Goal: Task Accomplishment & Management: Manage account settings

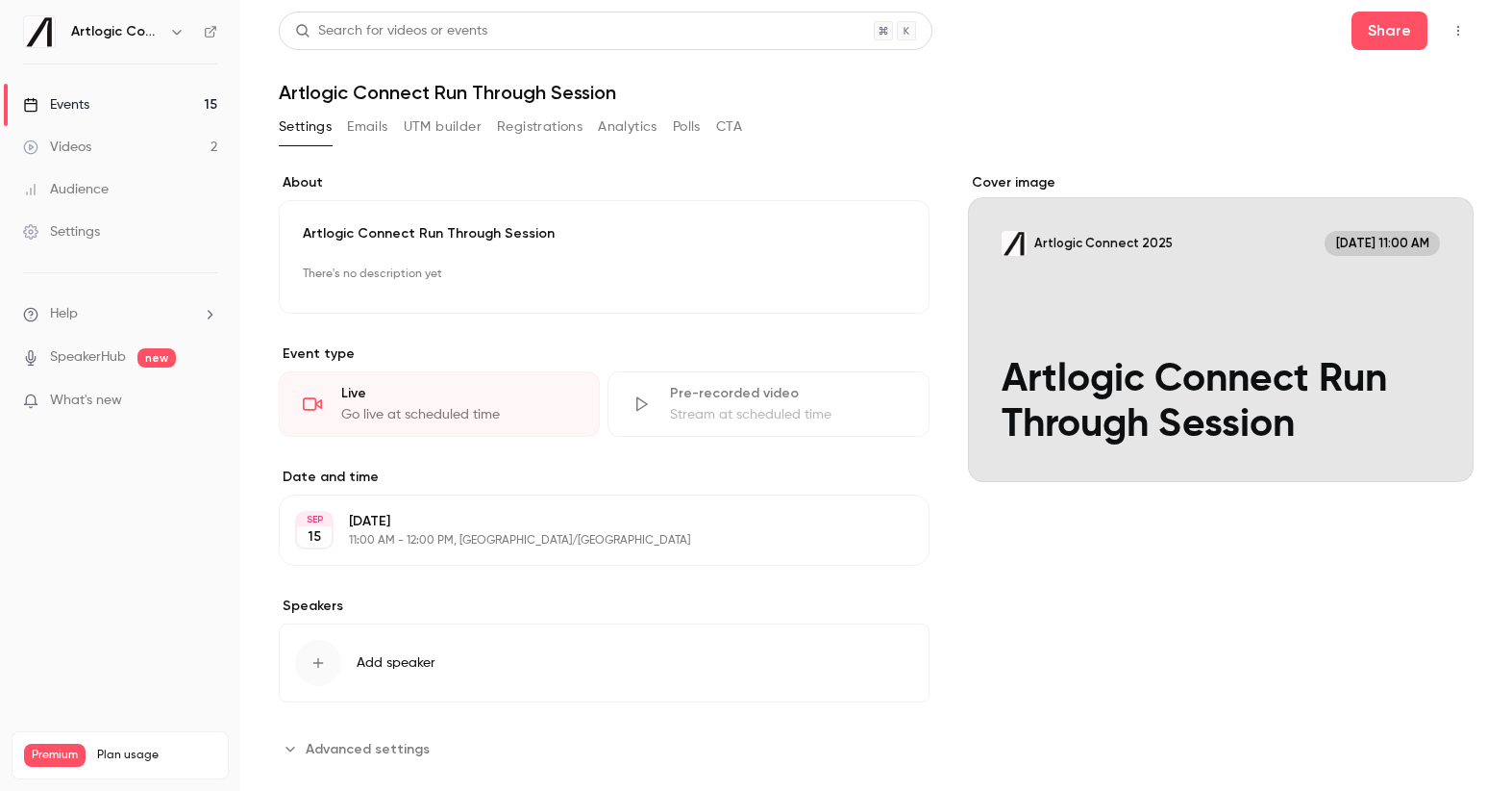
click at [74, 106] on div "Events" at bounding box center [57, 104] width 66 height 20
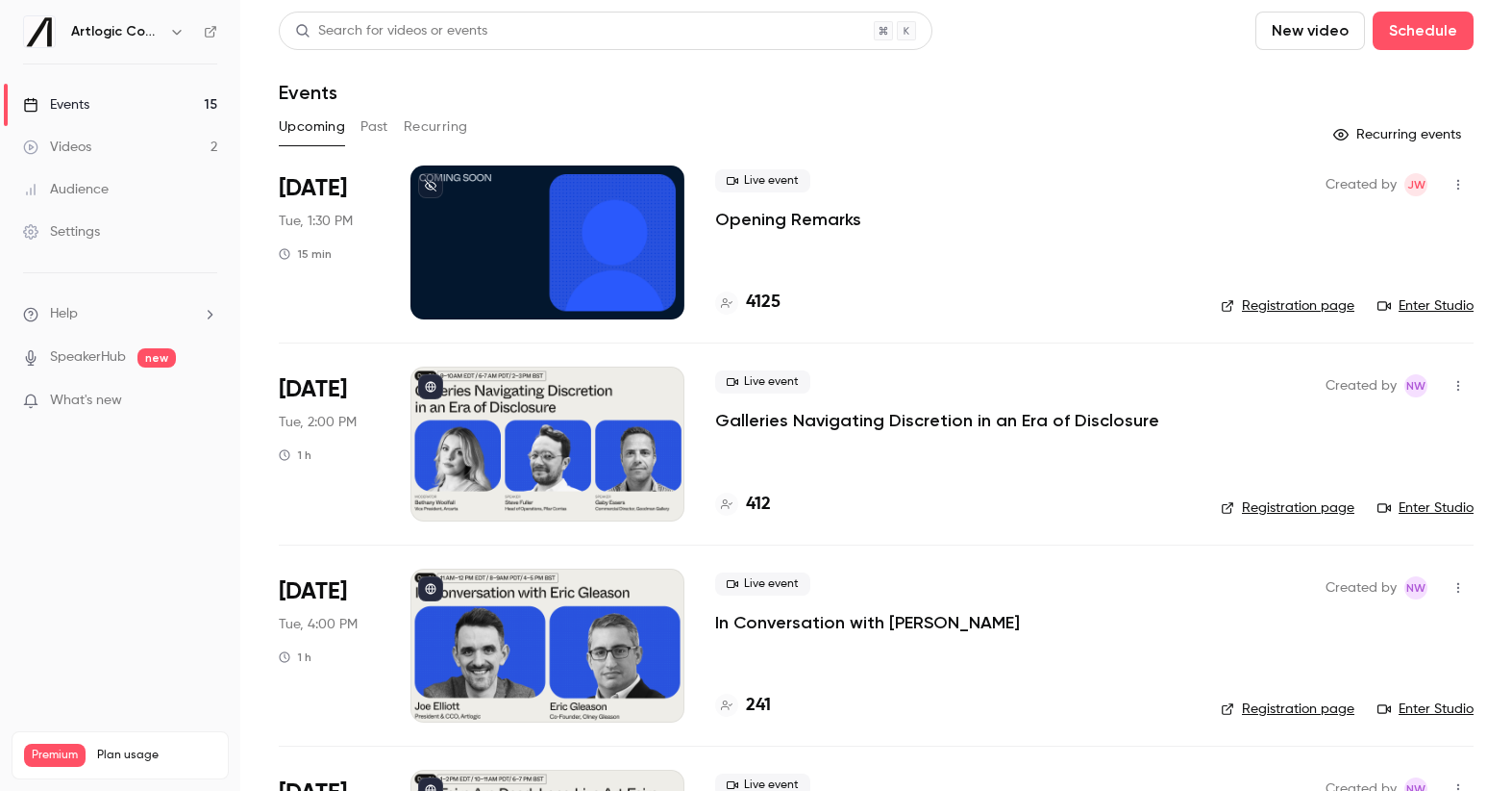
click at [796, 228] on p "Opening Remarks" at bounding box center [789, 220] width 146 height 23
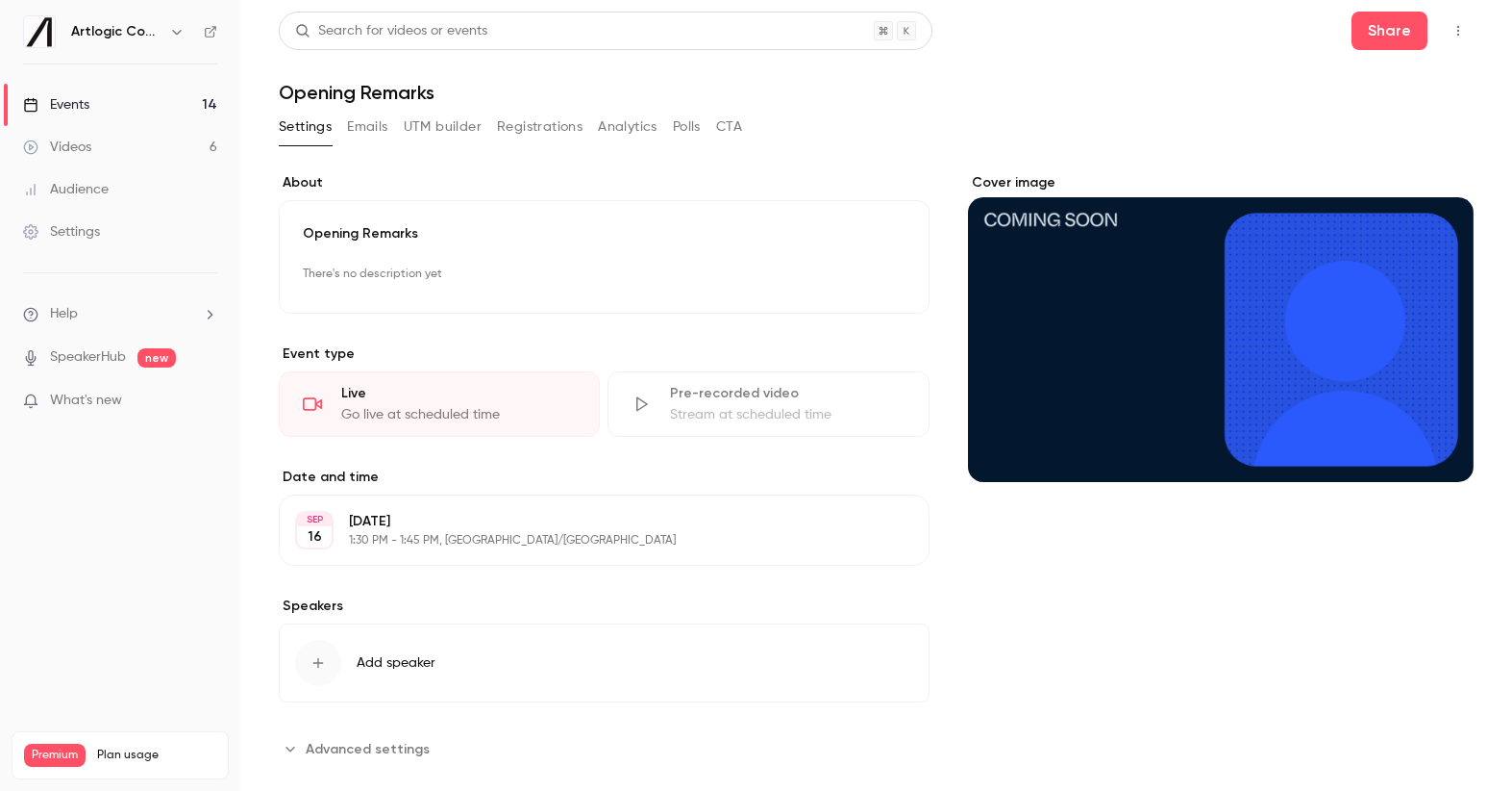
click at [343, 129] on div "Settings Emails UTM builder Registrations Analytics Polls CTA" at bounding box center [511, 127] width 464 height 31
click at [362, 126] on button "Emails" at bounding box center [367, 127] width 40 height 31
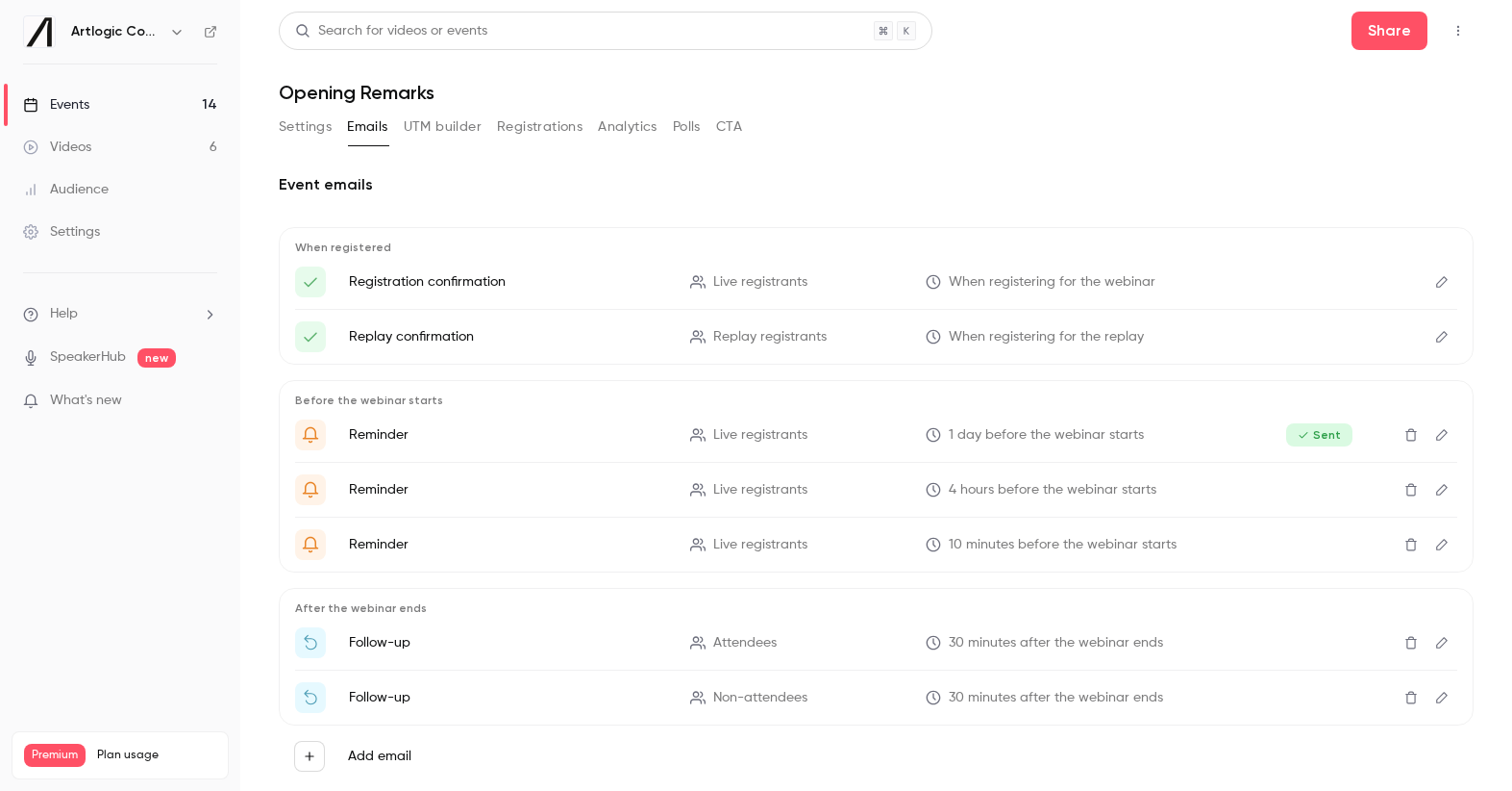
click at [1406, 439] on icon "Delete" at bounding box center [1411, 435] width 12 height 13
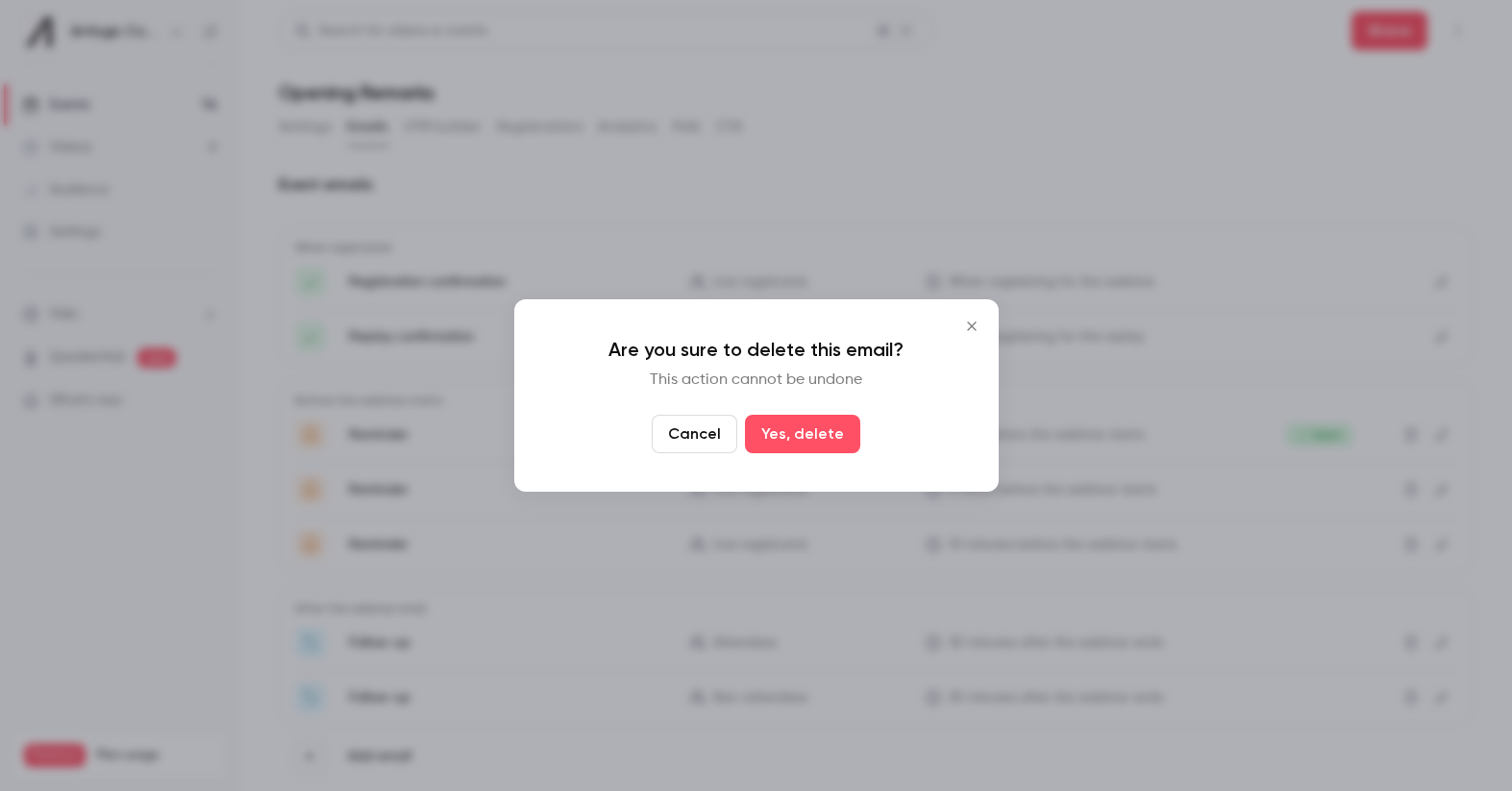
click at [982, 322] on button "Close" at bounding box center [971, 325] width 38 height 38
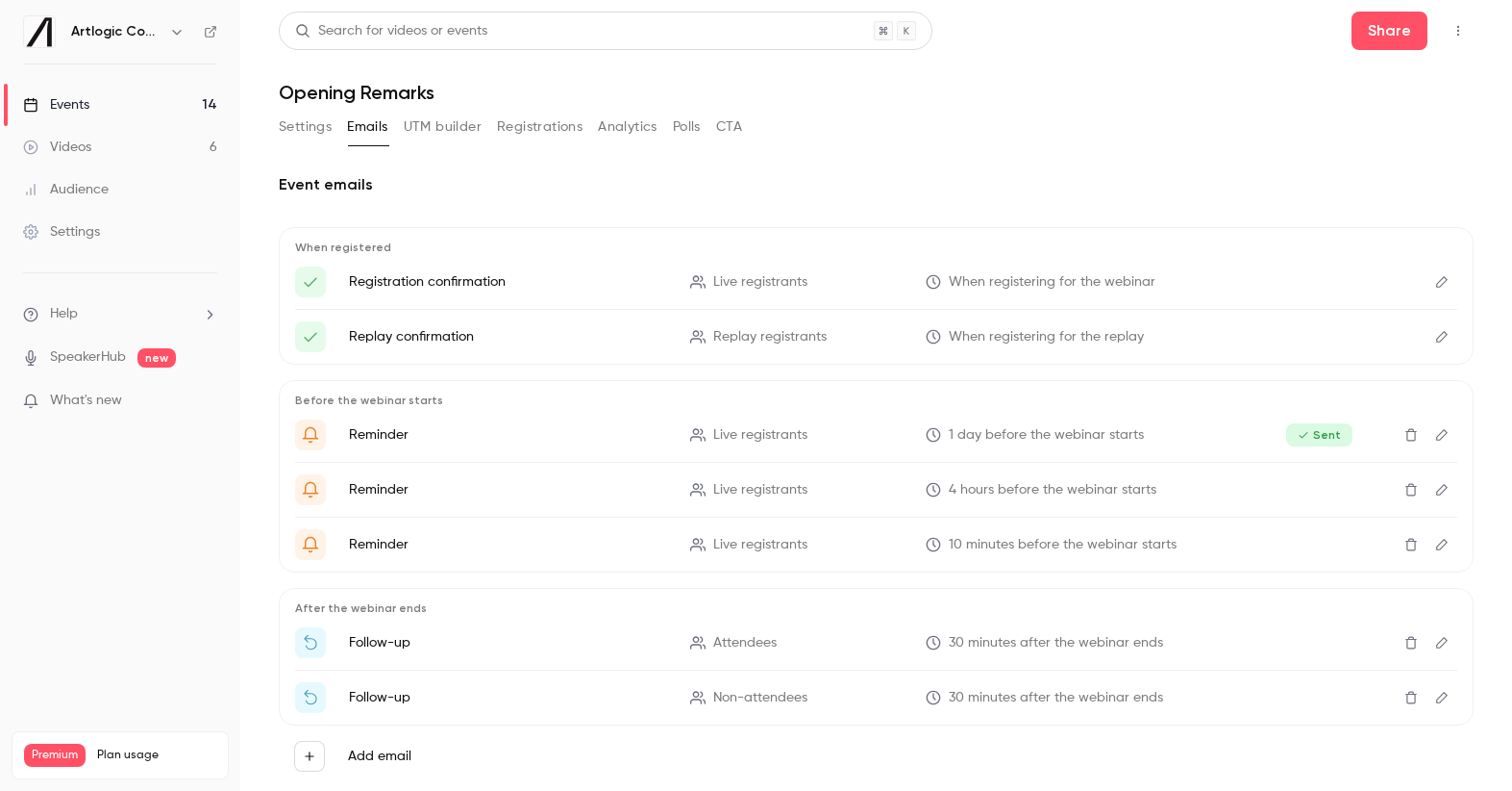
click at [1404, 494] on icon "Delete" at bounding box center [1411, 489] width 16 height 14
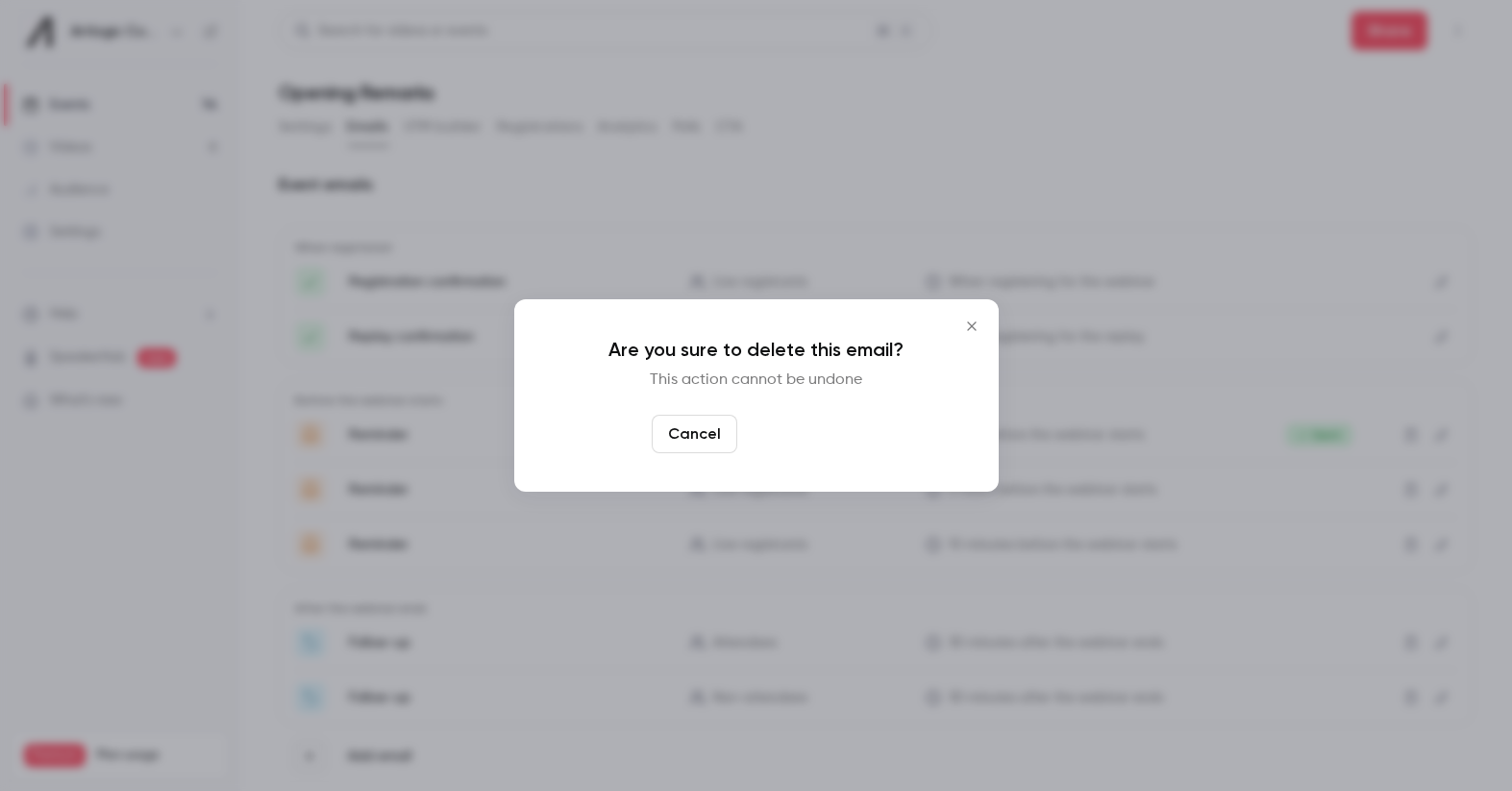
click at [844, 426] on button "Yes, delete" at bounding box center [802, 433] width 115 height 38
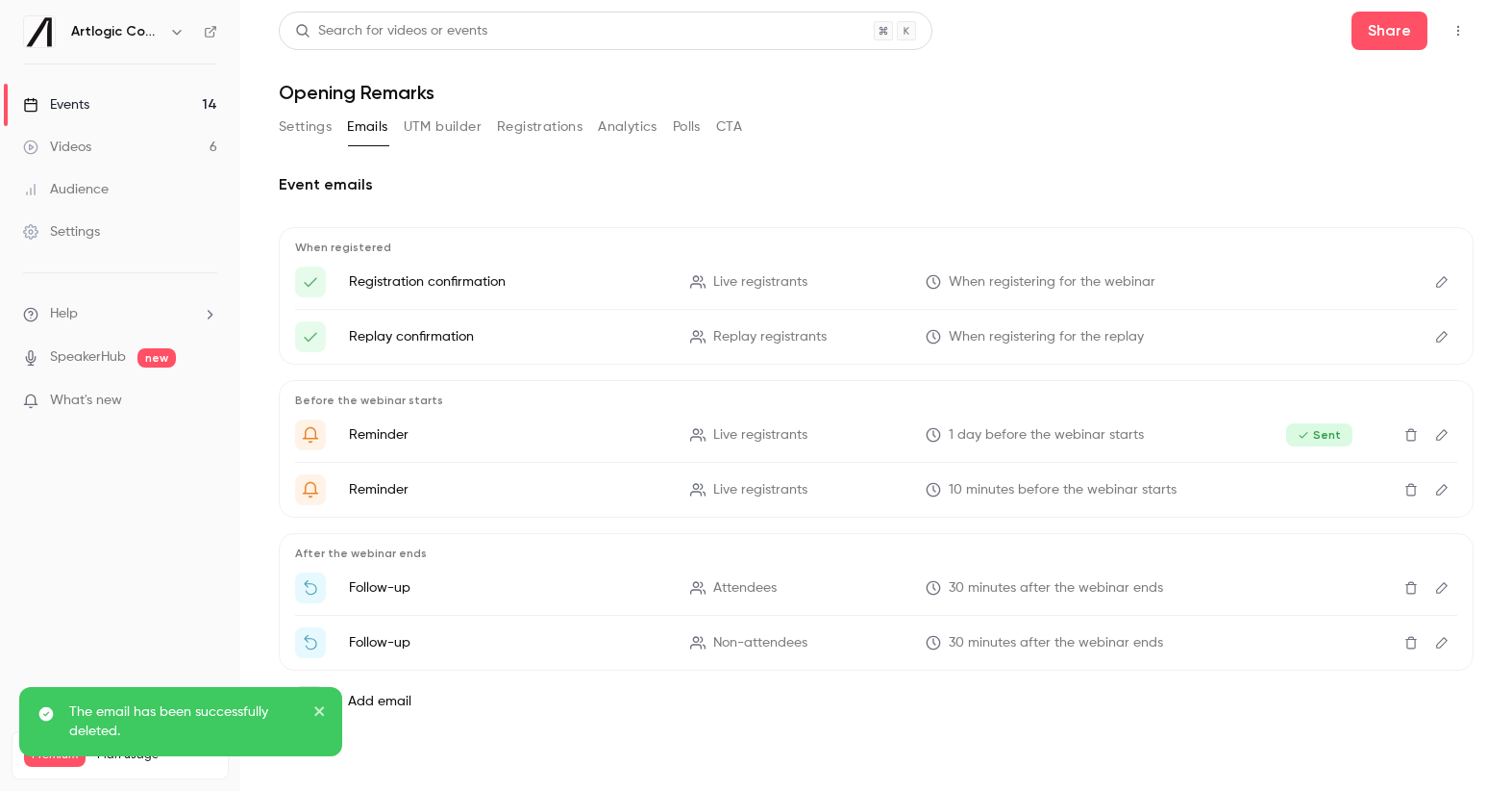
click at [1410, 487] on icon "Delete" at bounding box center [1411, 489] width 16 height 14
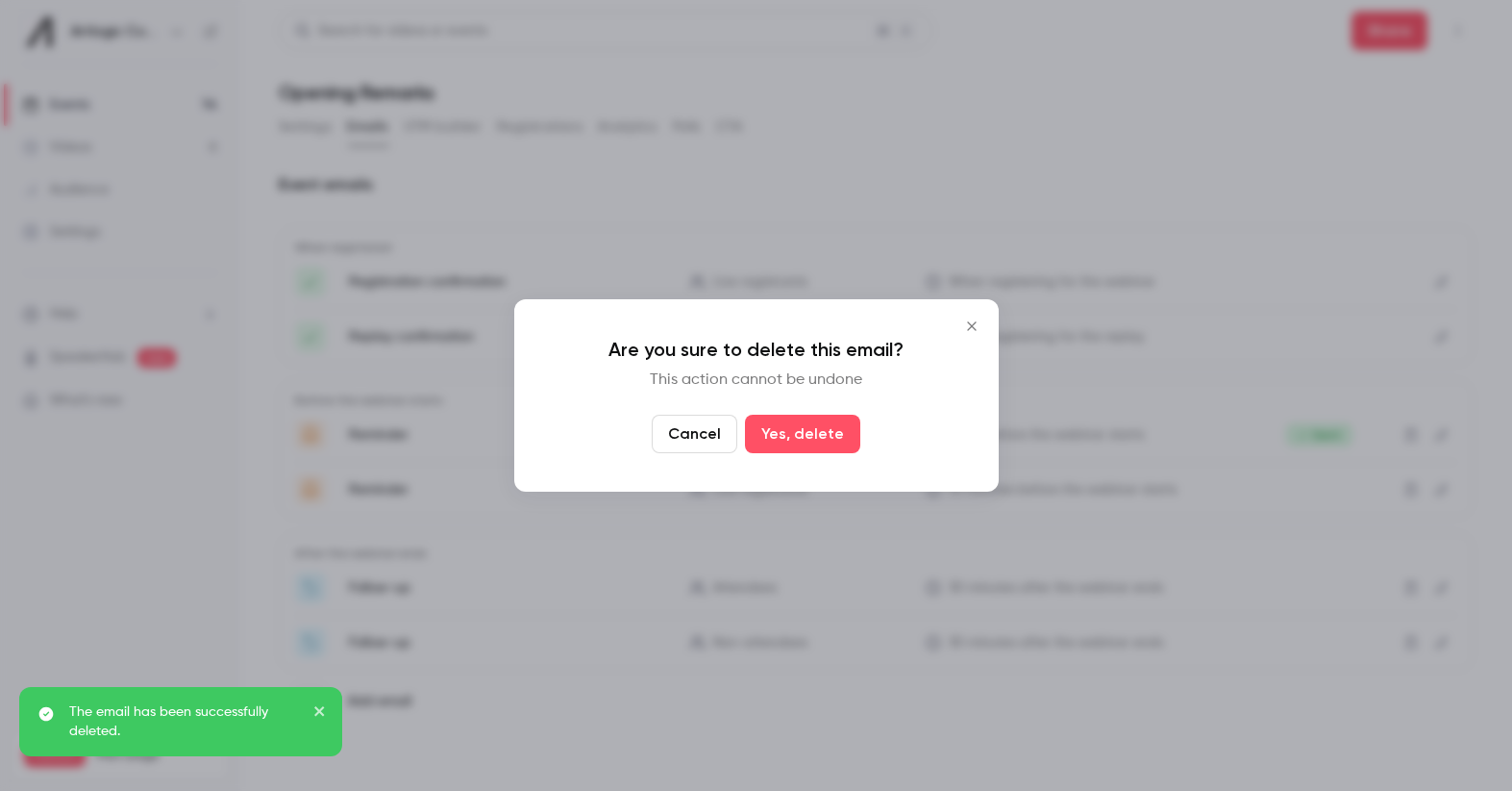
click at [829, 435] on button "Yes, delete" at bounding box center [802, 433] width 115 height 38
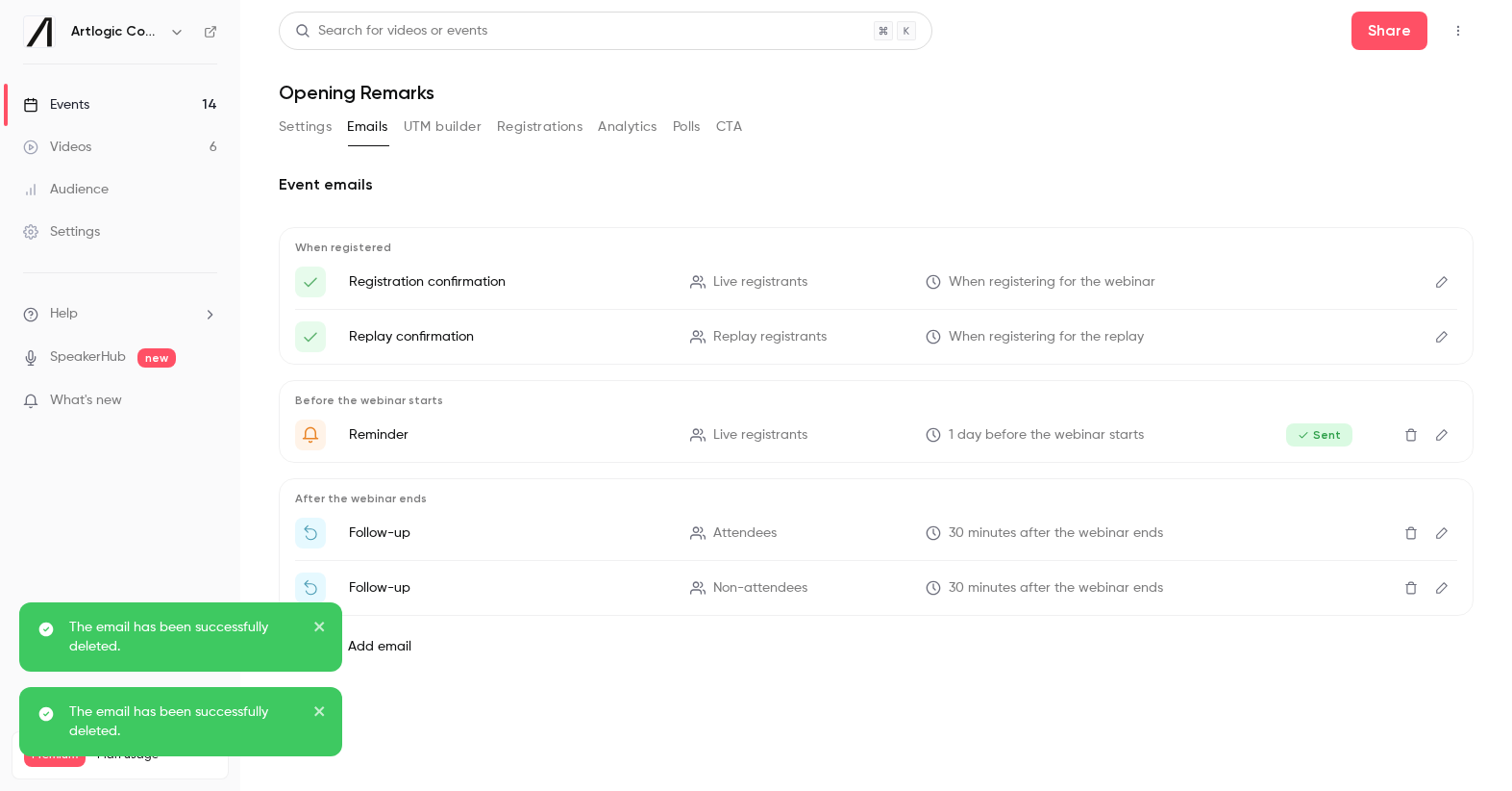
drag, startPoint x: 1401, startPoint y: 524, endPoint x: 1140, endPoint y: 435, distance: 275.8
click at [1393, 523] on li "Follow-up Attendees 30 minutes after the webinar ends" at bounding box center [876, 533] width 1163 height 31
click at [1414, 535] on icon "Delete" at bounding box center [1411, 533] width 16 height 14
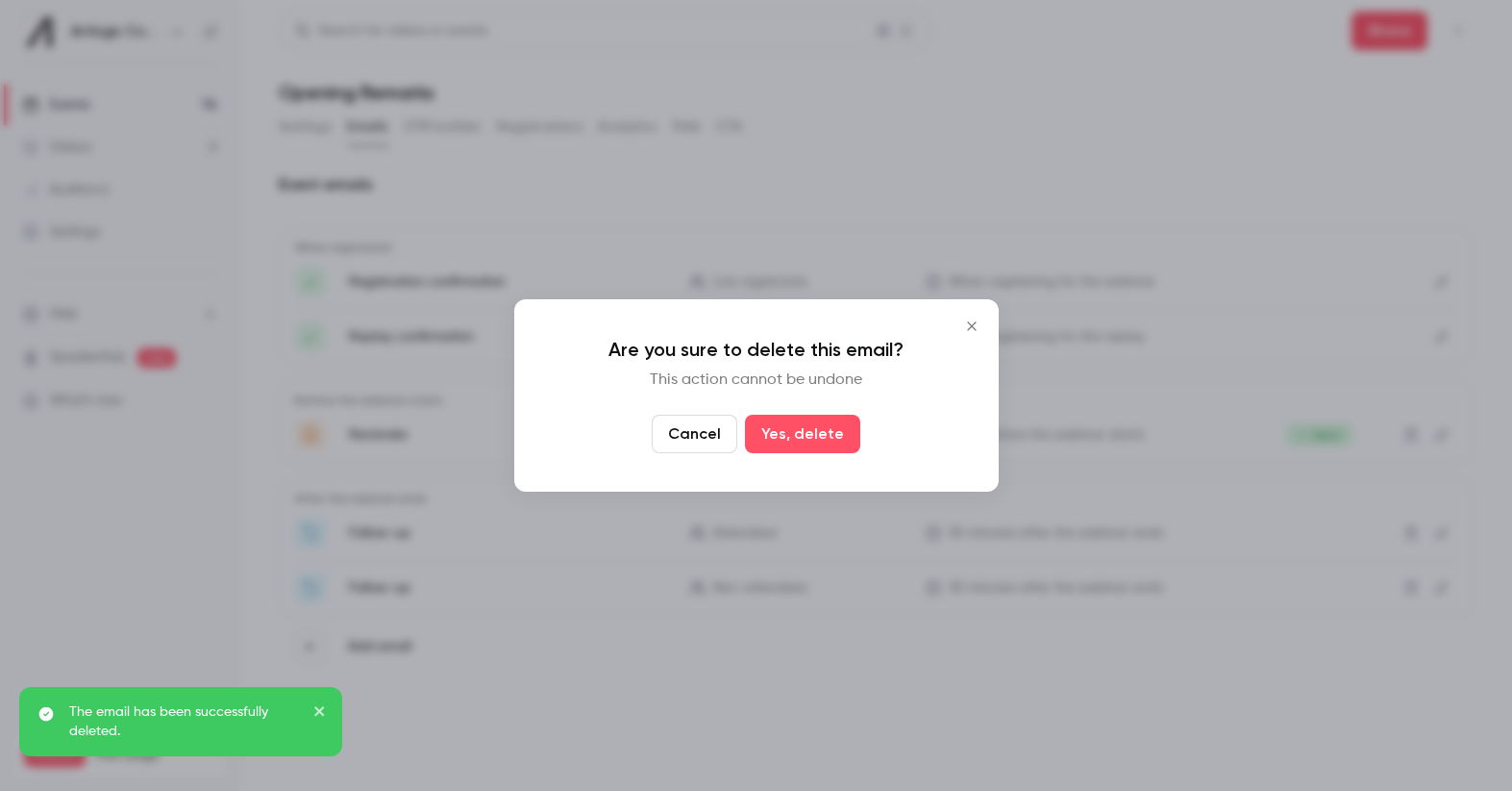
drag, startPoint x: 824, startPoint y: 437, endPoint x: 996, endPoint y: 495, distance: 181.5
click at [831, 439] on button "Yes, delete" at bounding box center [802, 433] width 115 height 38
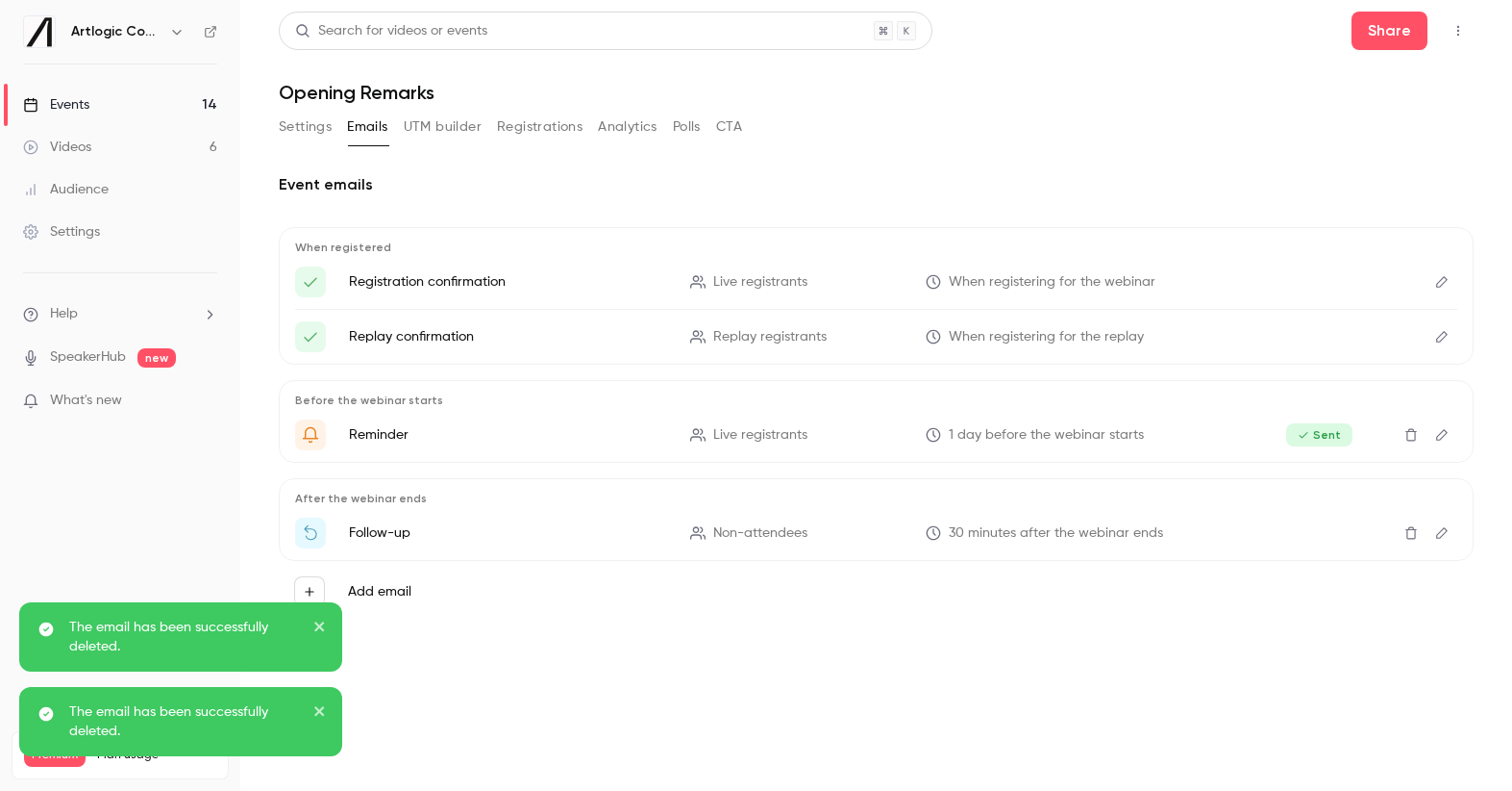
click at [1413, 537] on icon "Delete" at bounding box center [1411, 533] width 16 height 14
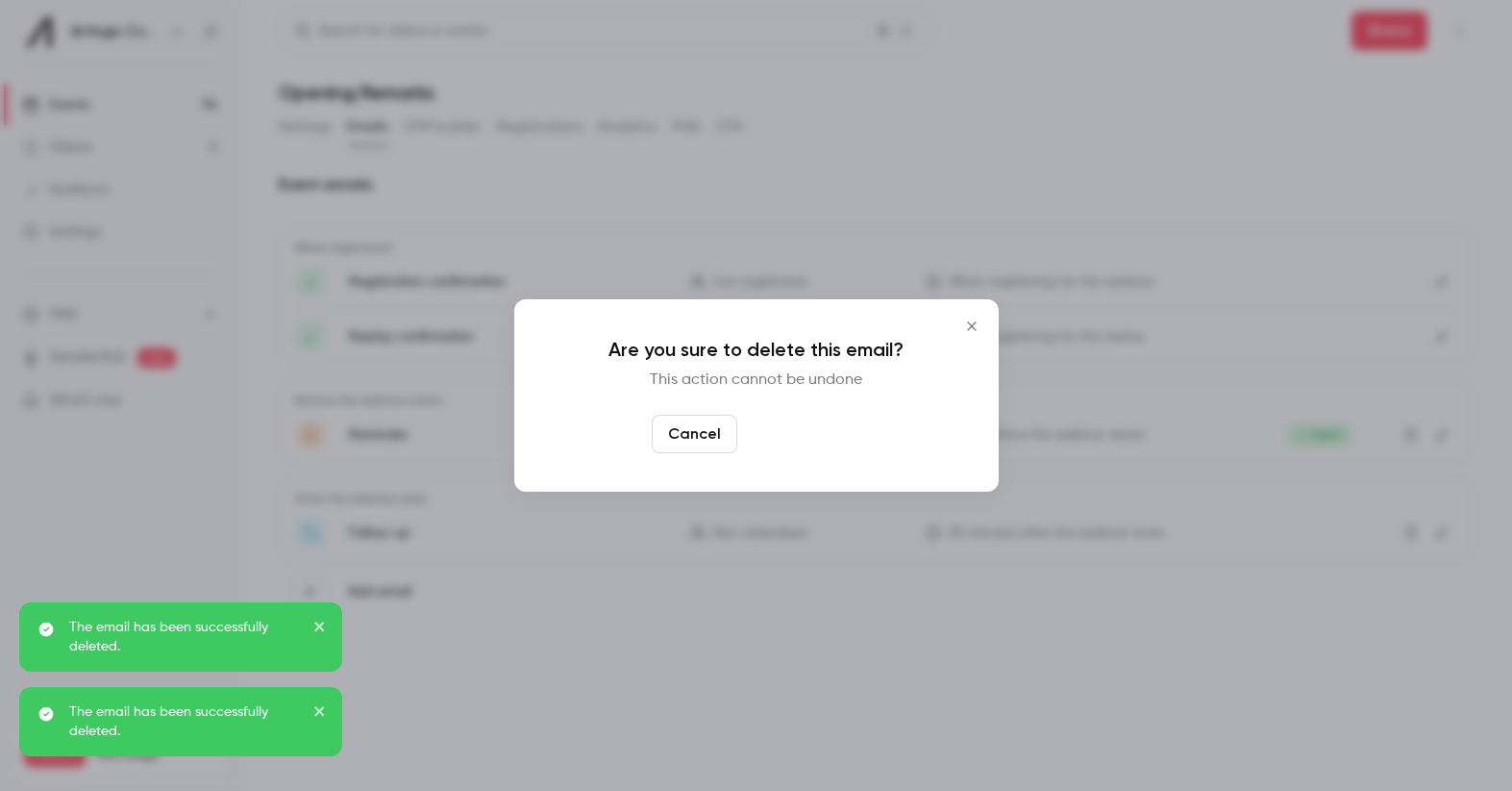
click at [814, 423] on button "Yes, delete" at bounding box center [802, 433] width 115 height 38
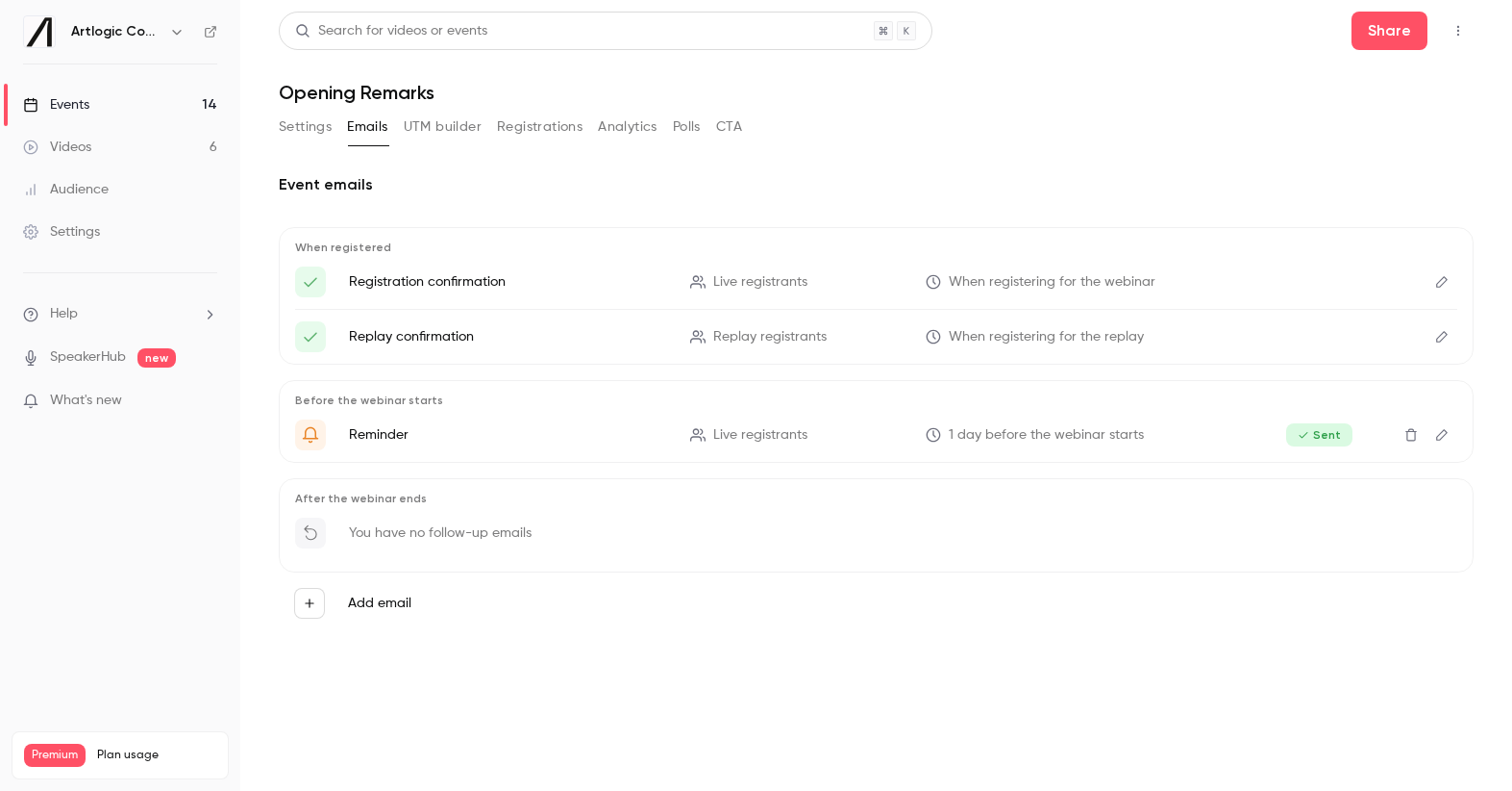
click at [143, 110] on link "Events 14" at bounding box center [120, 104] width 240 height 42
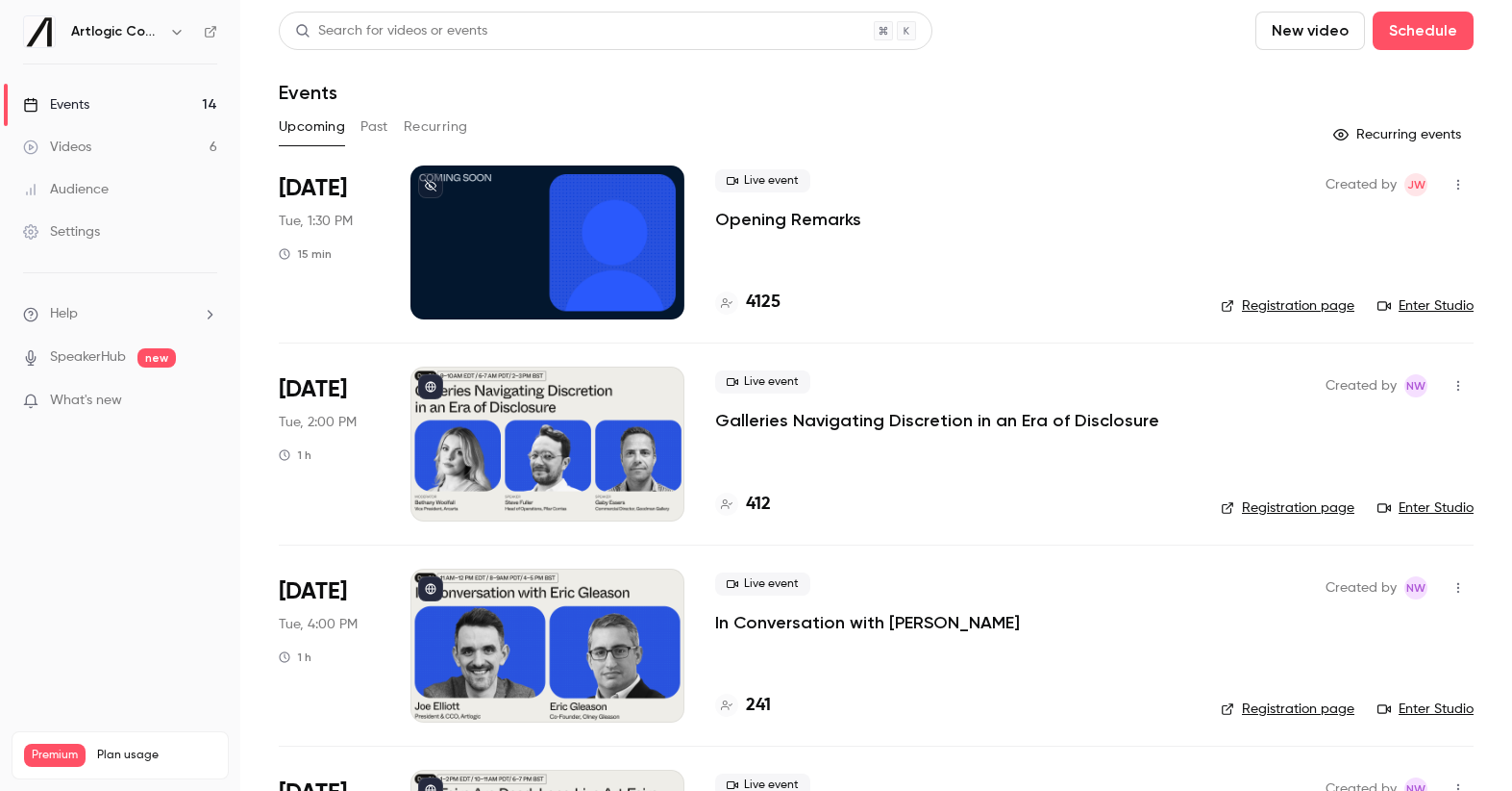
click at [802, 421] on p "Galleries Navigating Discretion in an Era of Disclosure" at bounding box center [937, 421] width 444 height 23
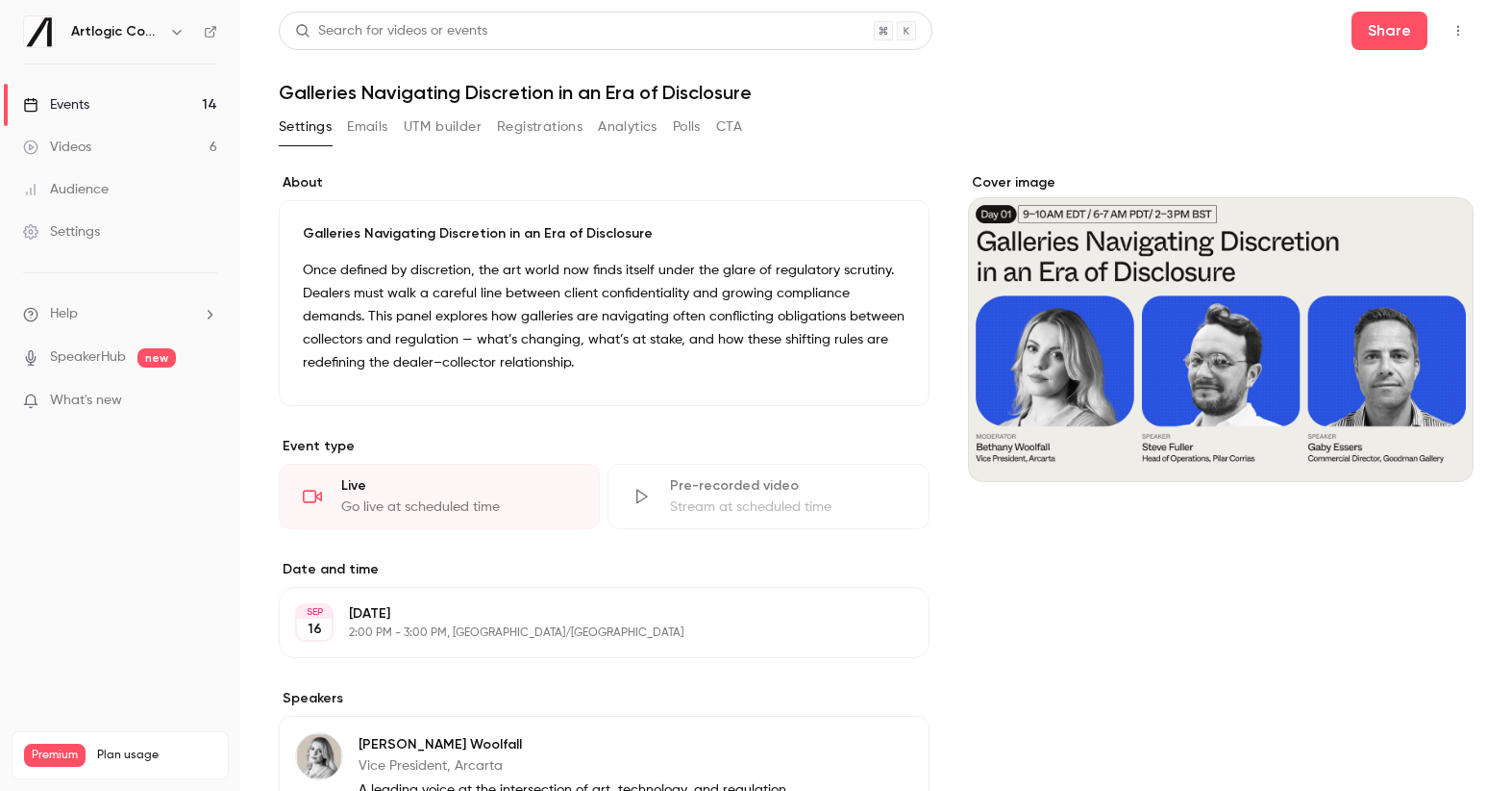
click at [359, 117] on button "Emails" at bounding box center [367, 127] width 40 height 31
click at [154, 137] on link "Videos 6" at bounding box center [120, 146] width 240 height 42
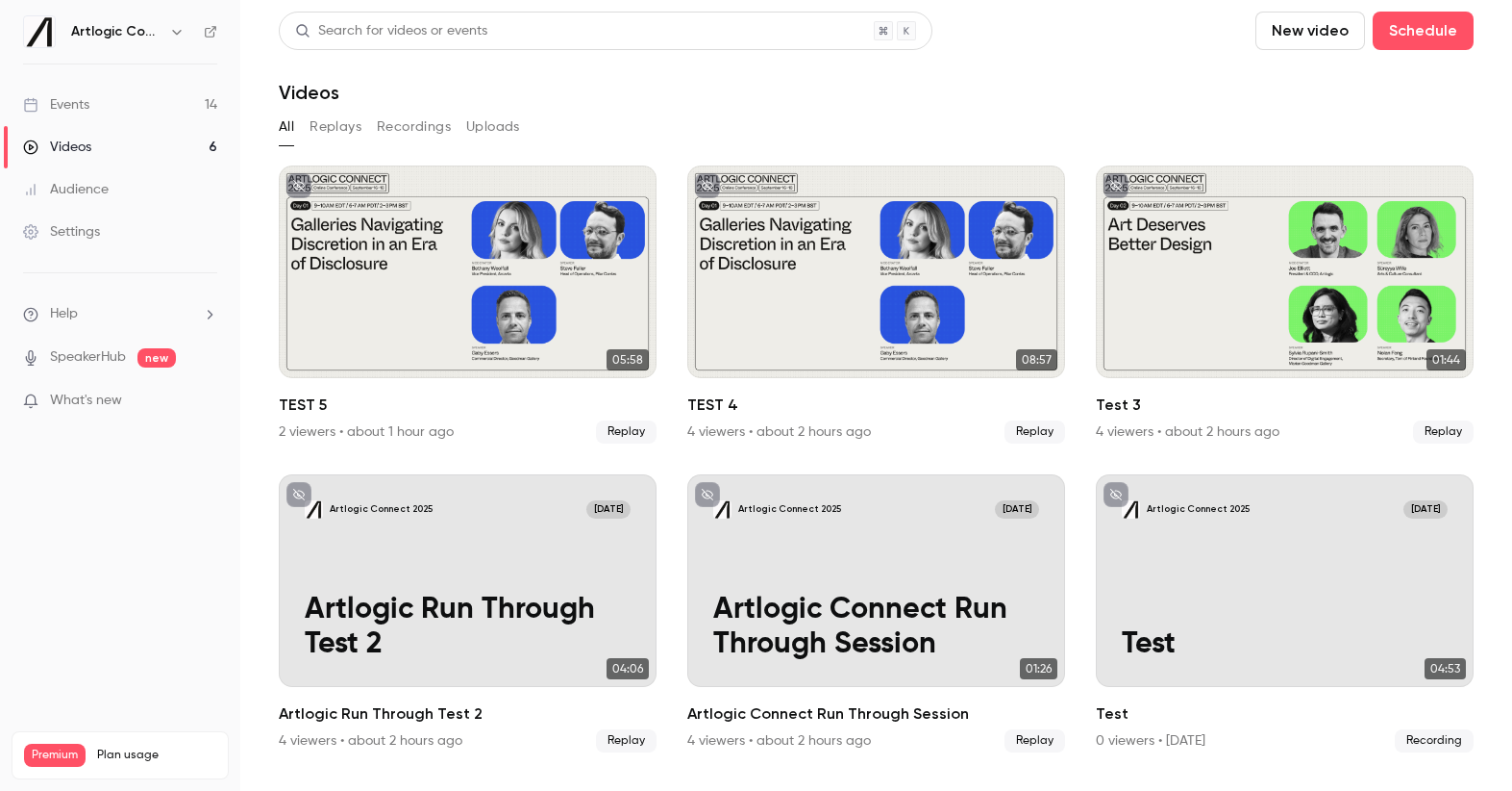
click at [87, 106] on div "Events" at bounding box center [57, 104] width 66 height 20
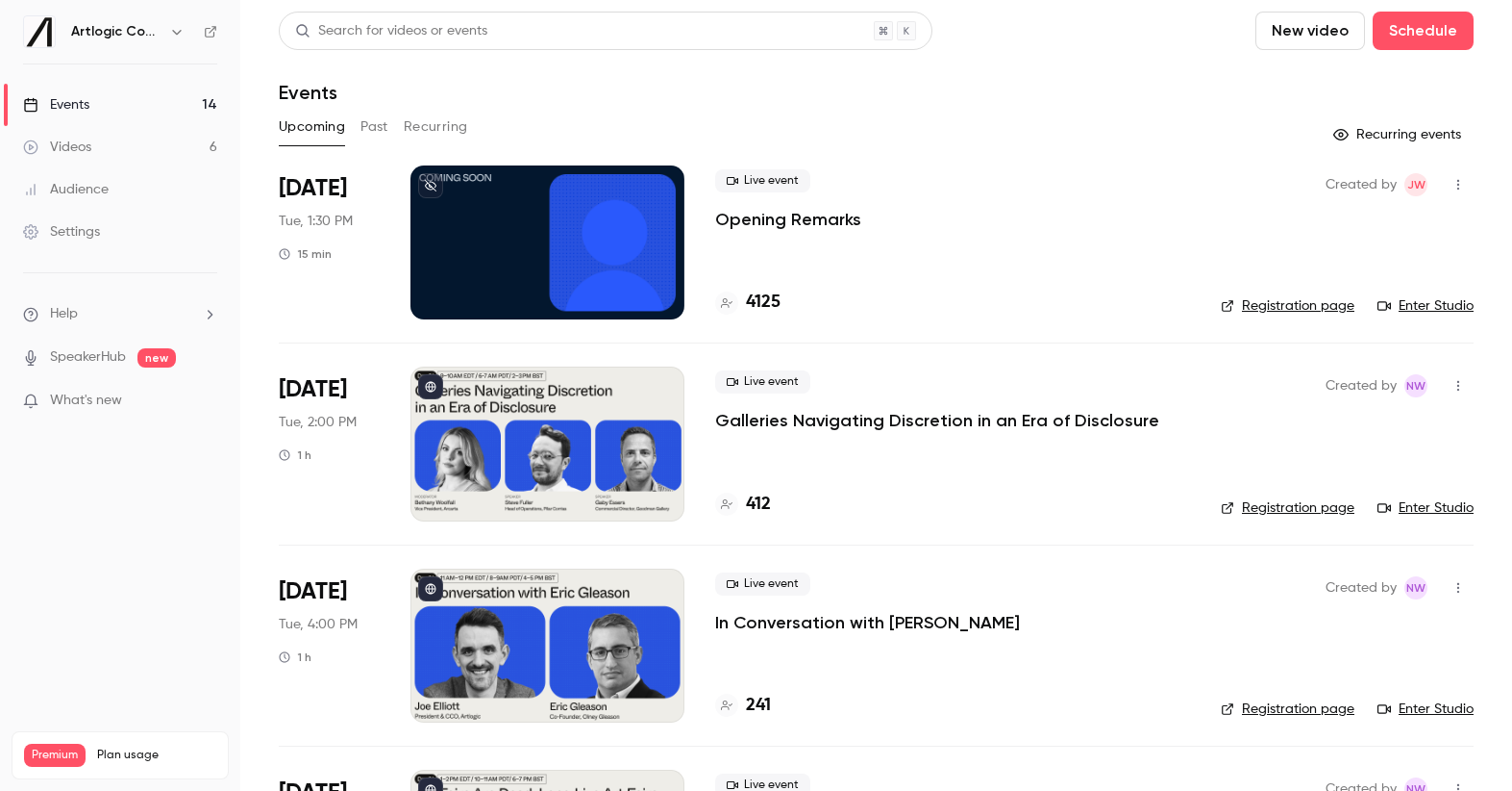
click at [806, 633] on div "Live event In Conversation with [PERSON_NAME] 241" at bounding box center [953, 645] width 475 height 154
click at [812, 625] on p "In Conversation with [PERSON_NAME]" at bounding box center [868, 622] width 305 height 23
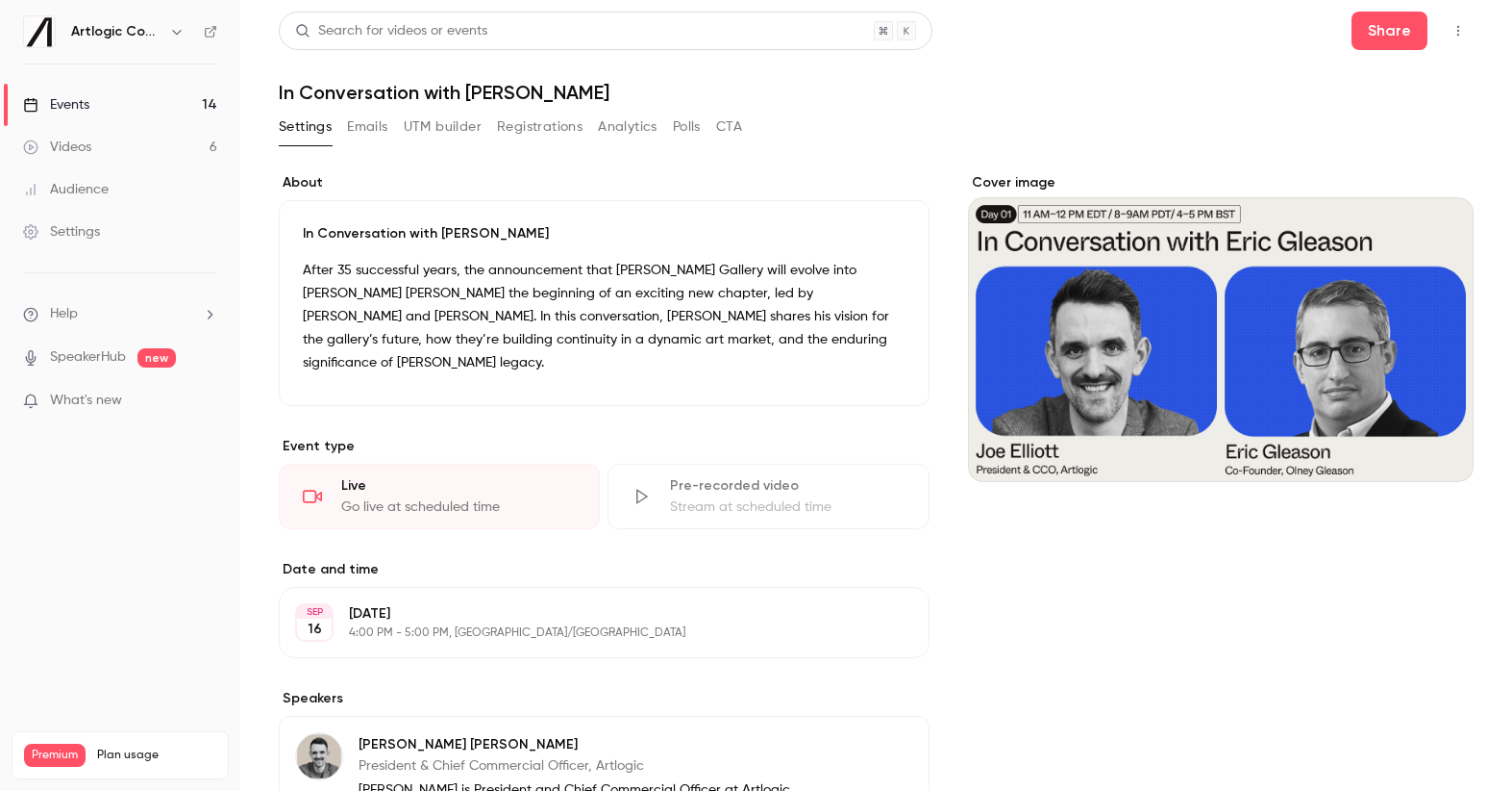
click at [371, 141] on button "Emails" at bounding box center [367, 127] width 40 height 31
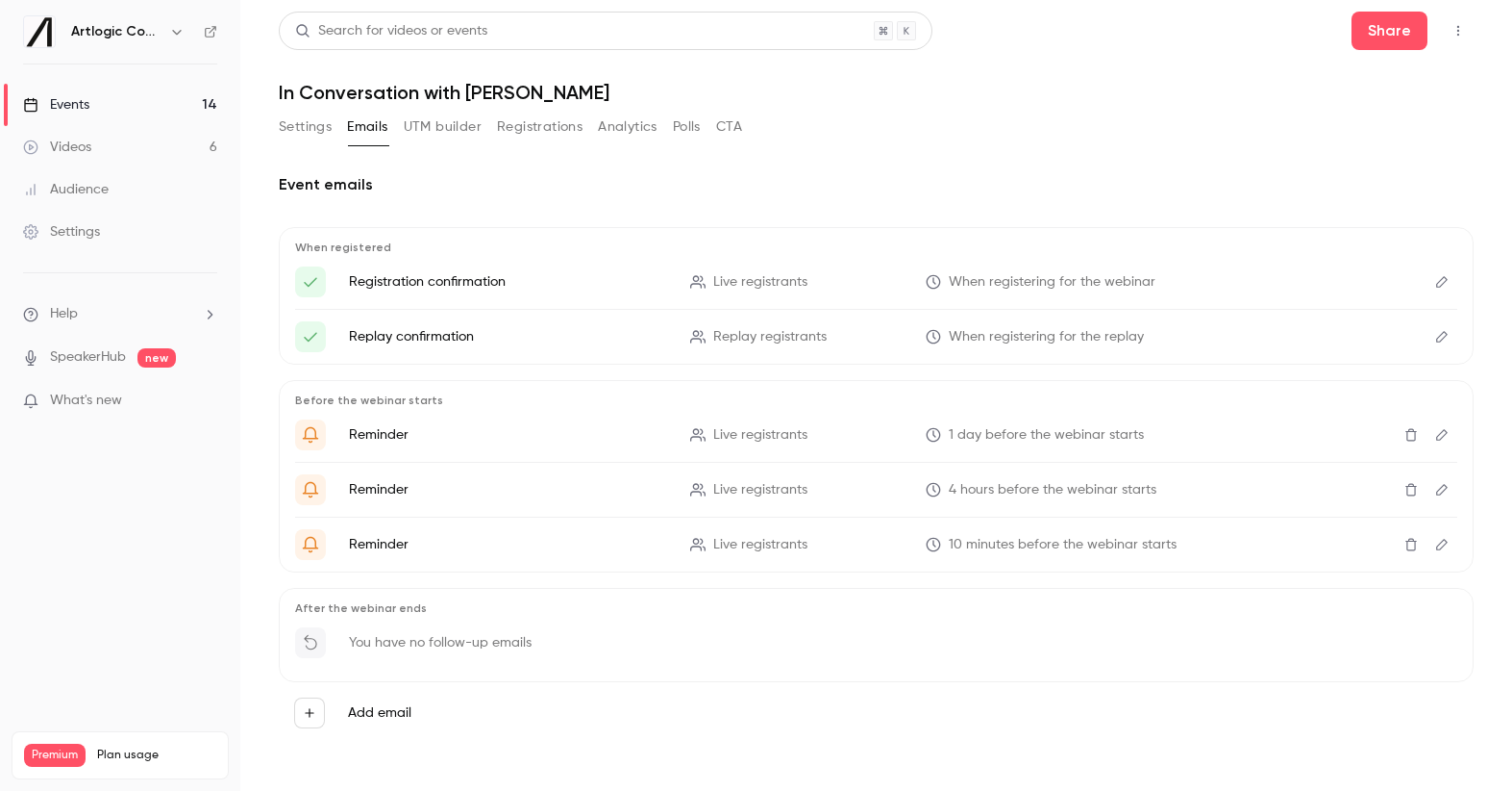
click at [87, 104] on div "Events" at bounding box center [57, 104] width 66 height 20
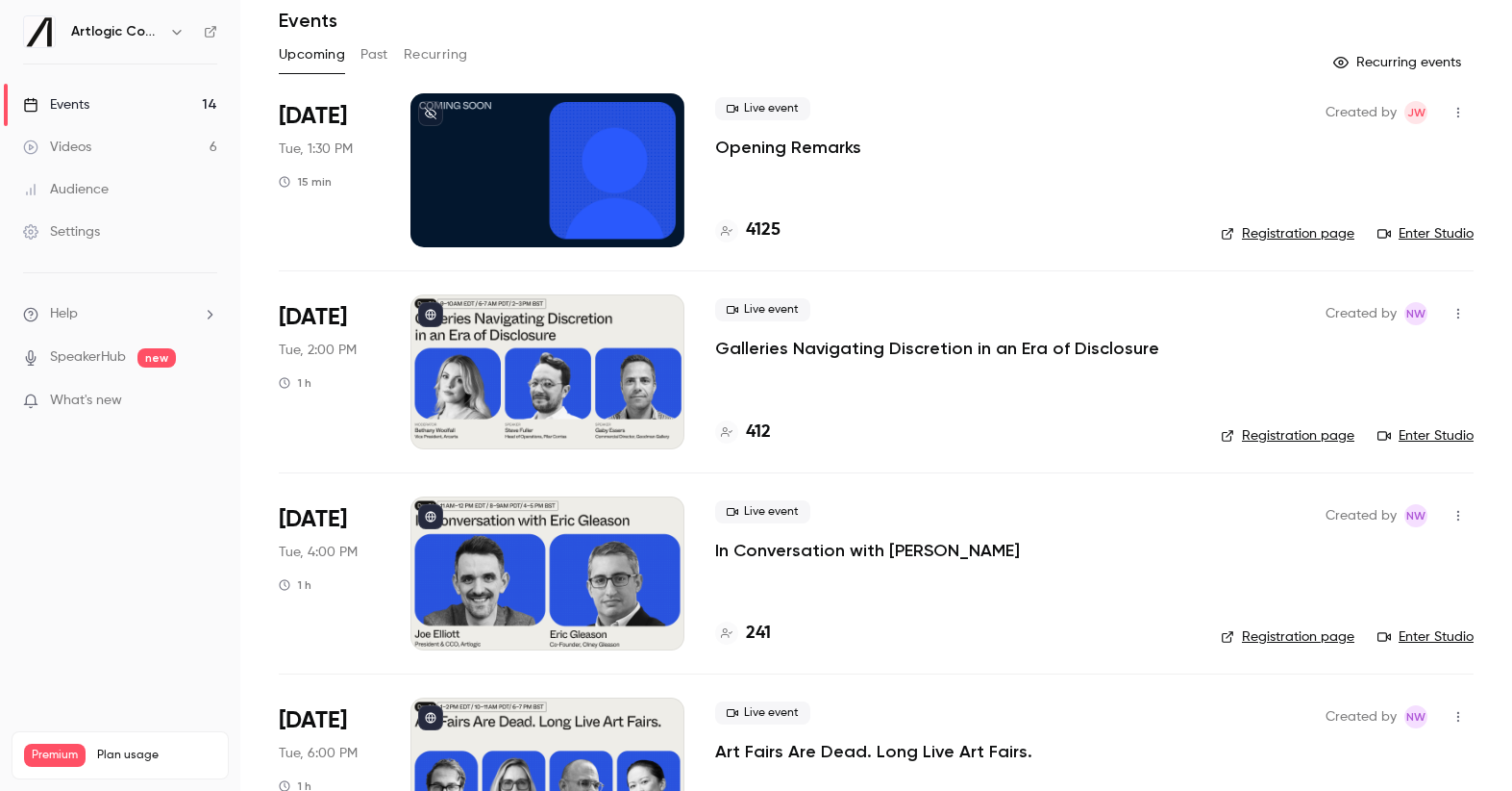
scroll to position [230, 0]
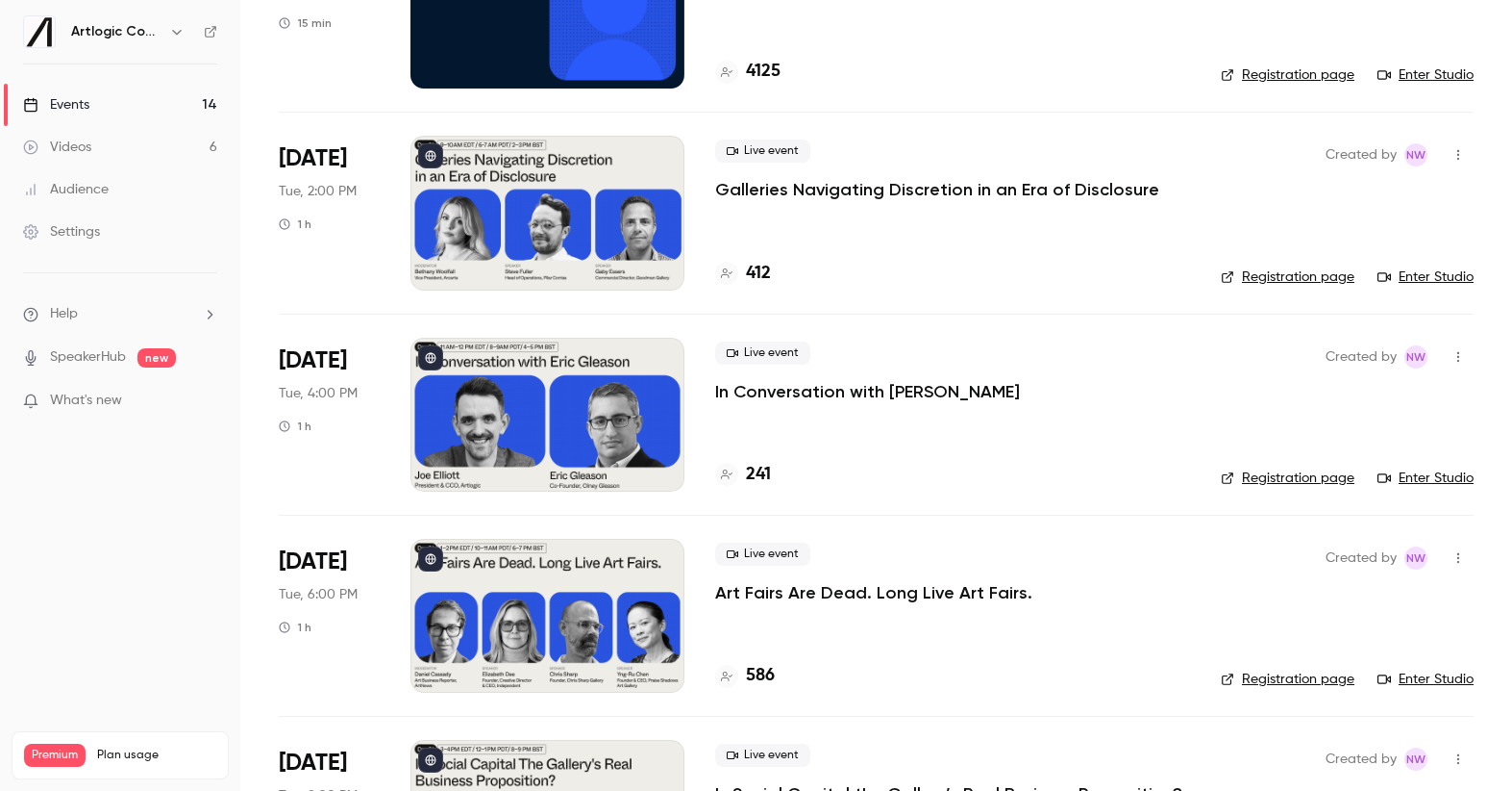
click at [837, 587] on p "Art Fairs Are Dead. Long Live Art Fairs." at bounding box center [874, 593] width 317 height 23
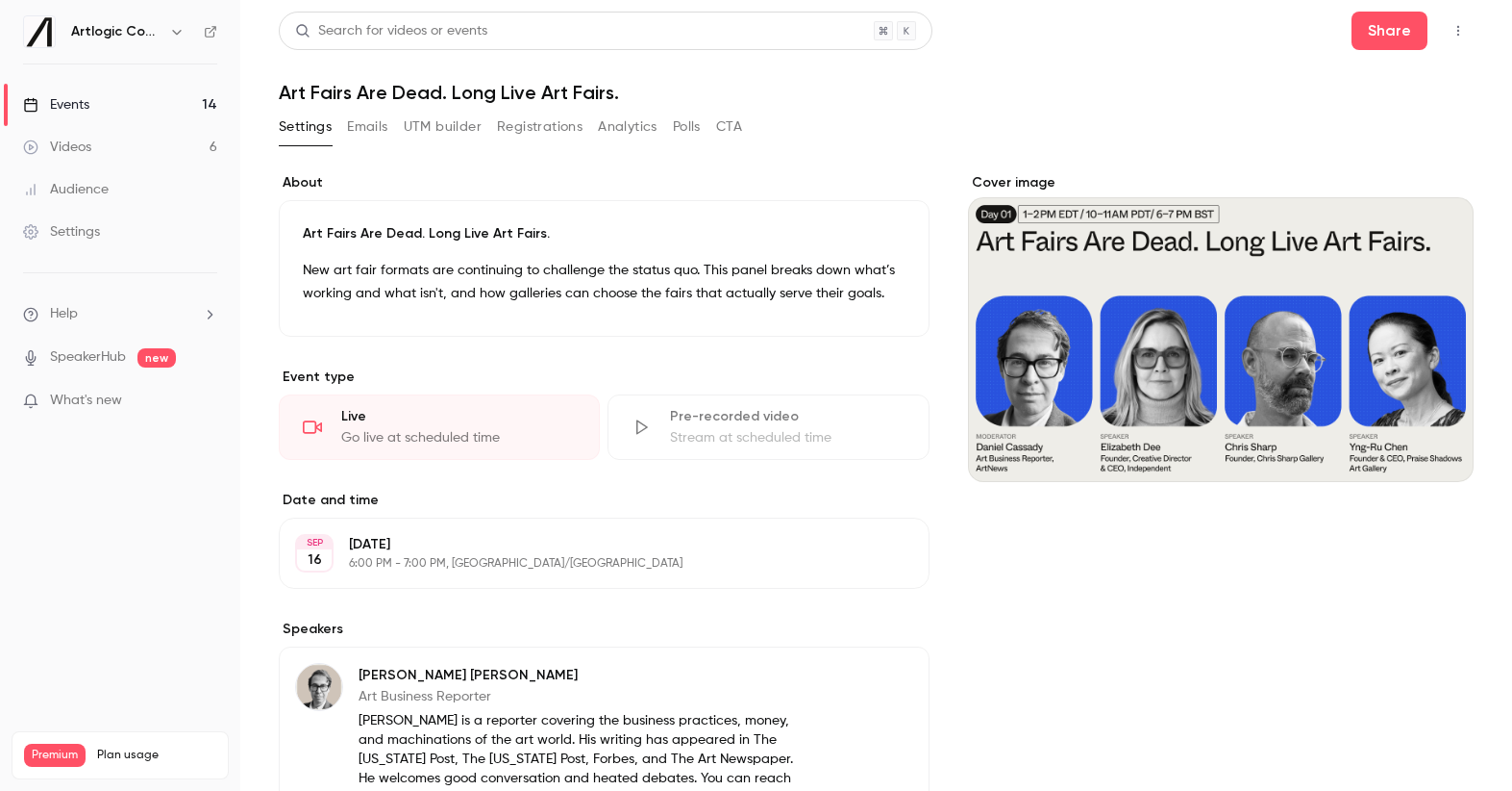
click at [355, 128] on button "Emails" at bounding box center [367, 127] width 40 height 31
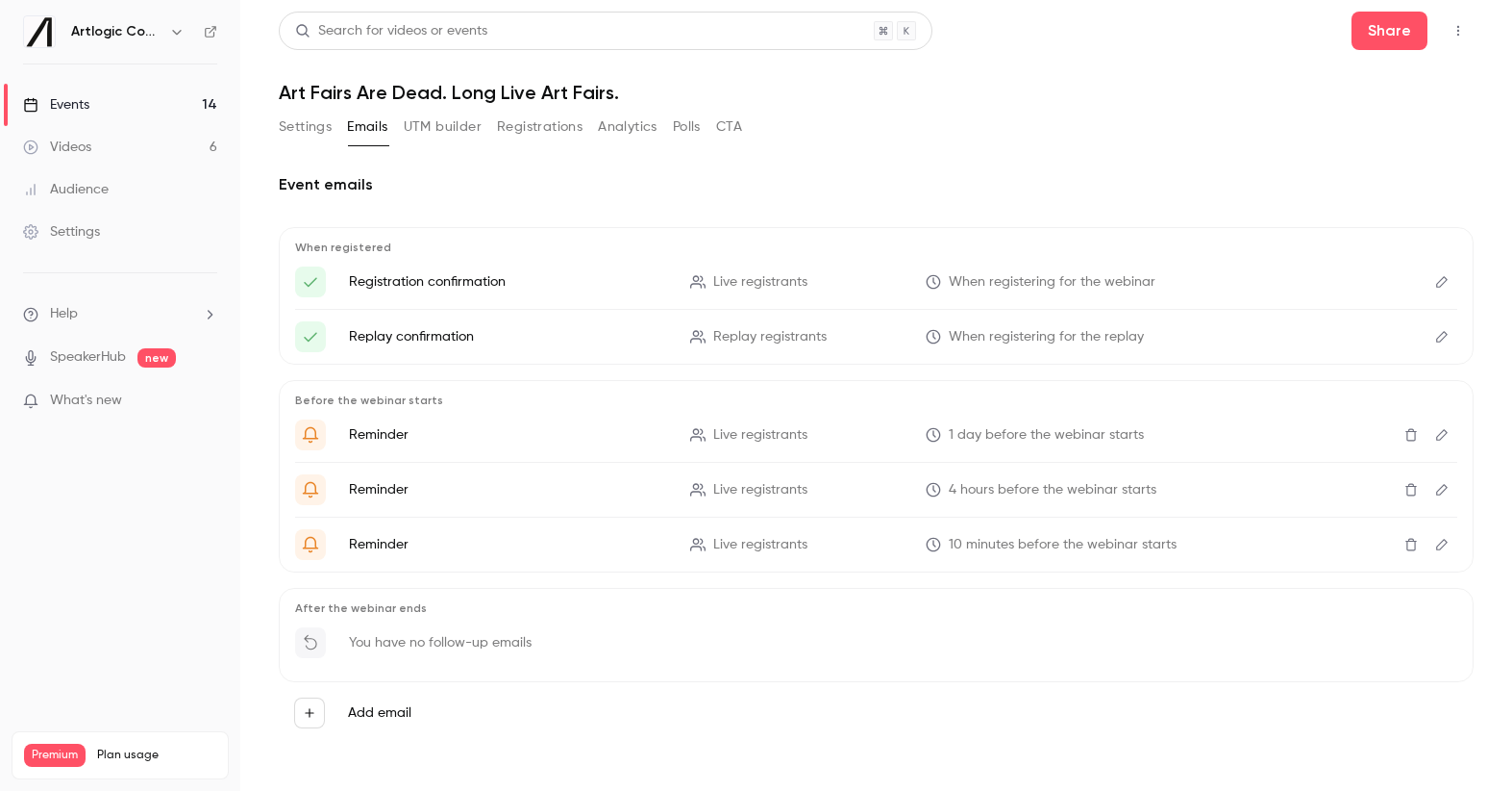
click at [77, 106] on div "Events" at bounding box center [57, 104] width 66 height 20
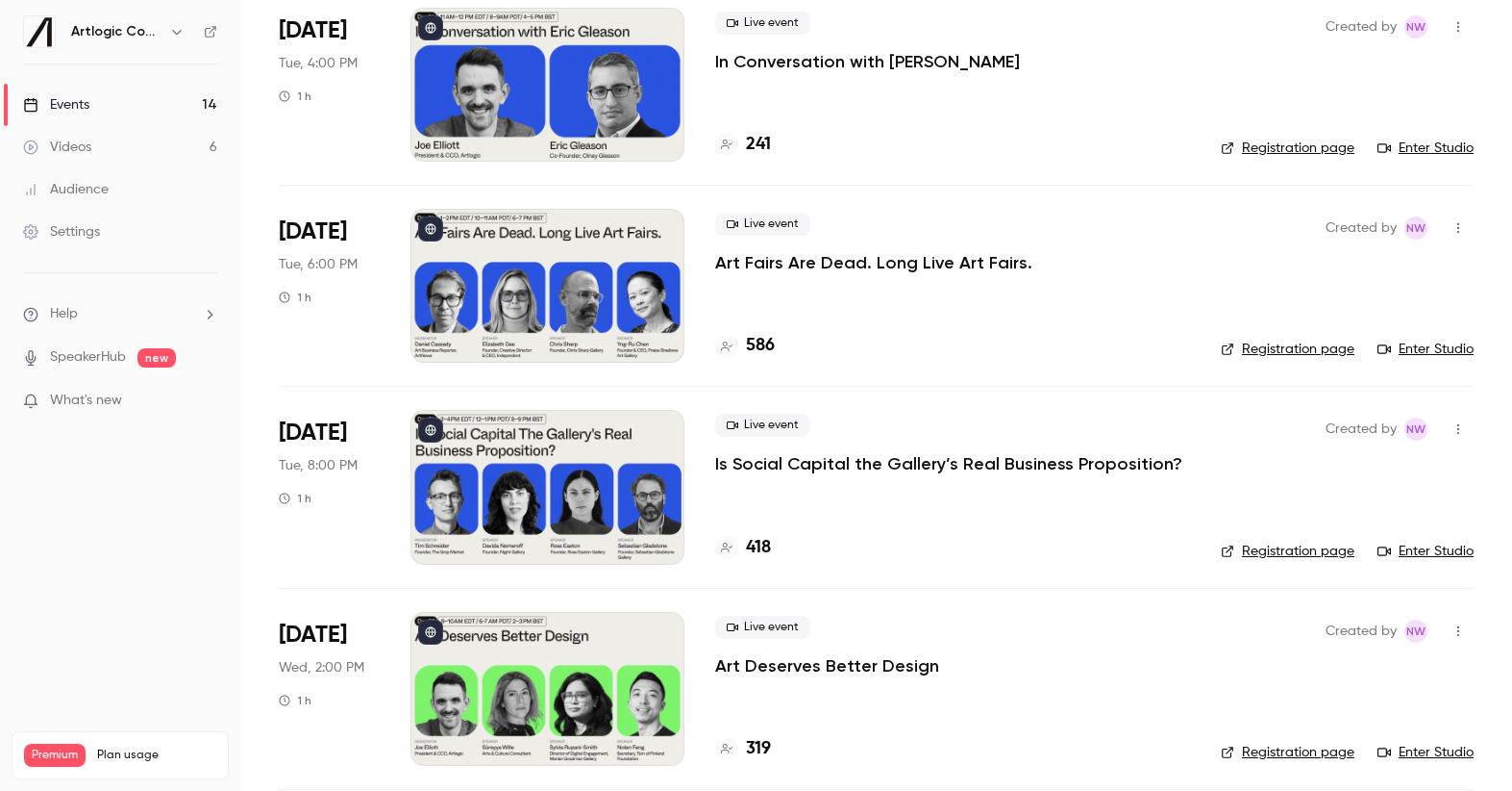
scroll to position [577, 0]
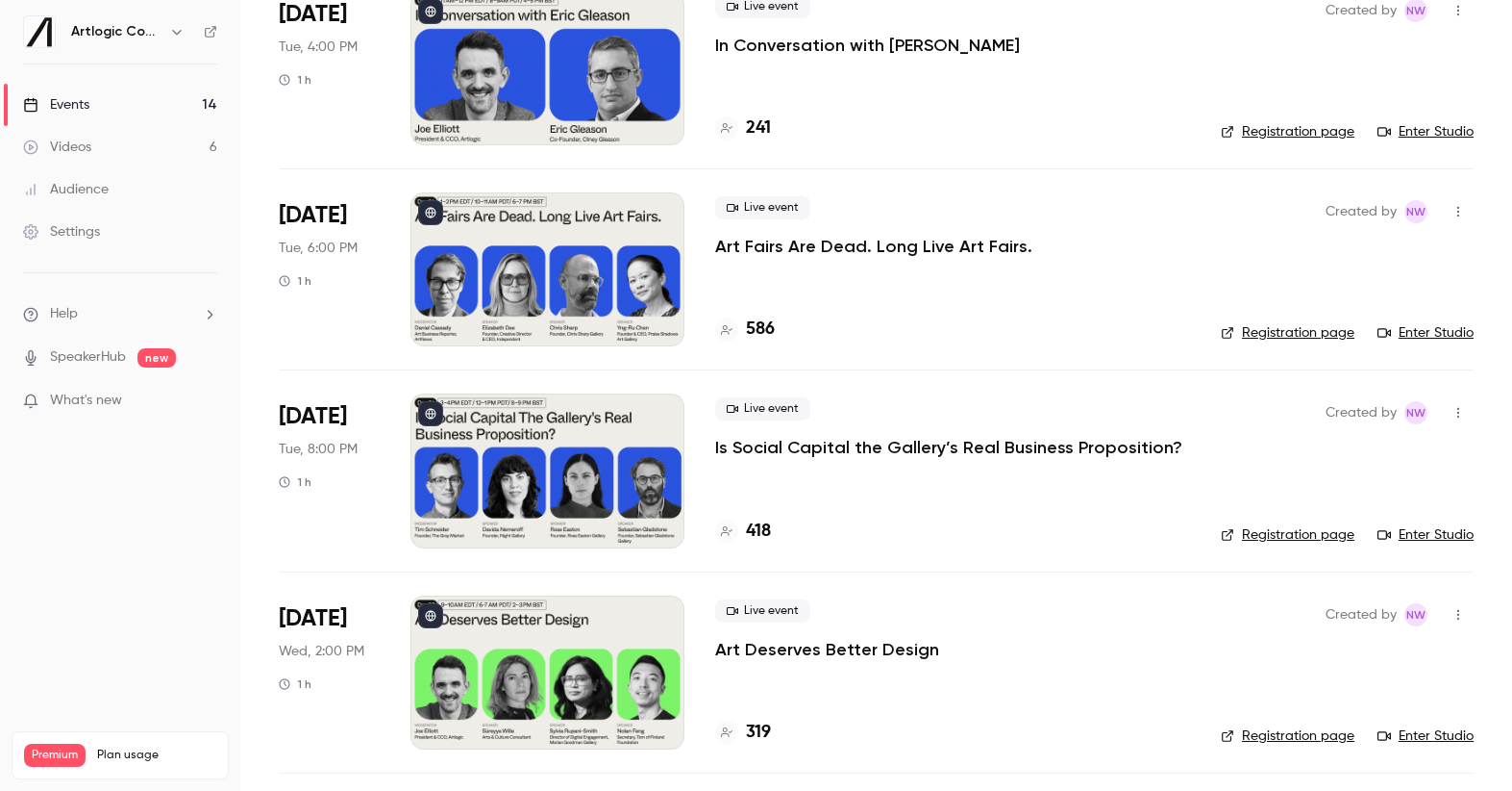
click at [849, 444] on p "Is Social Capital the Gallery’s Real Business Proposition?" at bounding box center [949, 447] width 468 height 23
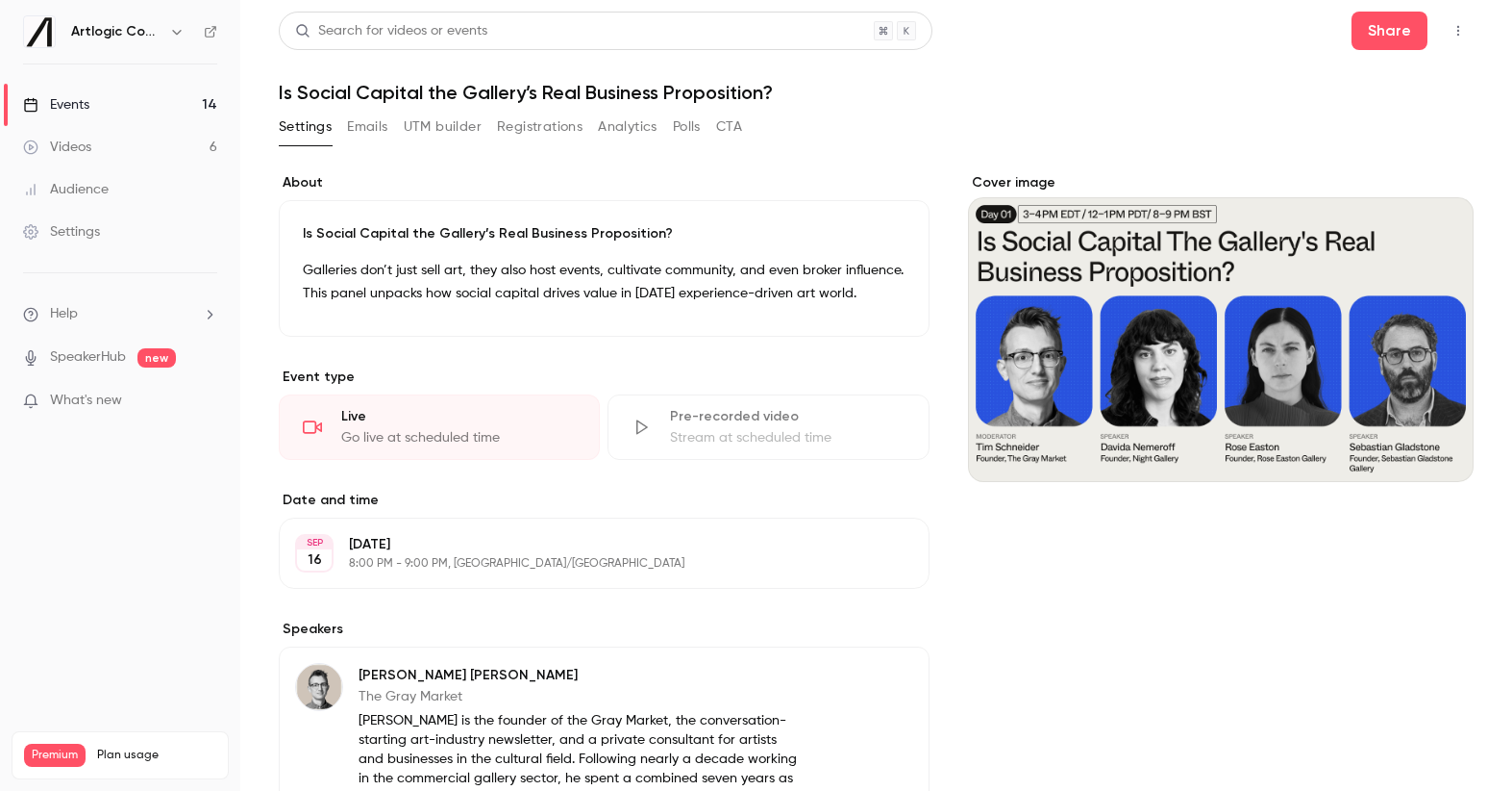
click at [368, 117] on button "Emails" at bounding box center [367, 127] width 40 height 31
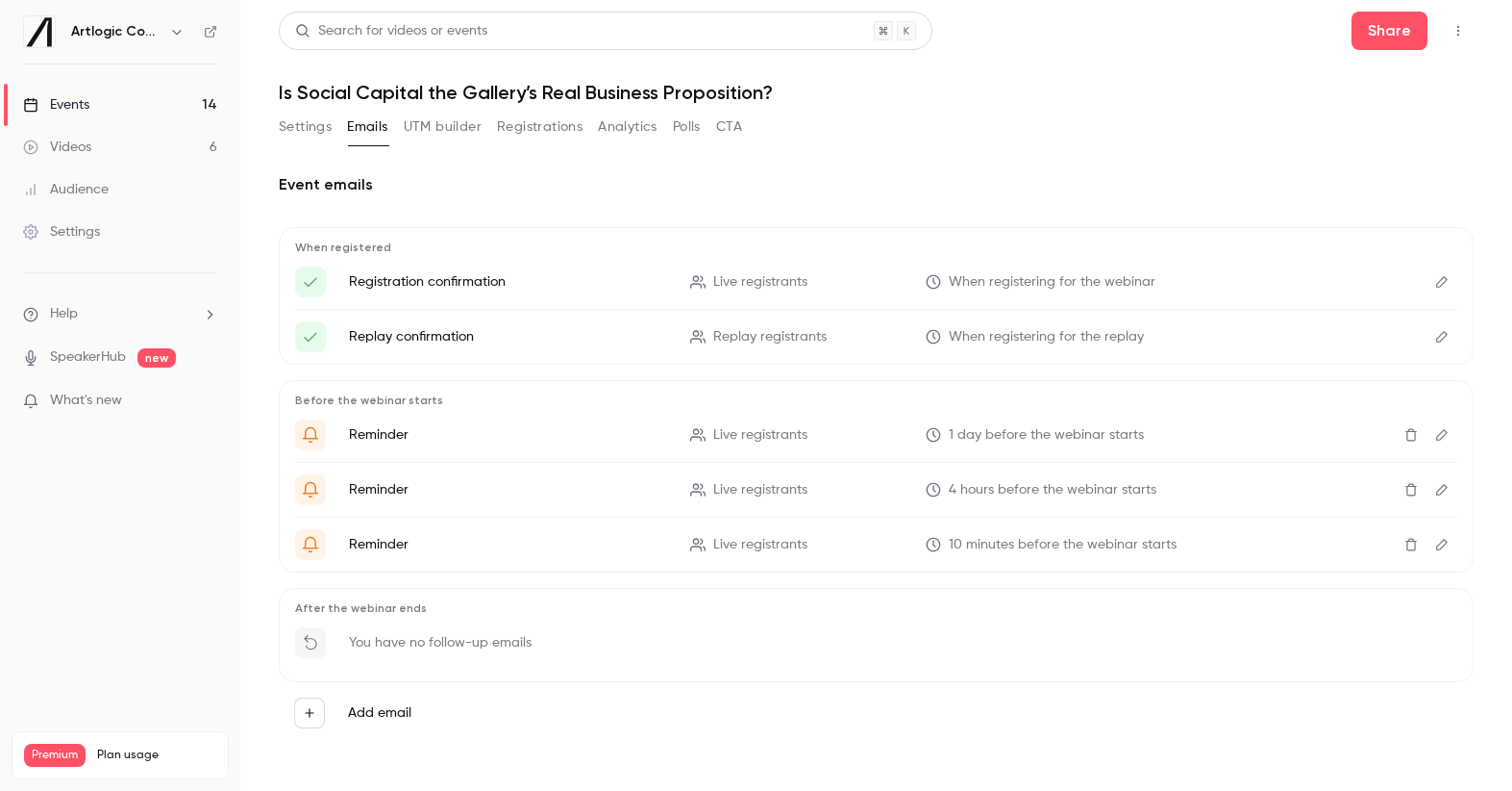
click at [76, 91] on link "Events 14" at bounding box center [120, 104] width 240 height 42
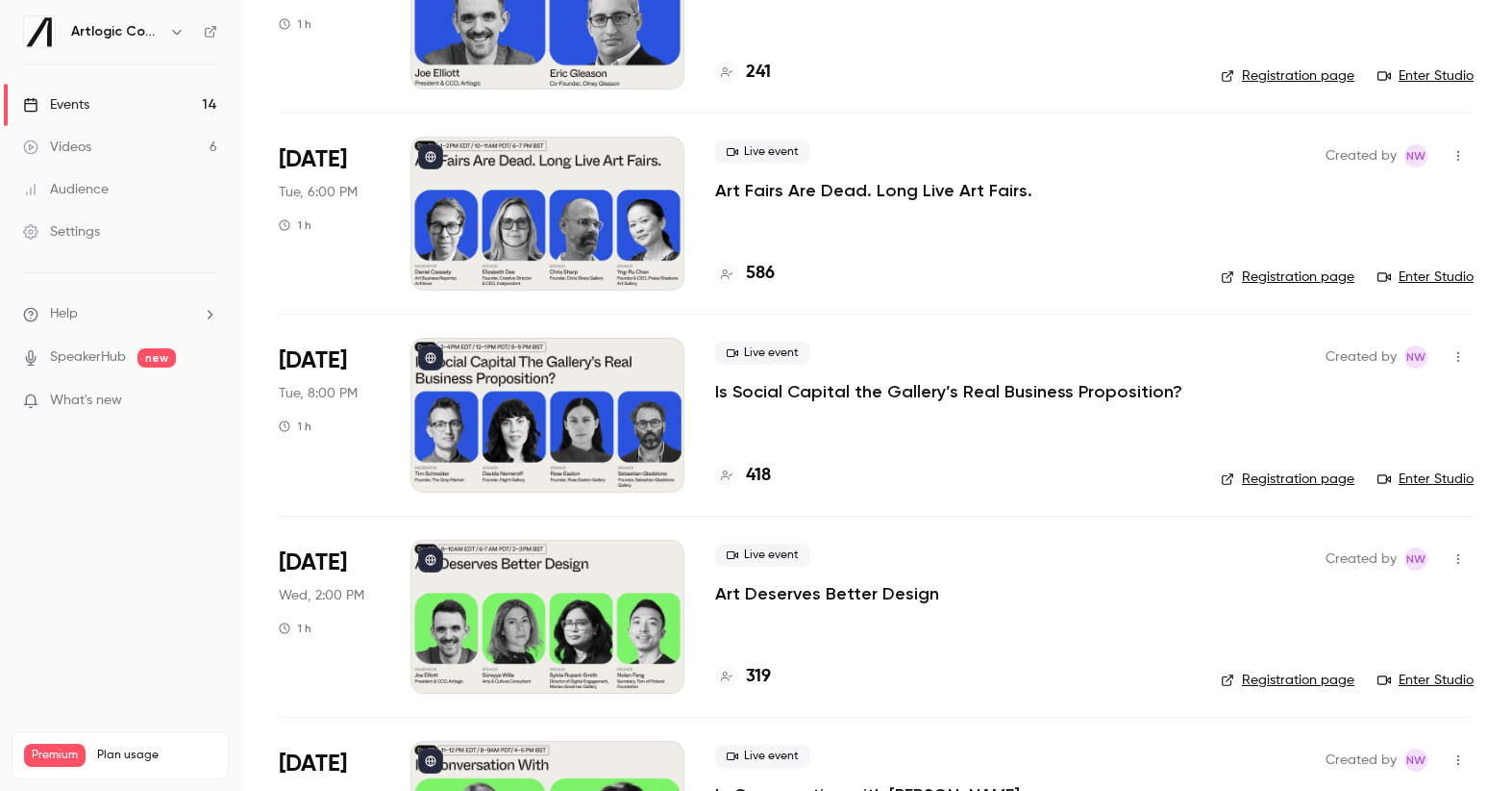
scroll to position [692, 0]
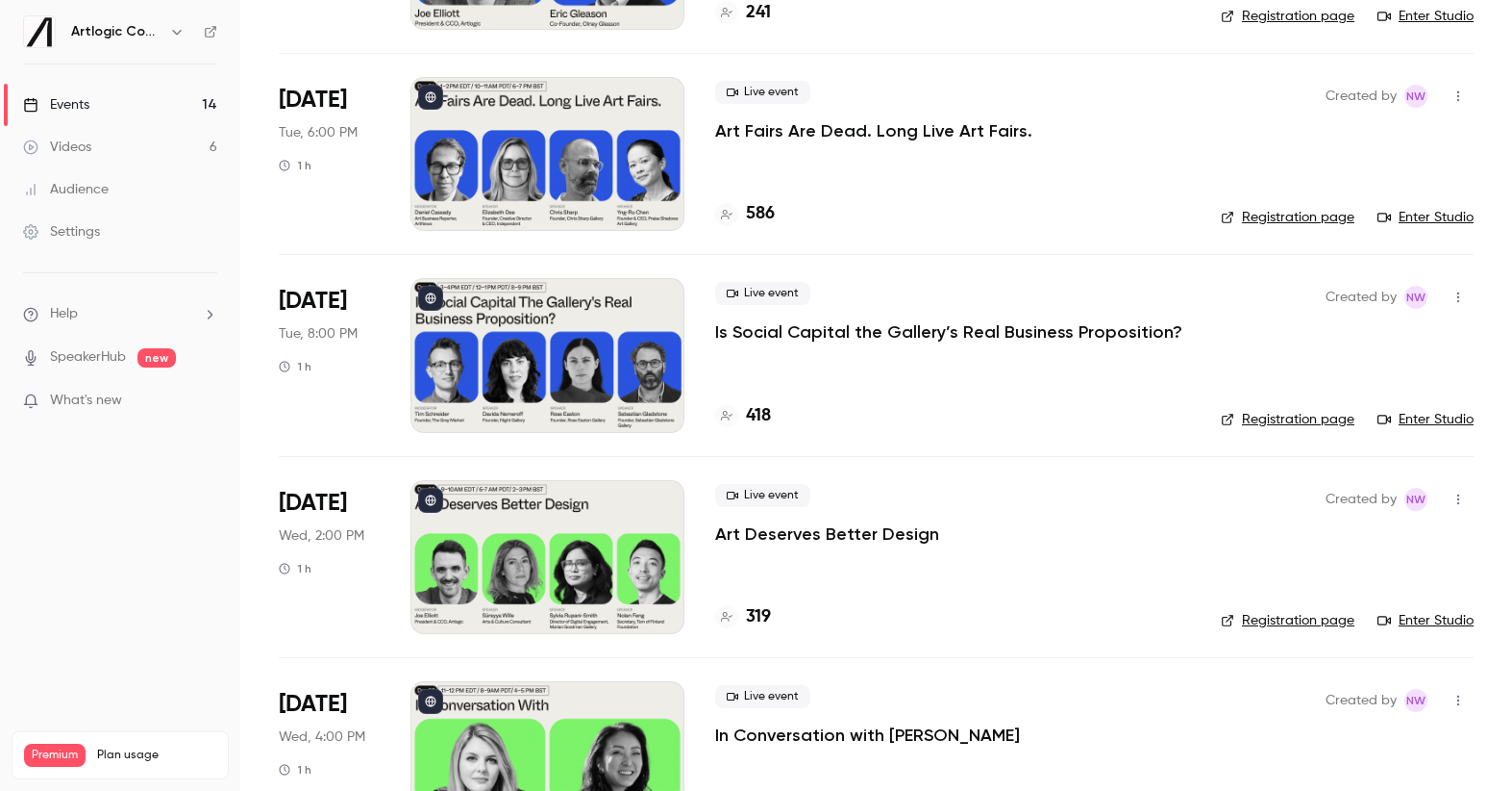
click at [805, 539] on p "Art Deserves Better Design" at bounding box center [827, 534] width 224 height 23
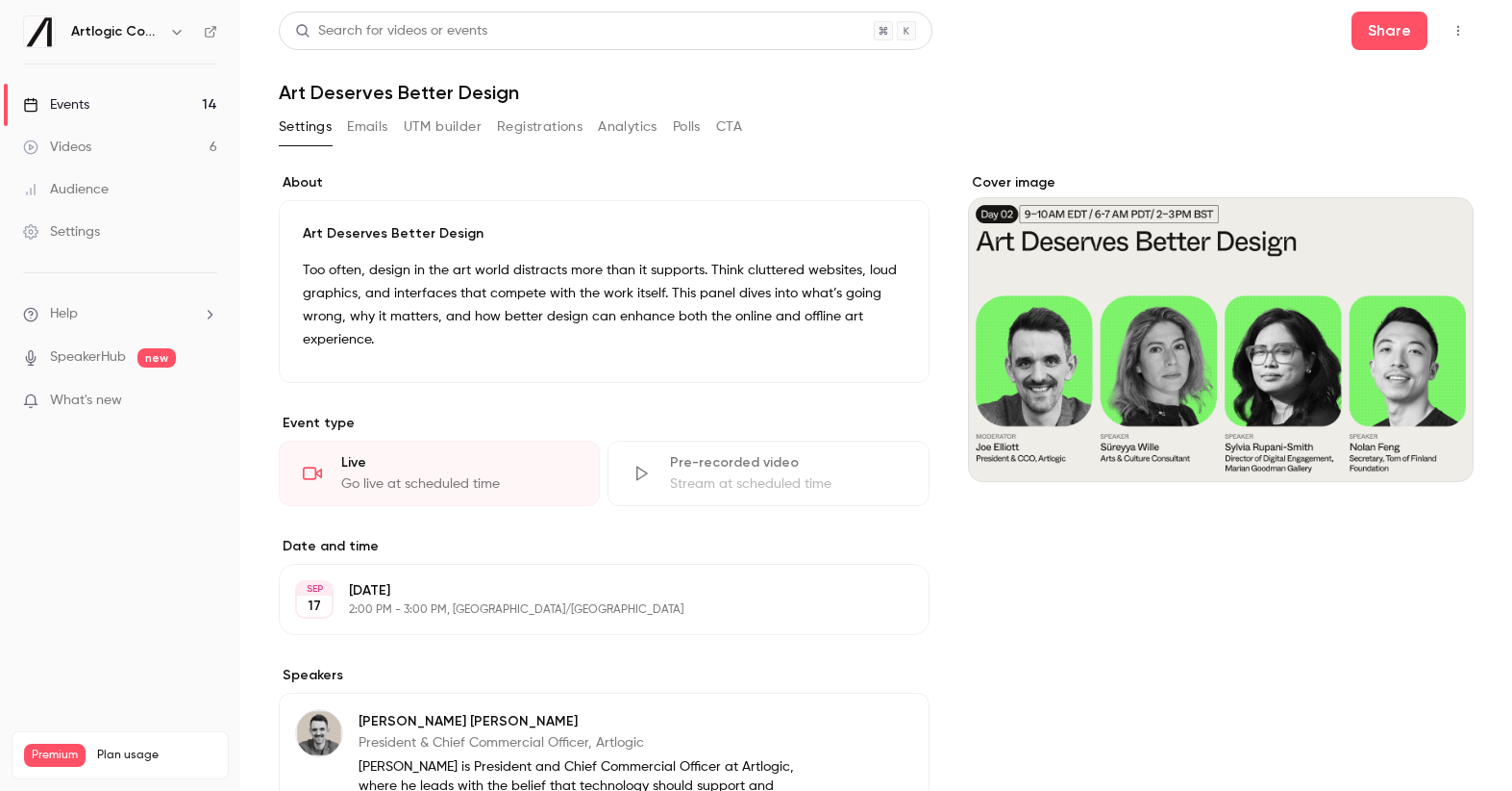
click at [361, 132] on button "Emails" at bounding box center [367, 127] width 40 height 31
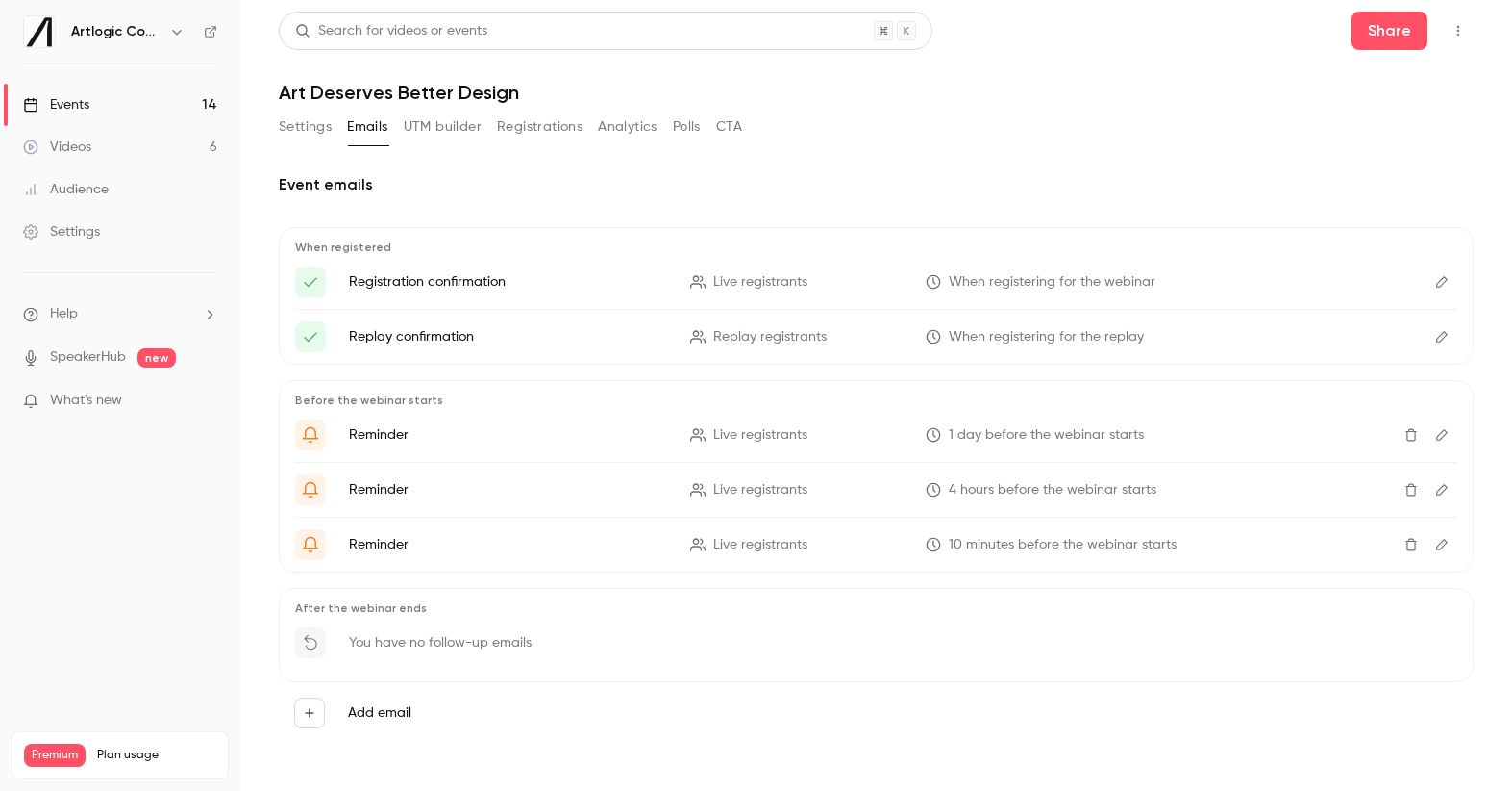
scroll to position [3, 0]
click at [60, 96] on div "Events" at bounding box center [57, 104] width 66 height 20
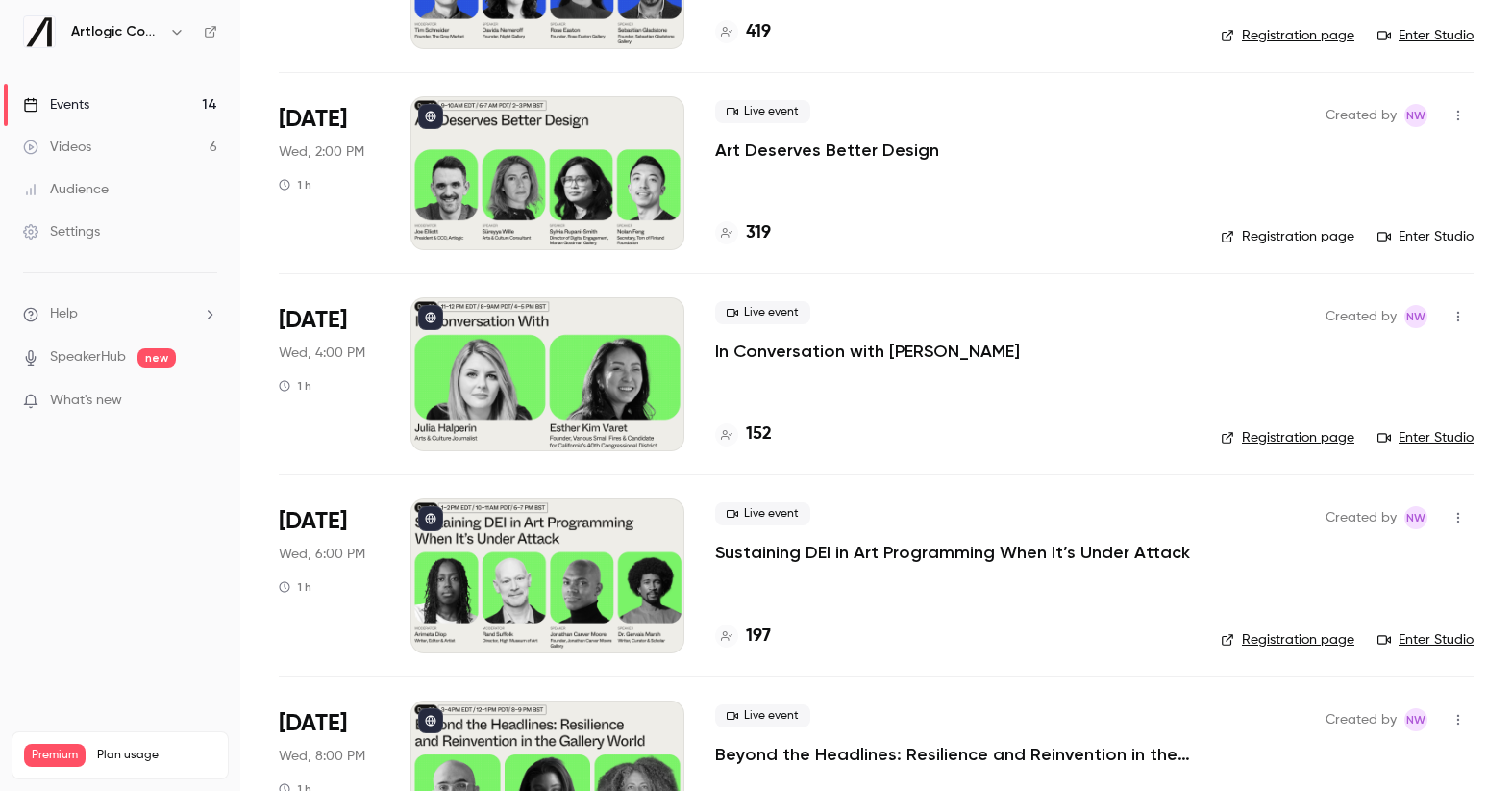
scroll to position [1082, 0]
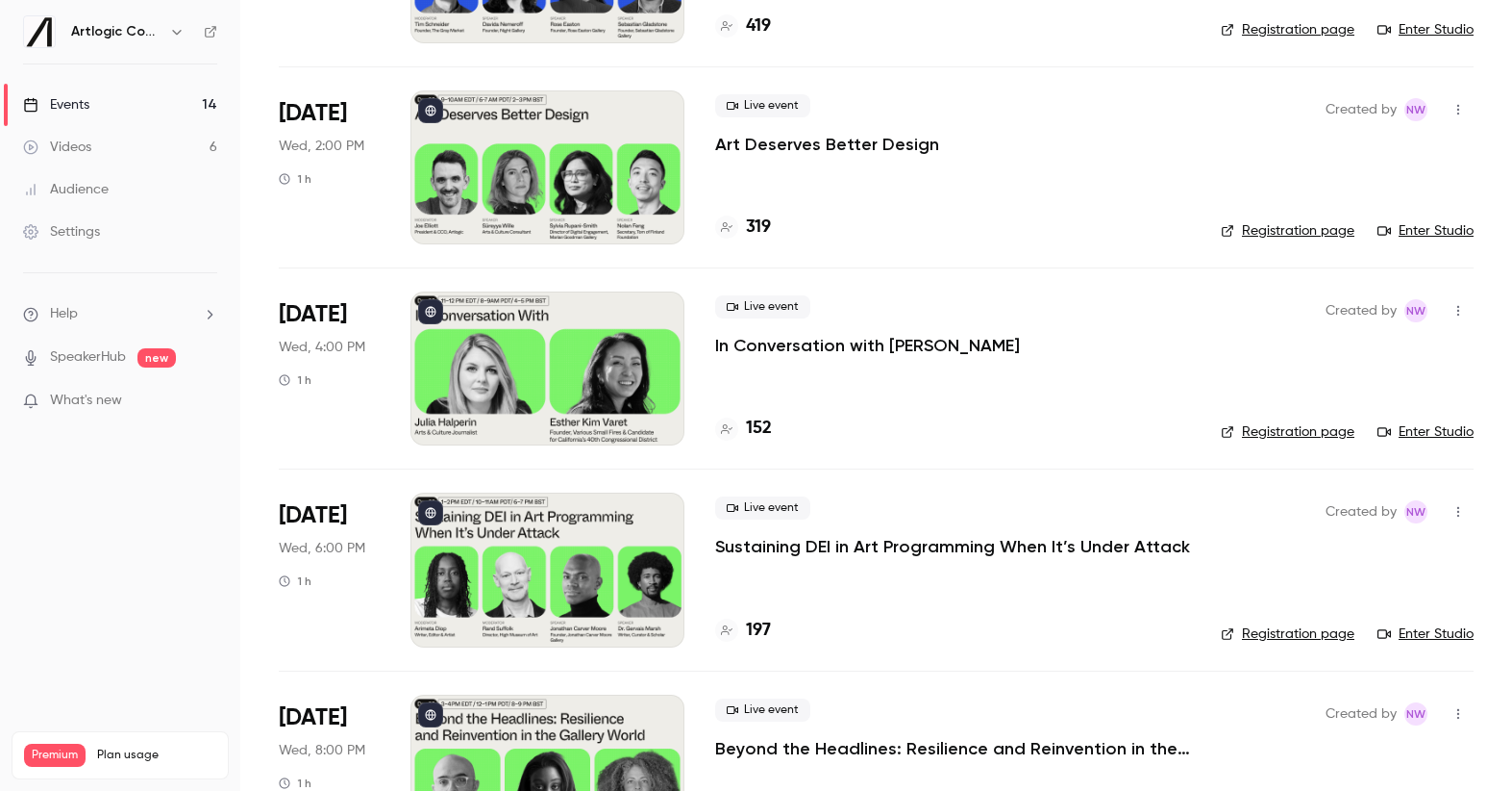
click at [822, 348] on p "In Conversation with [PERSON_NAME]" at bounding box center [868, 346] width 305 height 23
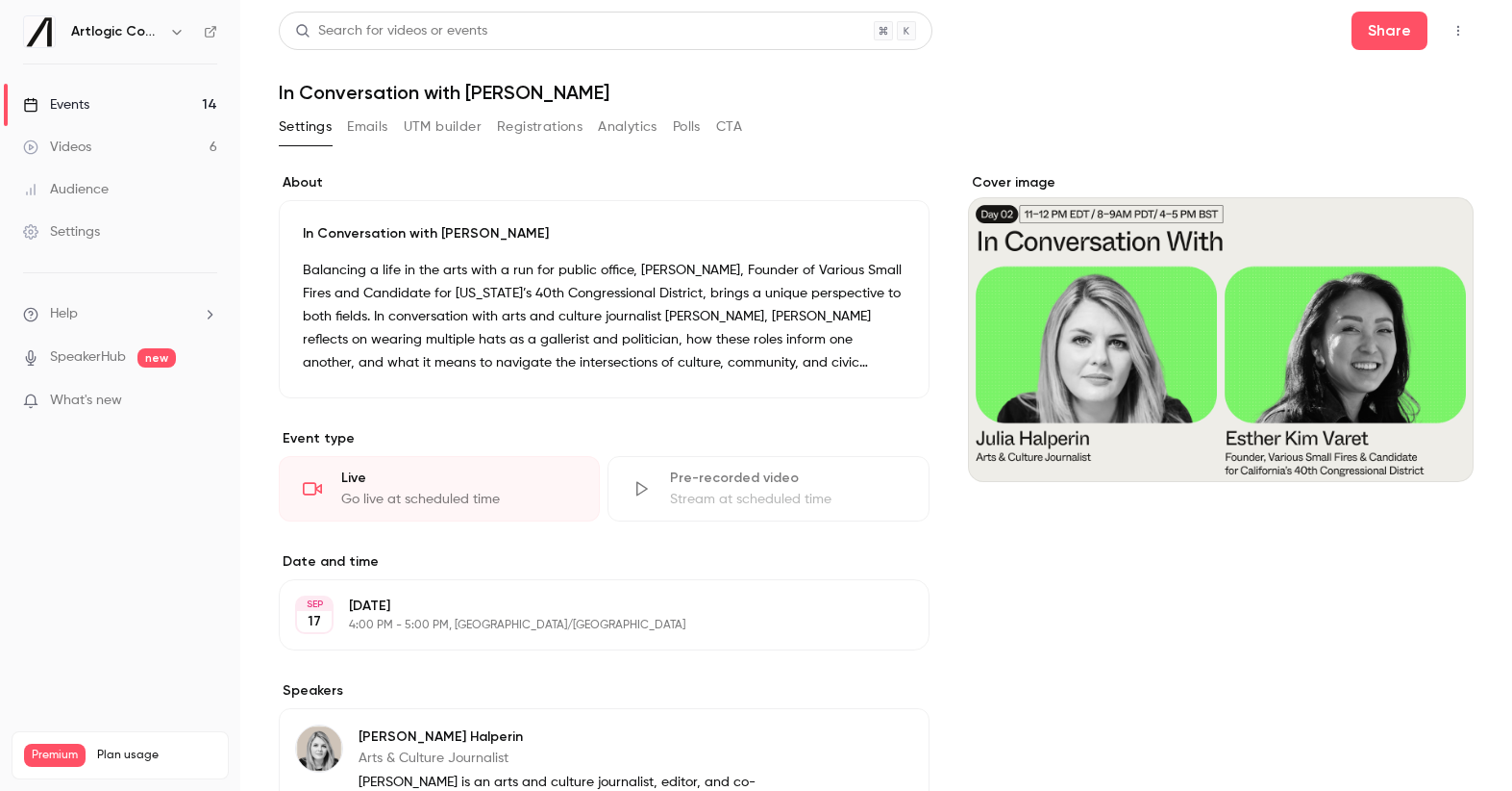
click at [366, 134] on button "Emails" at bounding box center [367, 127] width 40 height 31
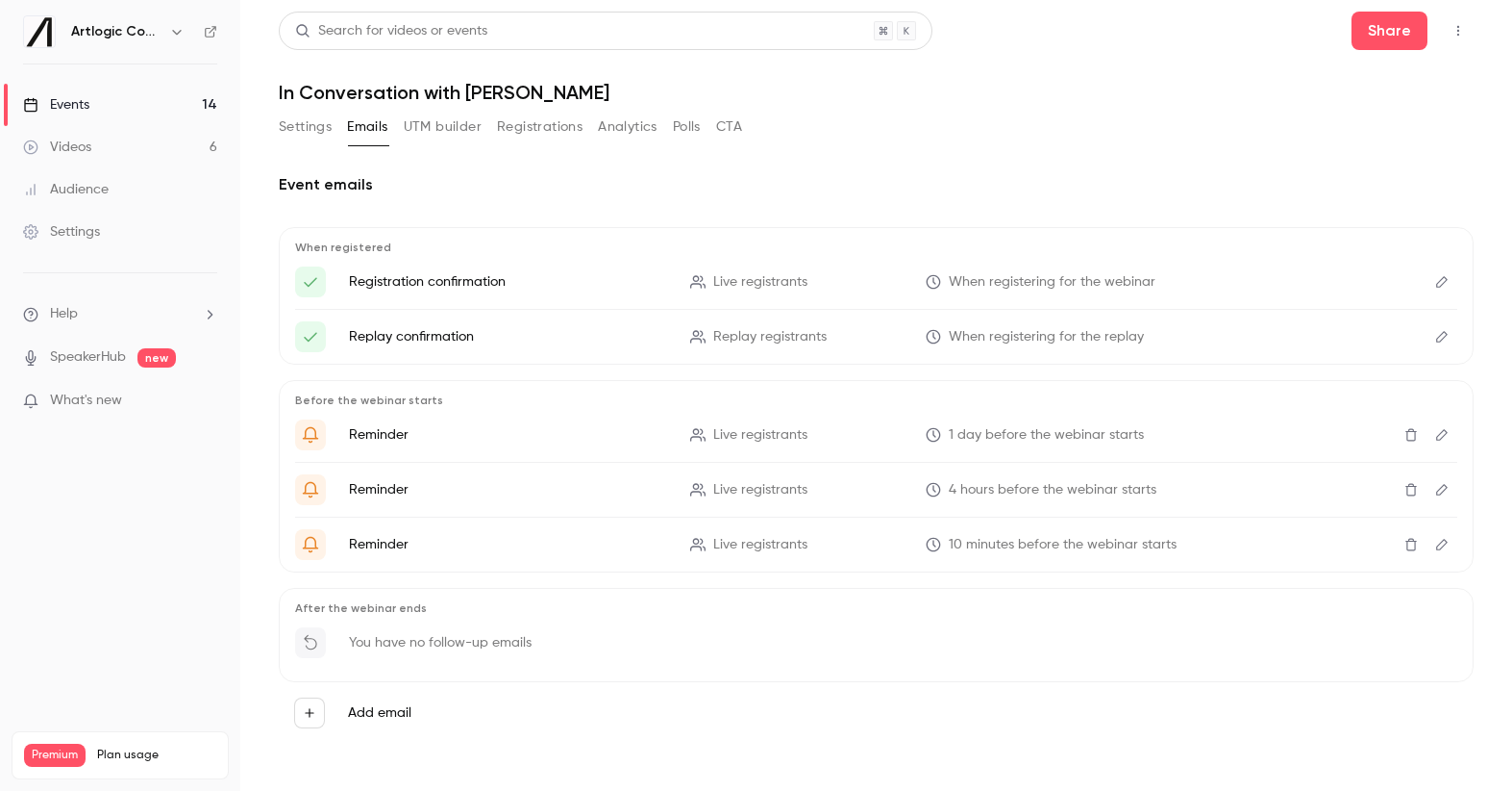
click at [82, 114] on link "Events 14" at bounding box center [120, 104] width 240 height 42
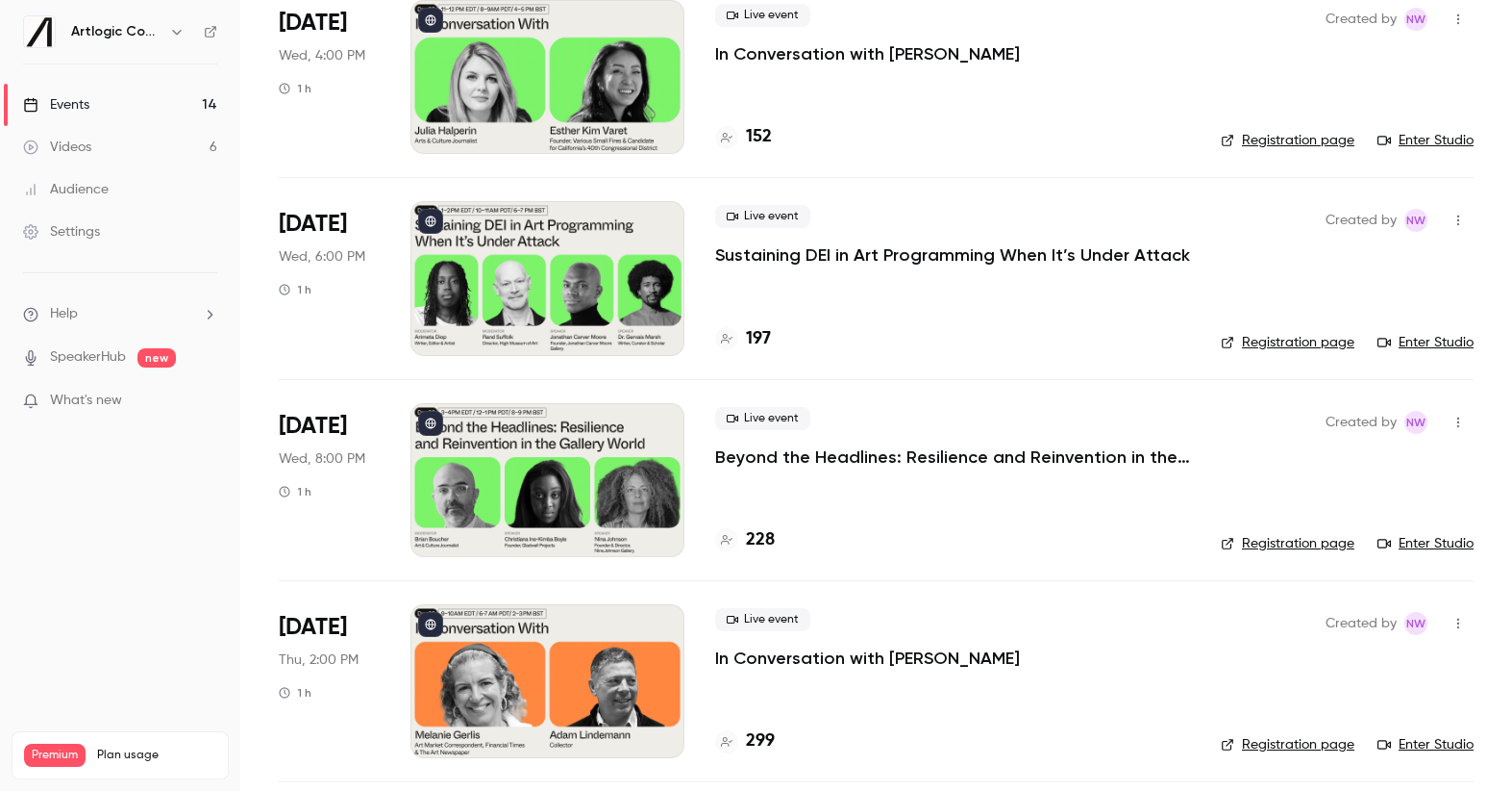
scroll to position [1208, 0]
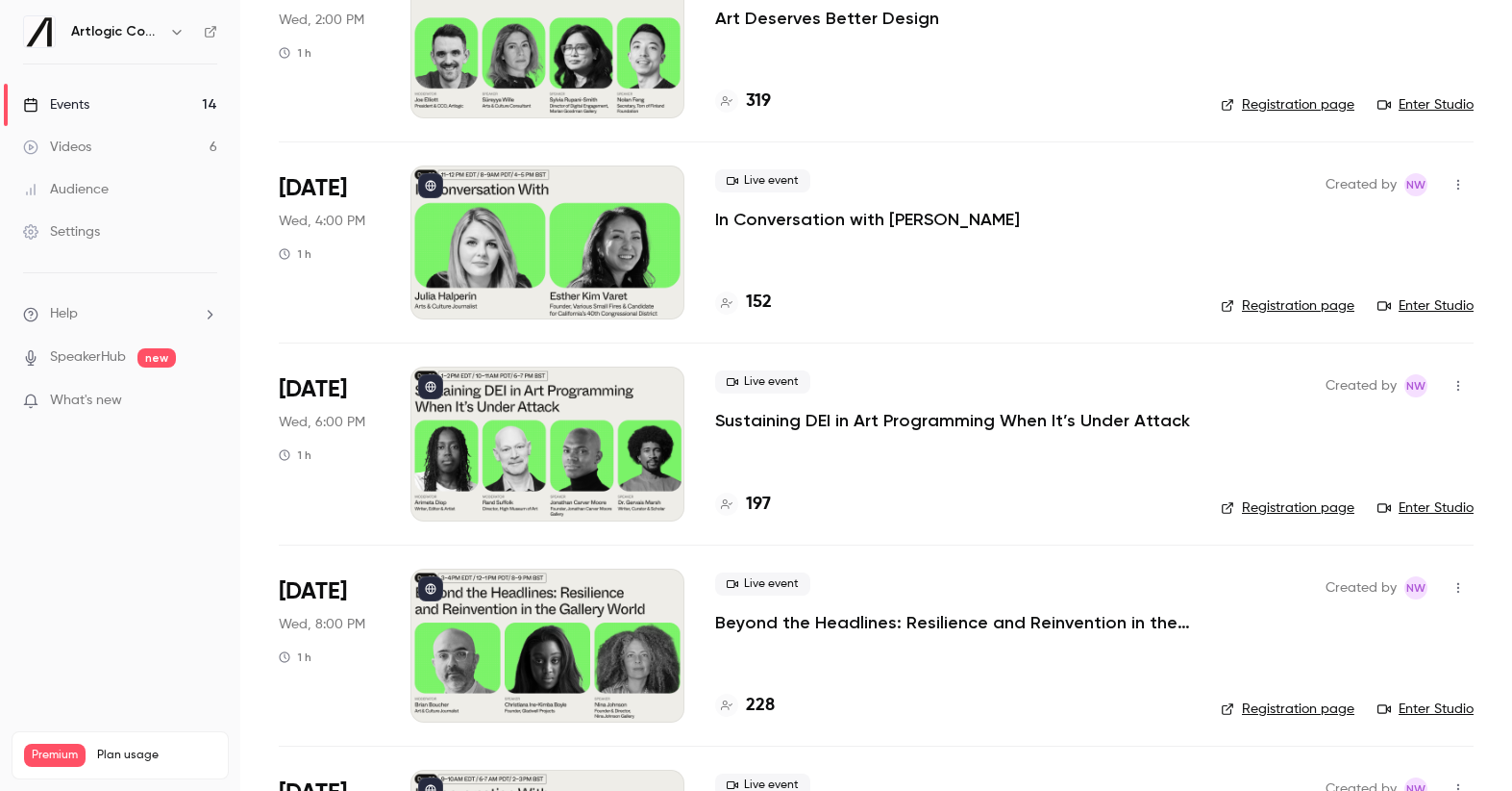
click at [848, 418] on p "Sustaining DEI in Art Programming When It’s Under Attack" at bounding box center [953, 421] width 475 height 23
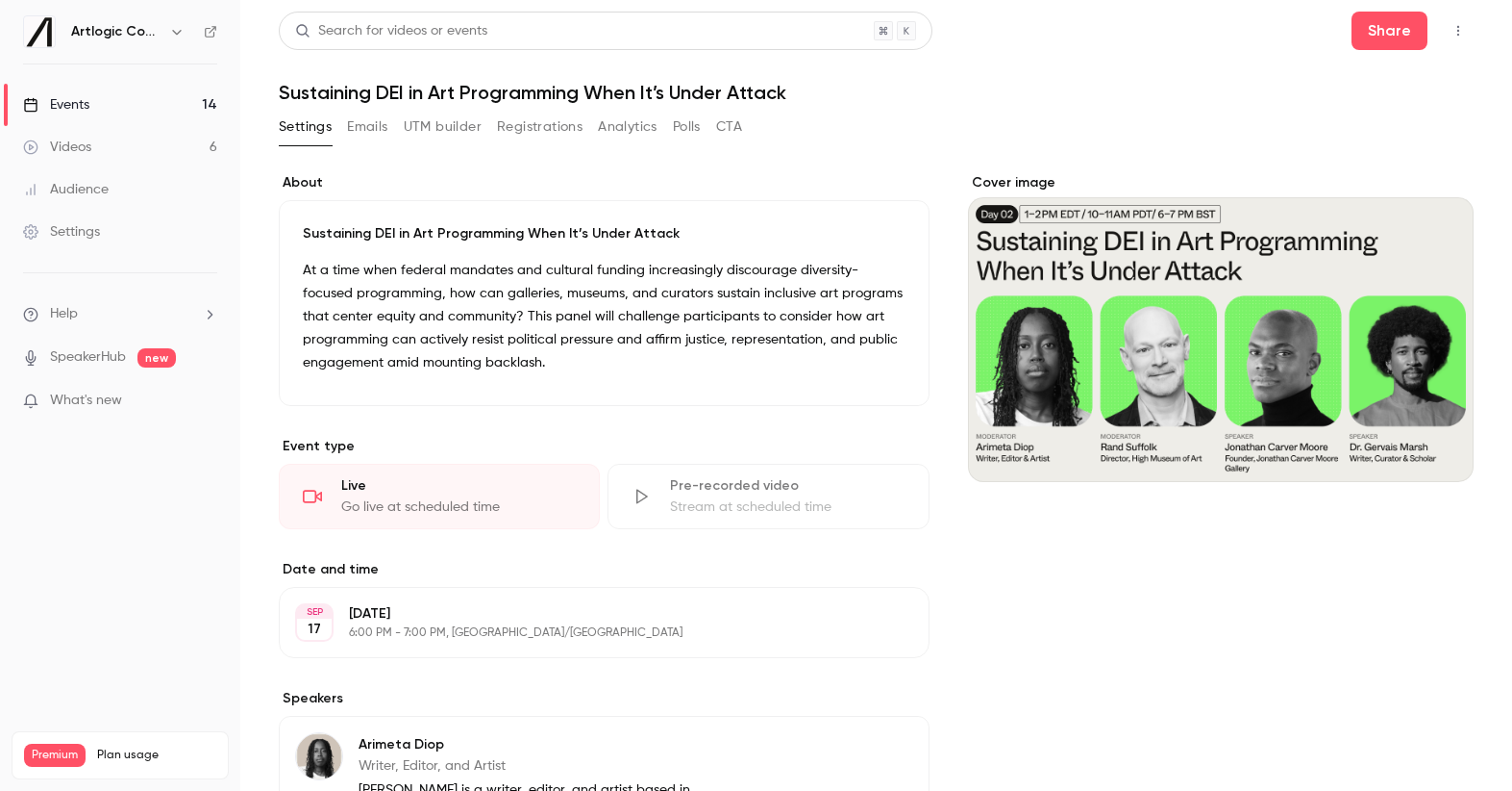
click at [372, 136] on button "Emails" at bounding box center [367, 127] width 40 height 31
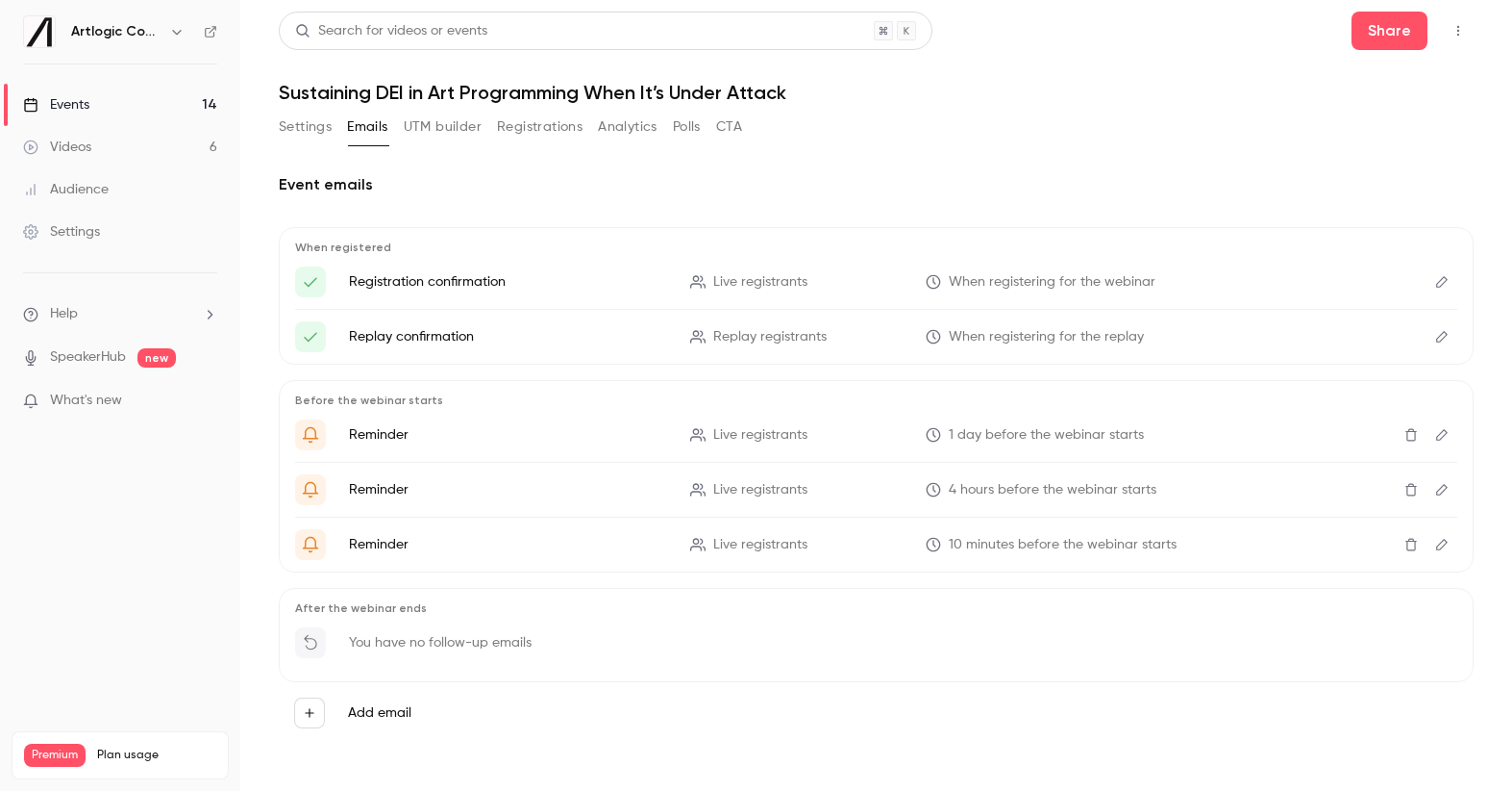
scroll to position [3, 0]
click at [70, 103] on div "Events" at bounding box center [57, 104] width 66 height 20
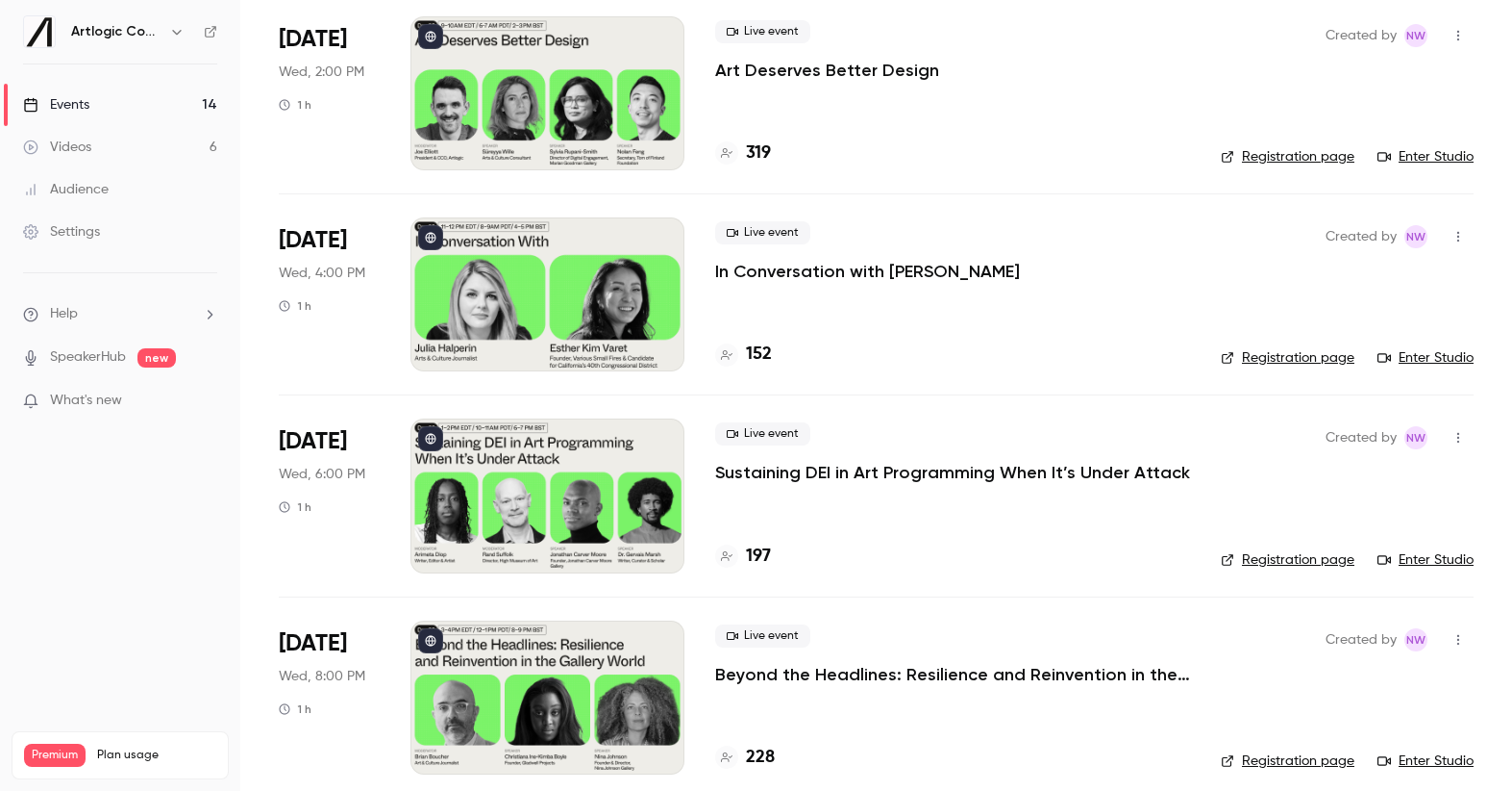
scroll to position [1204, 0]
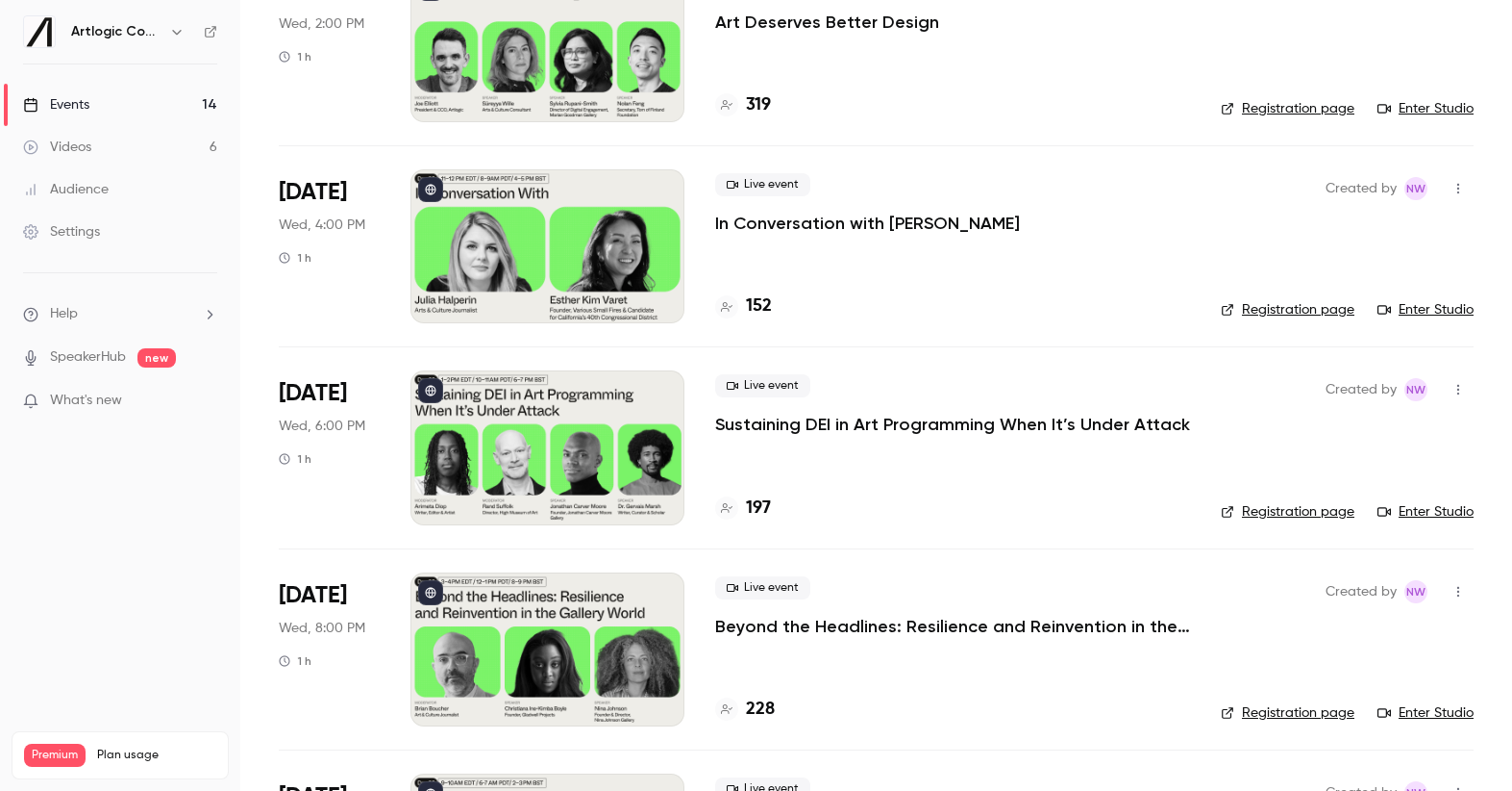
click at [840, 626] on p "Beyond the Headlines: Resilience and Reinvention in the Gallery World" at bounding box center [953, 626] width 475 height 23
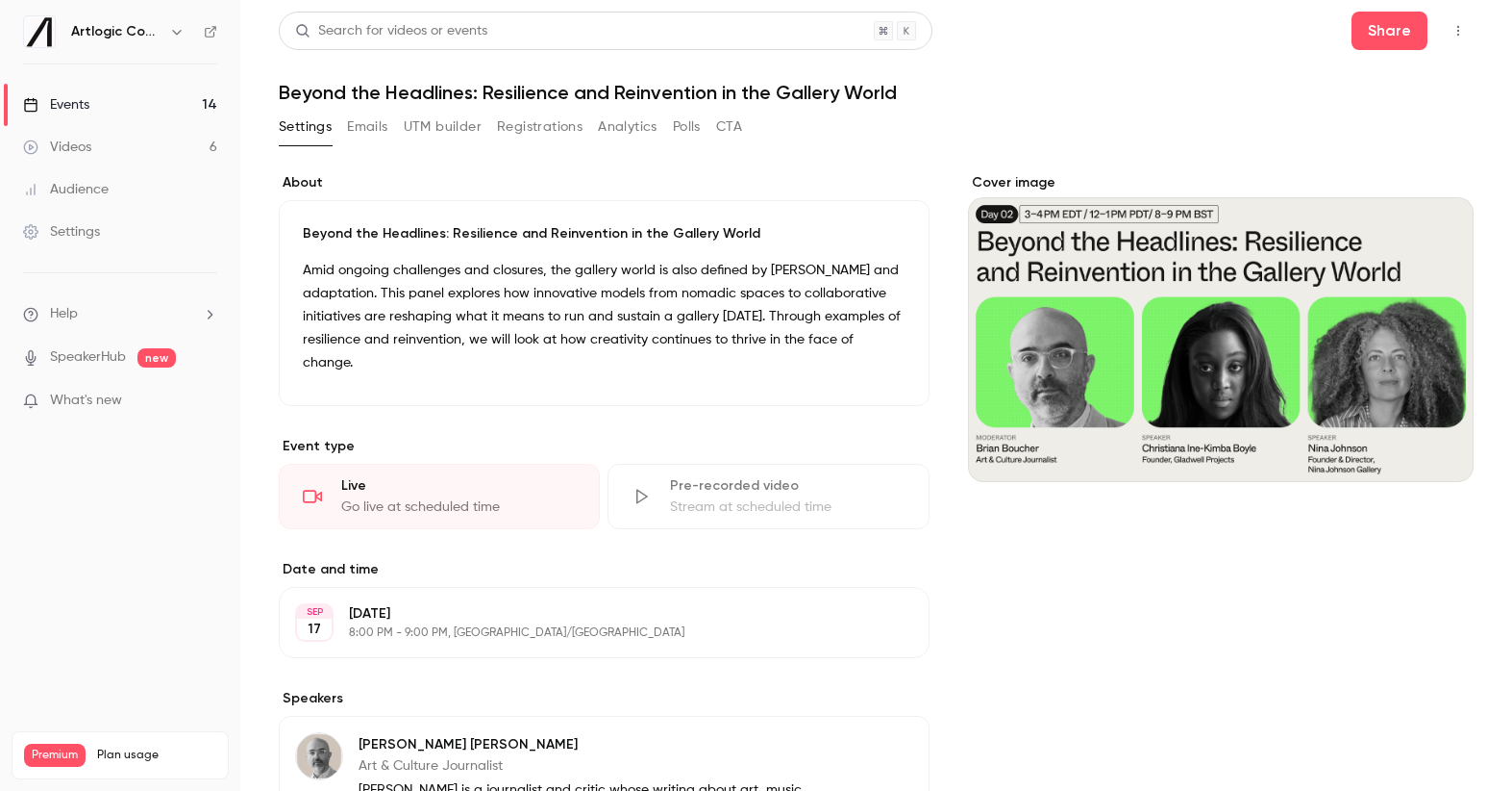
click at [361, 124] on button "Emails" at bounding box center [367, 127] width 40 height 31
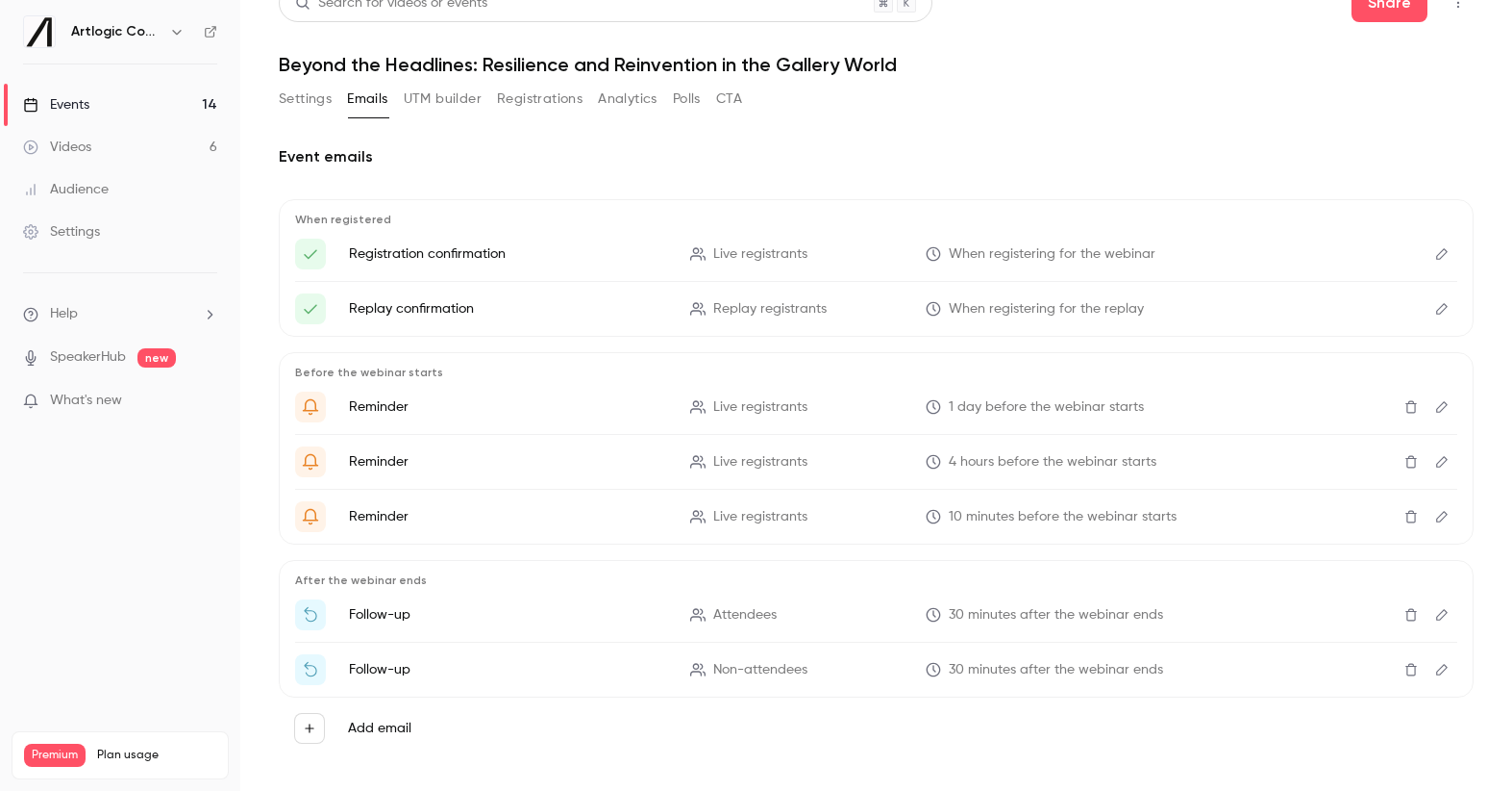
scroll to position [46, 0]
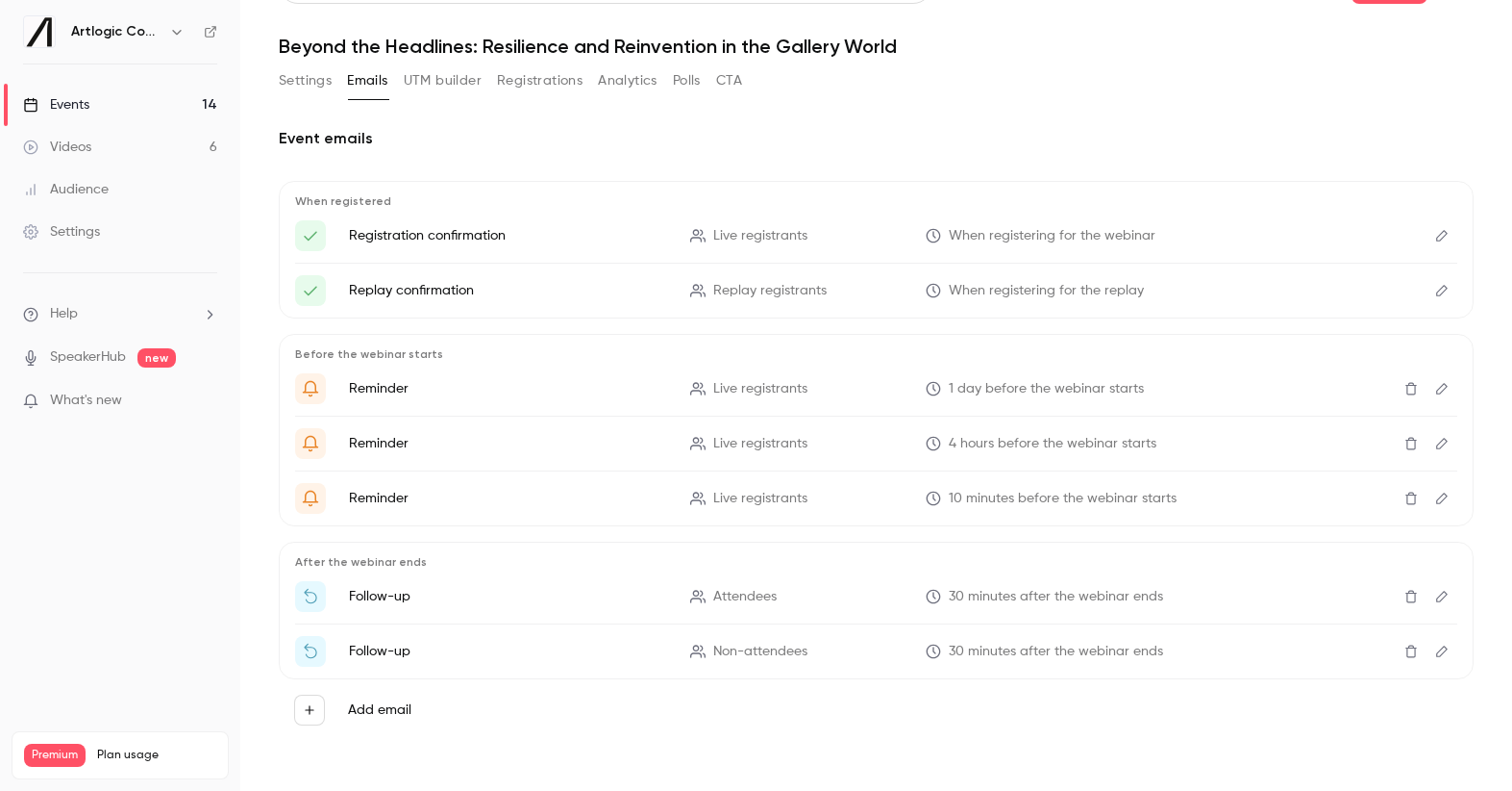
click at [1406, 592] on icon "Delete" at bounding box center [1411, 597] width 12 height 13
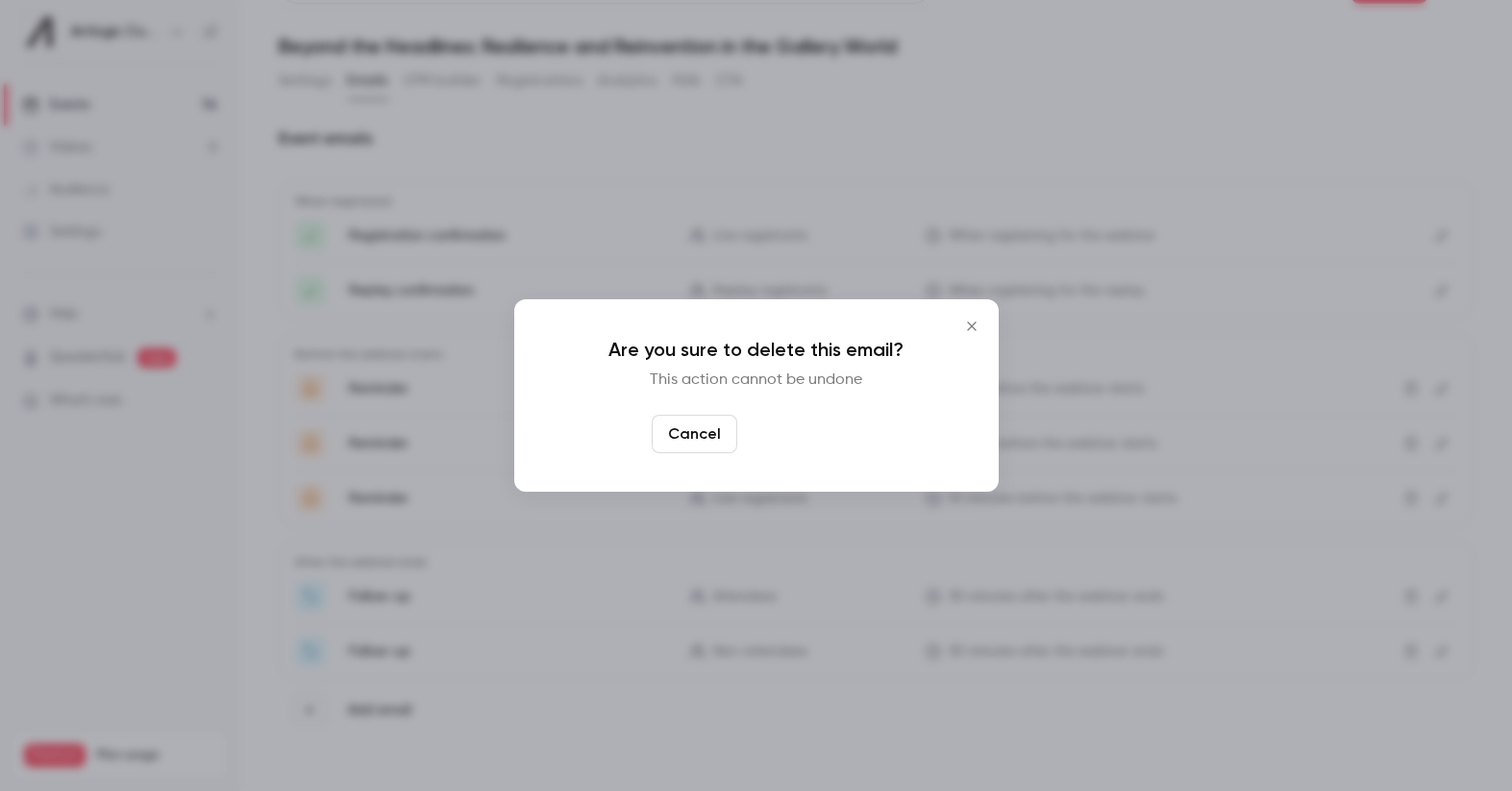
click at [773, 431] on button "Yes, delete" at bounding box center [802, 433] width 115 height 38
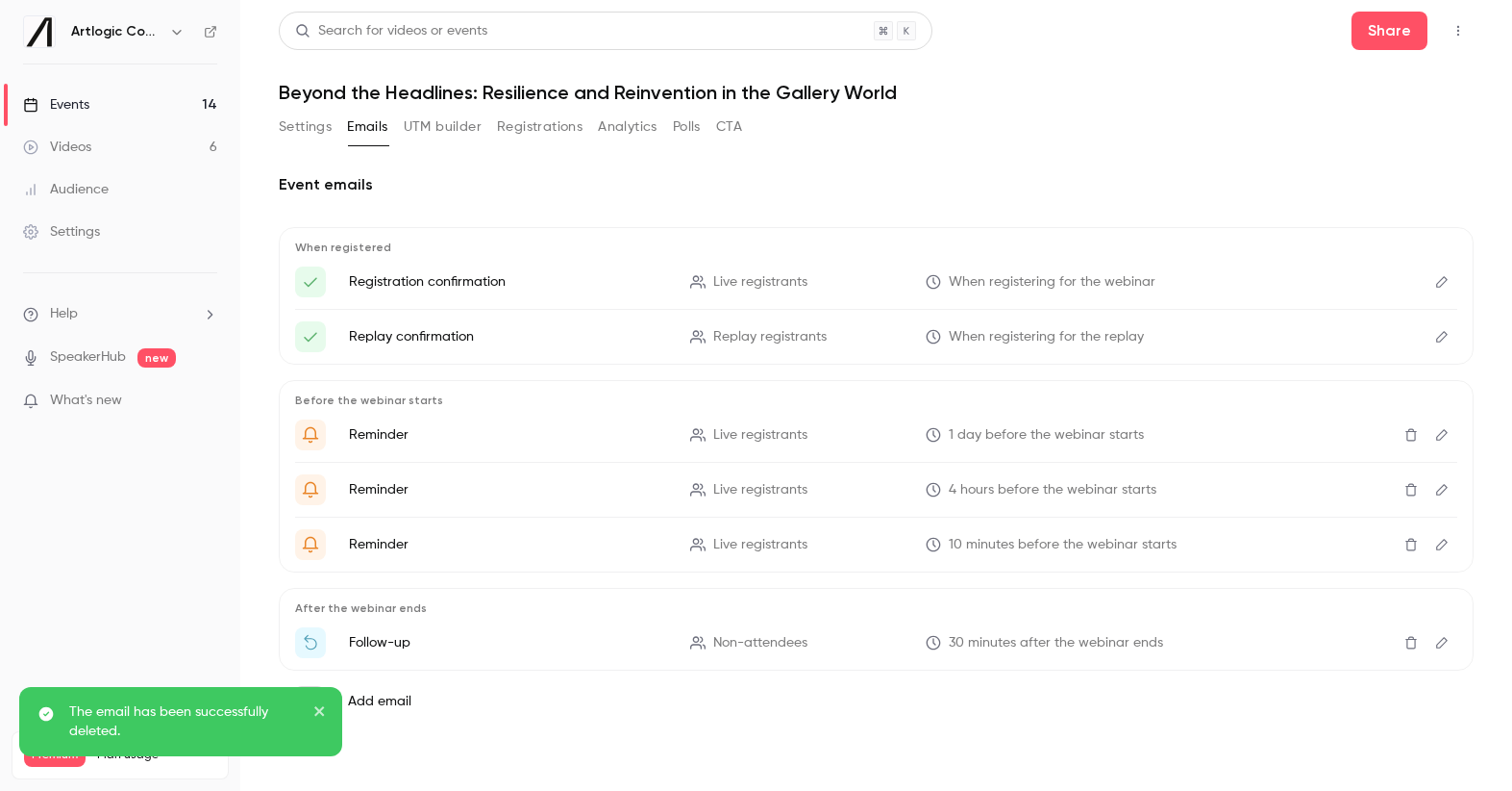
scroll to position [0, 0]
click at [1410, 645] on icon "Delete" at bounding box center [1411, 643] width 16 height 14
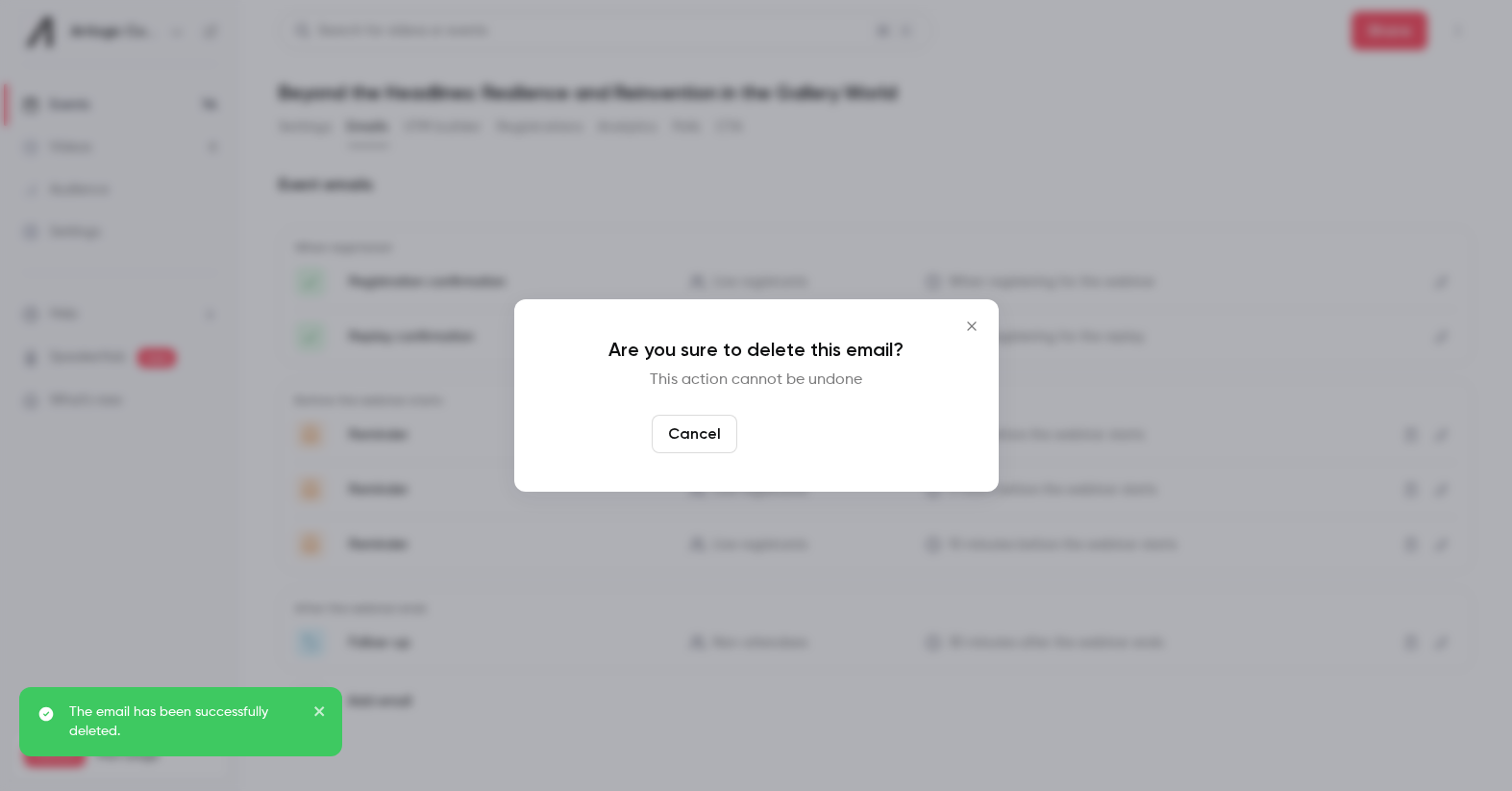
click at [812, 442] on button "Yes, delete" at bounding box center [802, 433] width 115 height 38
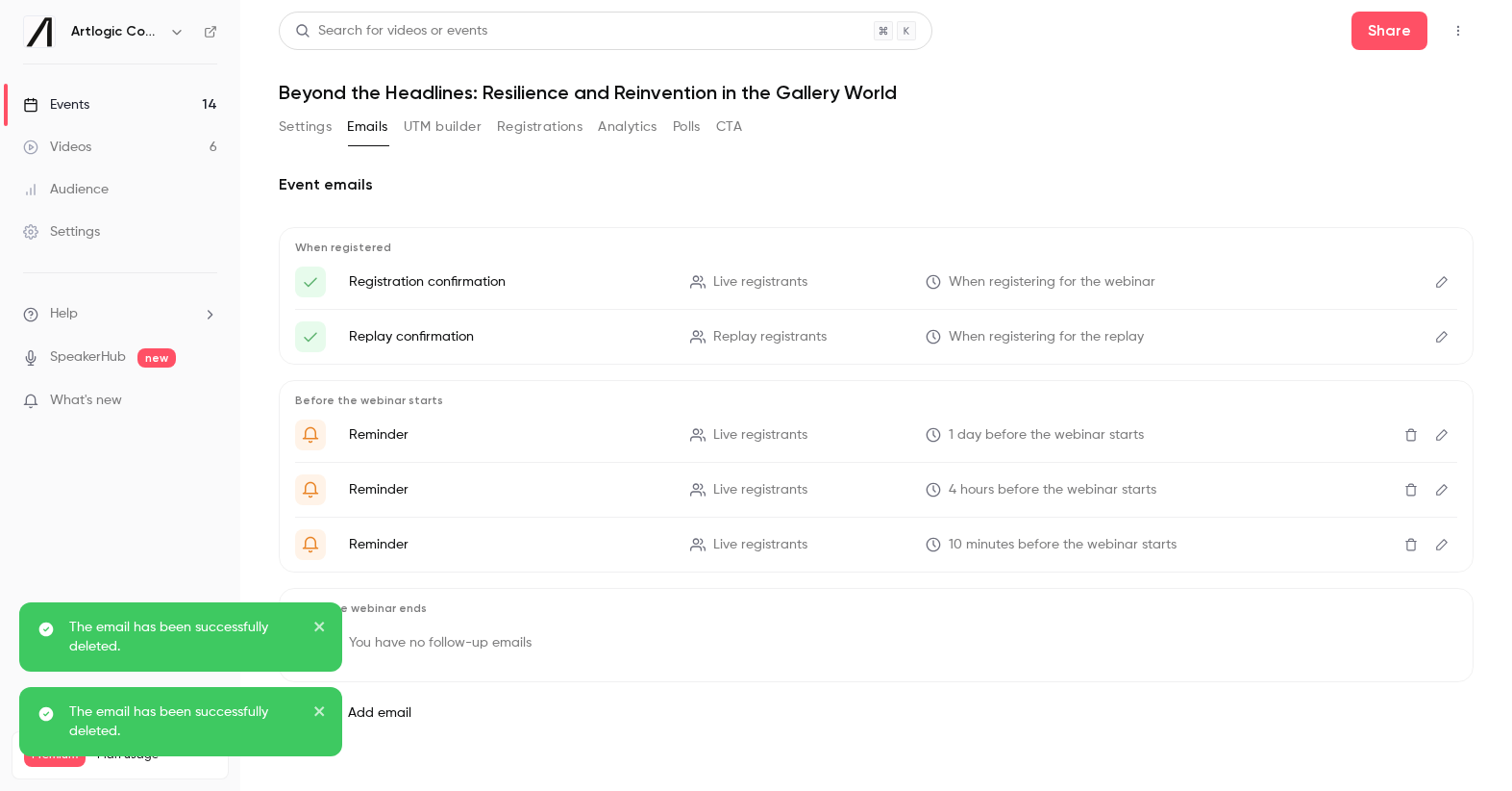
click at [75, 98] on div "Events" at bounding box center [57, 104] width 66 height 20
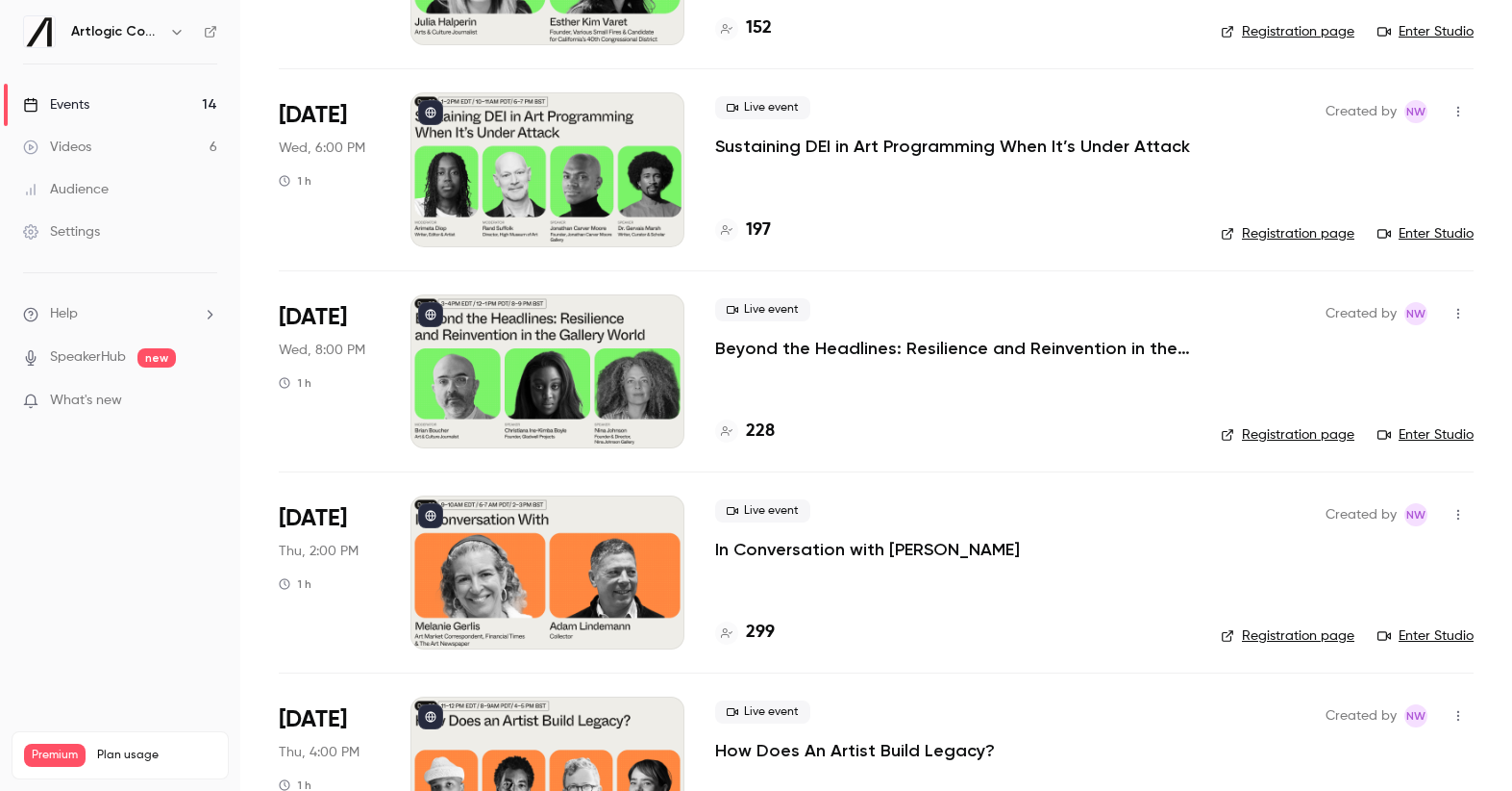
scroll to position [1490, 0]
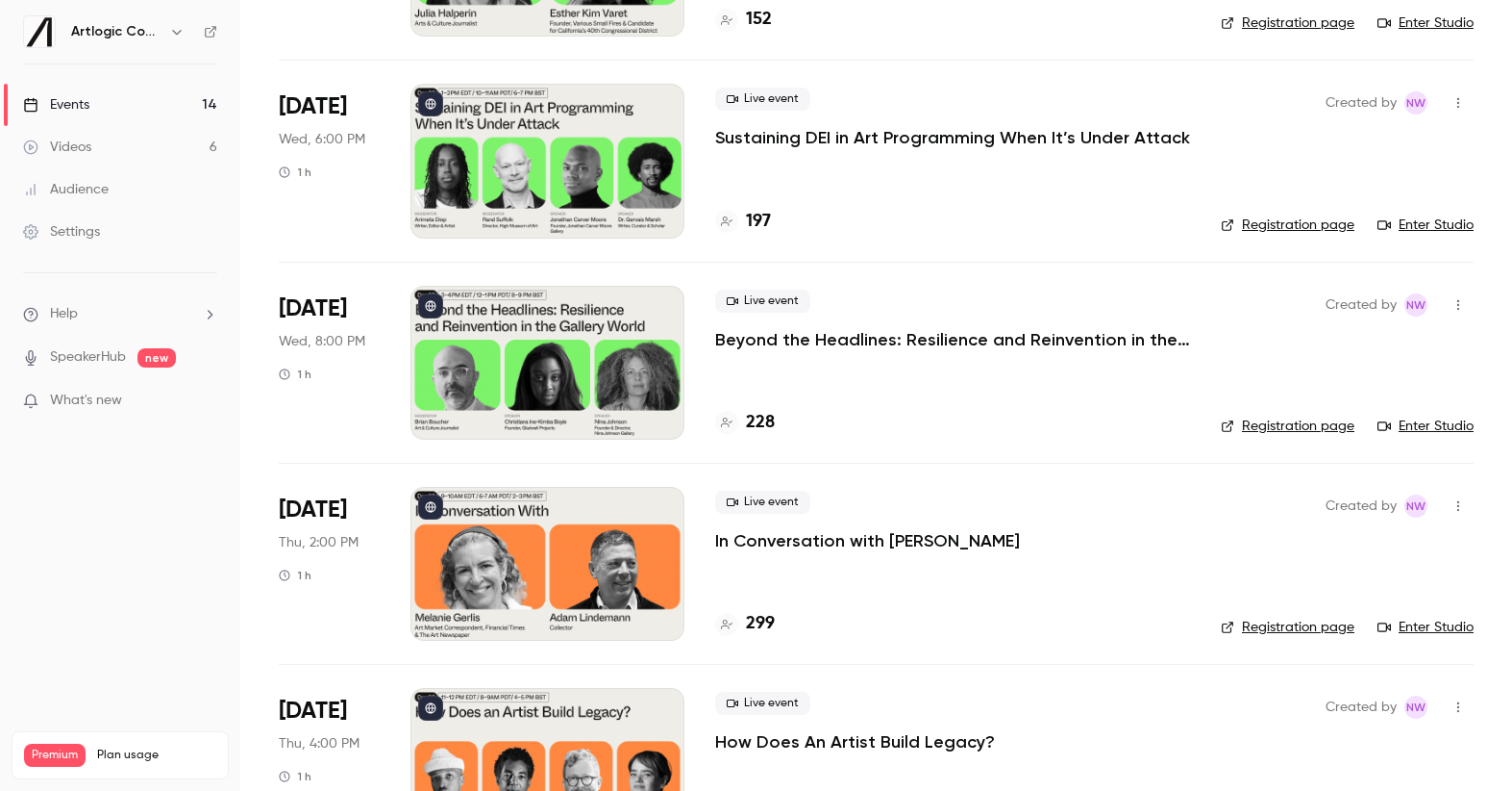
click at [906, 551] on p "In Conversation with [PERSON_NAME]" at bounding box center [868, 541] width 305 height 23
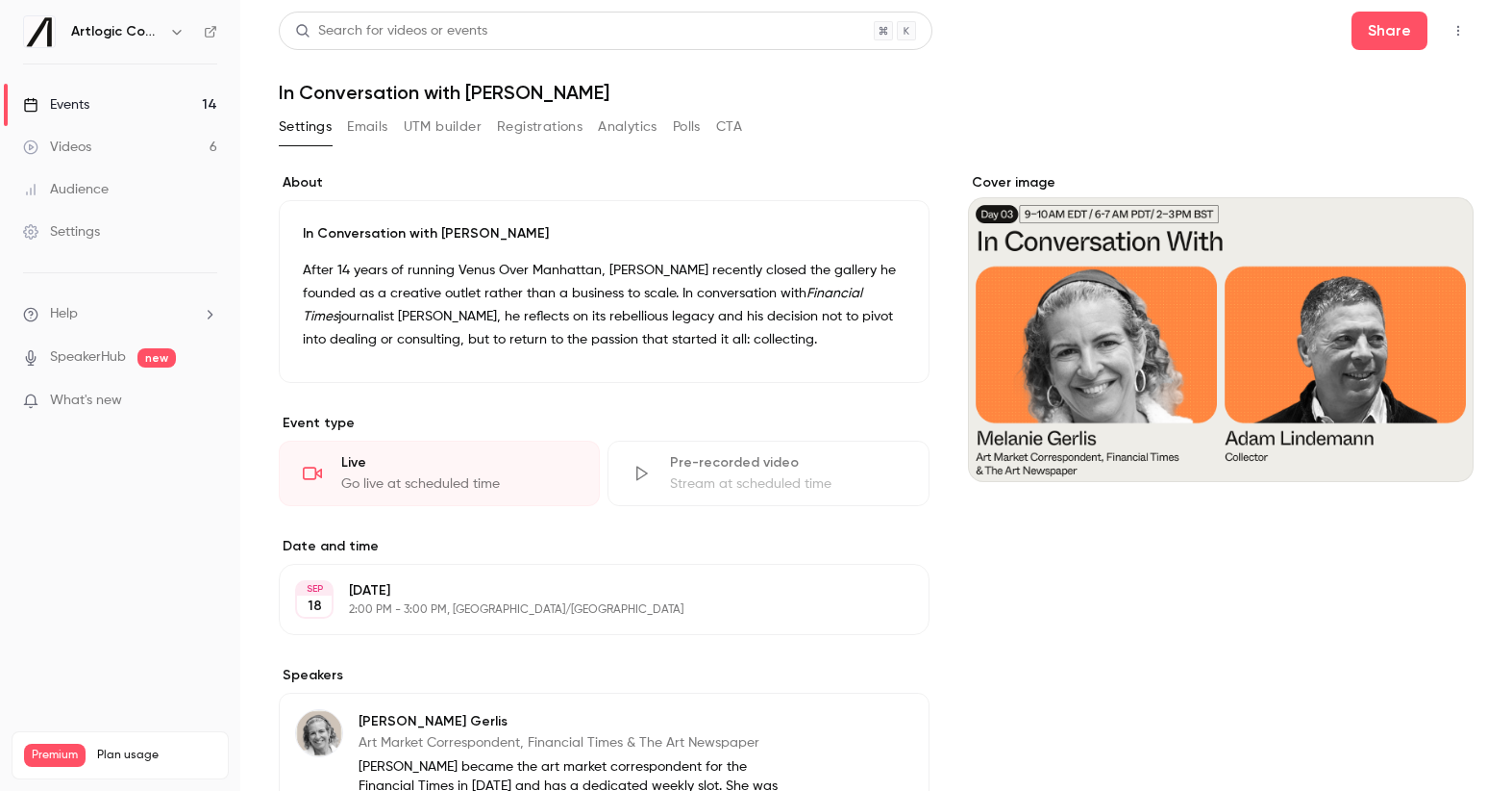
click at [373, 131] on button "Emails" at bounding box center [367, 127] width 40 height 31
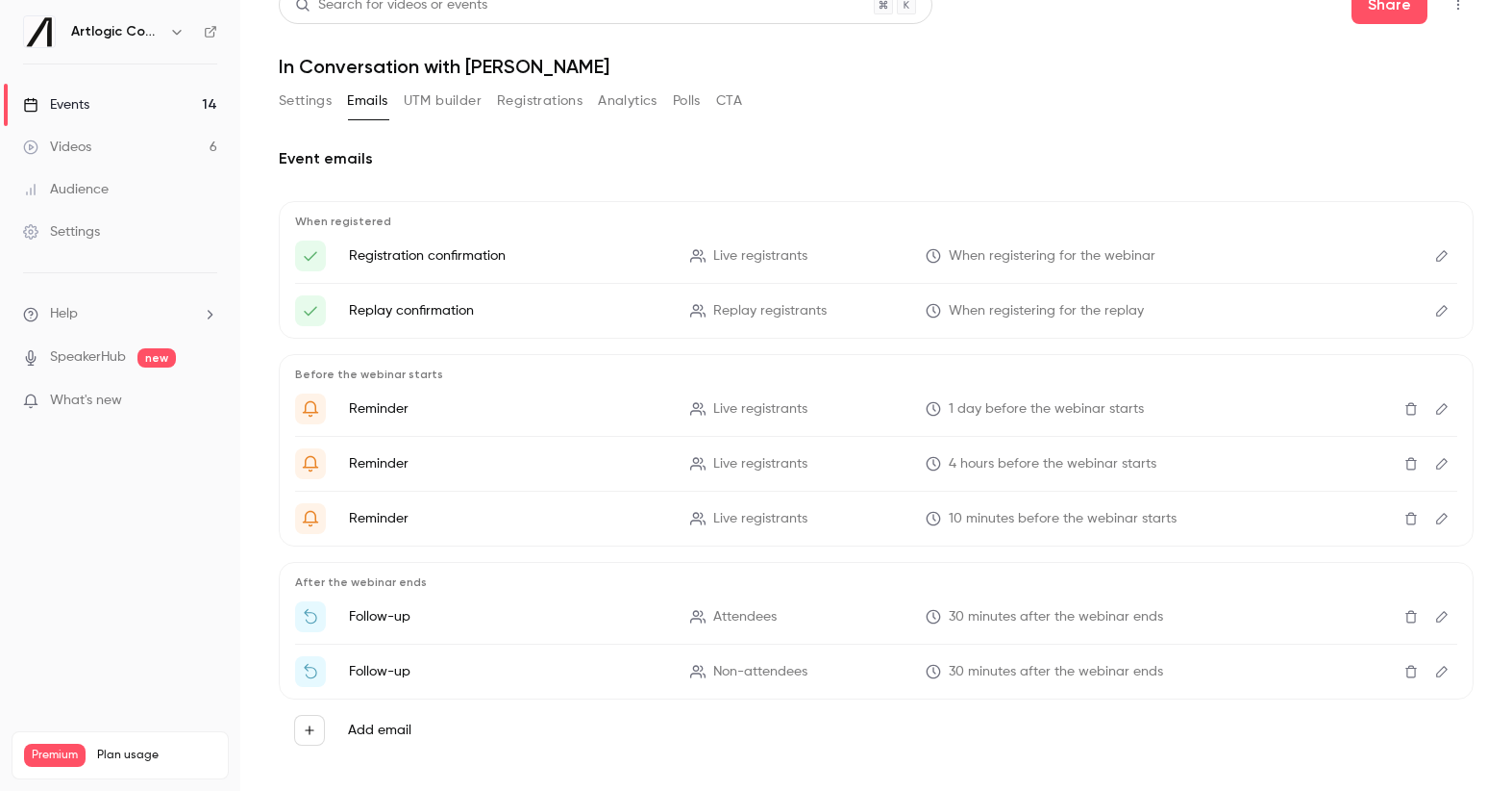
scroll to position [46, 0]
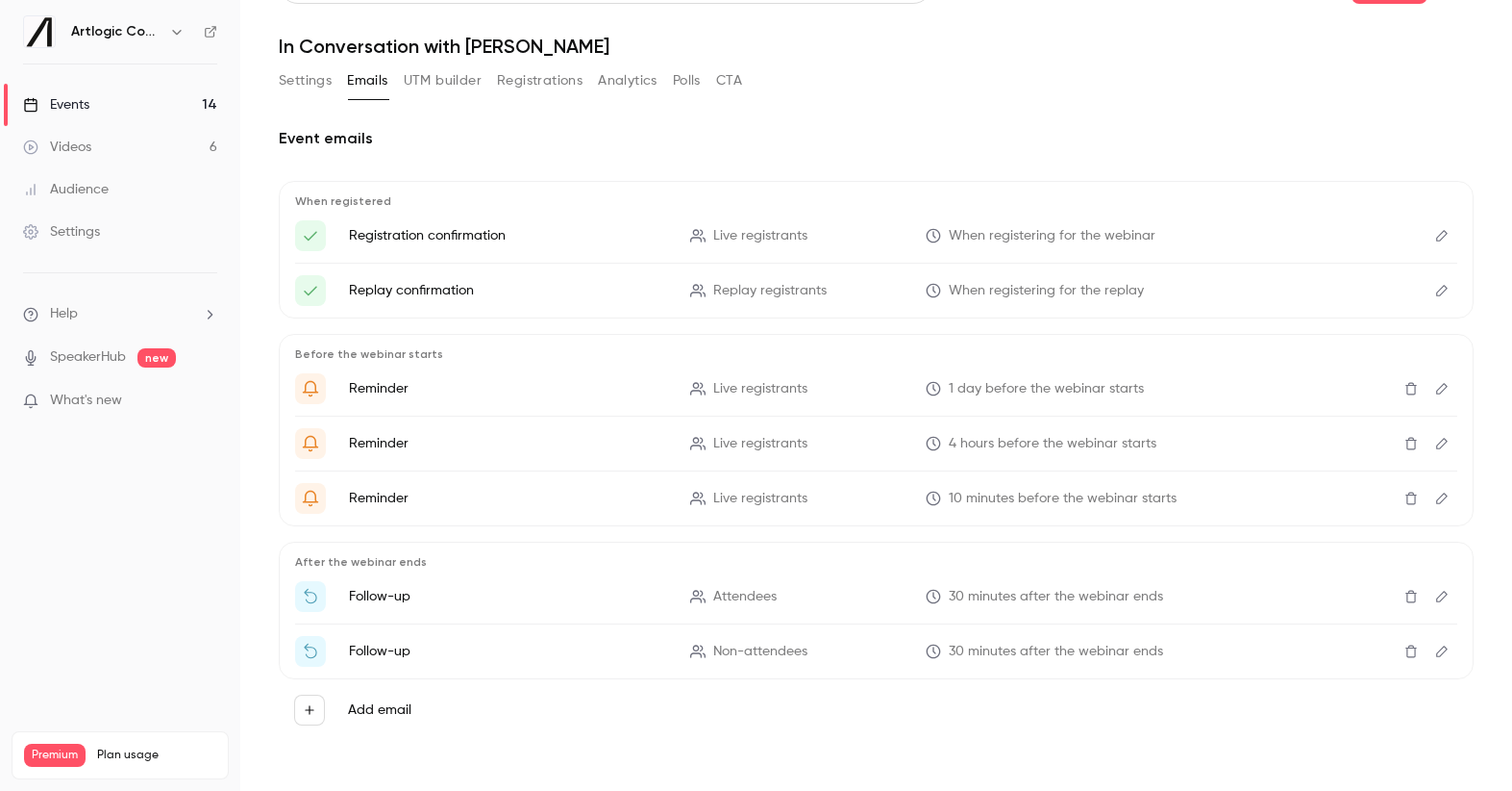
click at [1406, 593] on icon "Delete" at bounding box center [1411, 597] width 12 height 13
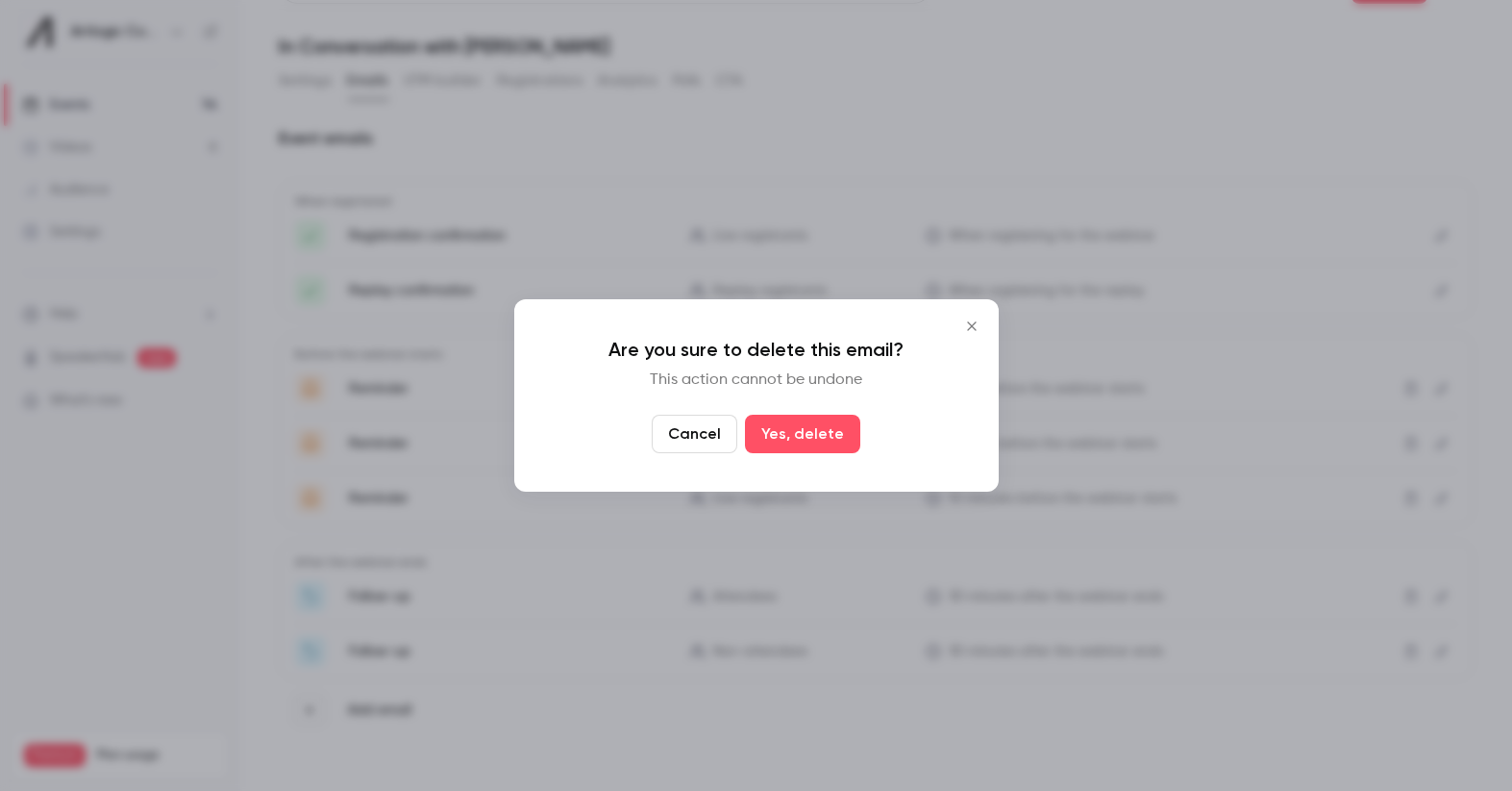
drag, startPoint x: 809, startPoint y: 424, endPoint x: 903, endPoint y: 444, distance: 96.1
click at [808, 424] on button "Yes, delete" at bounding box center [802, 433] width 115 height 38
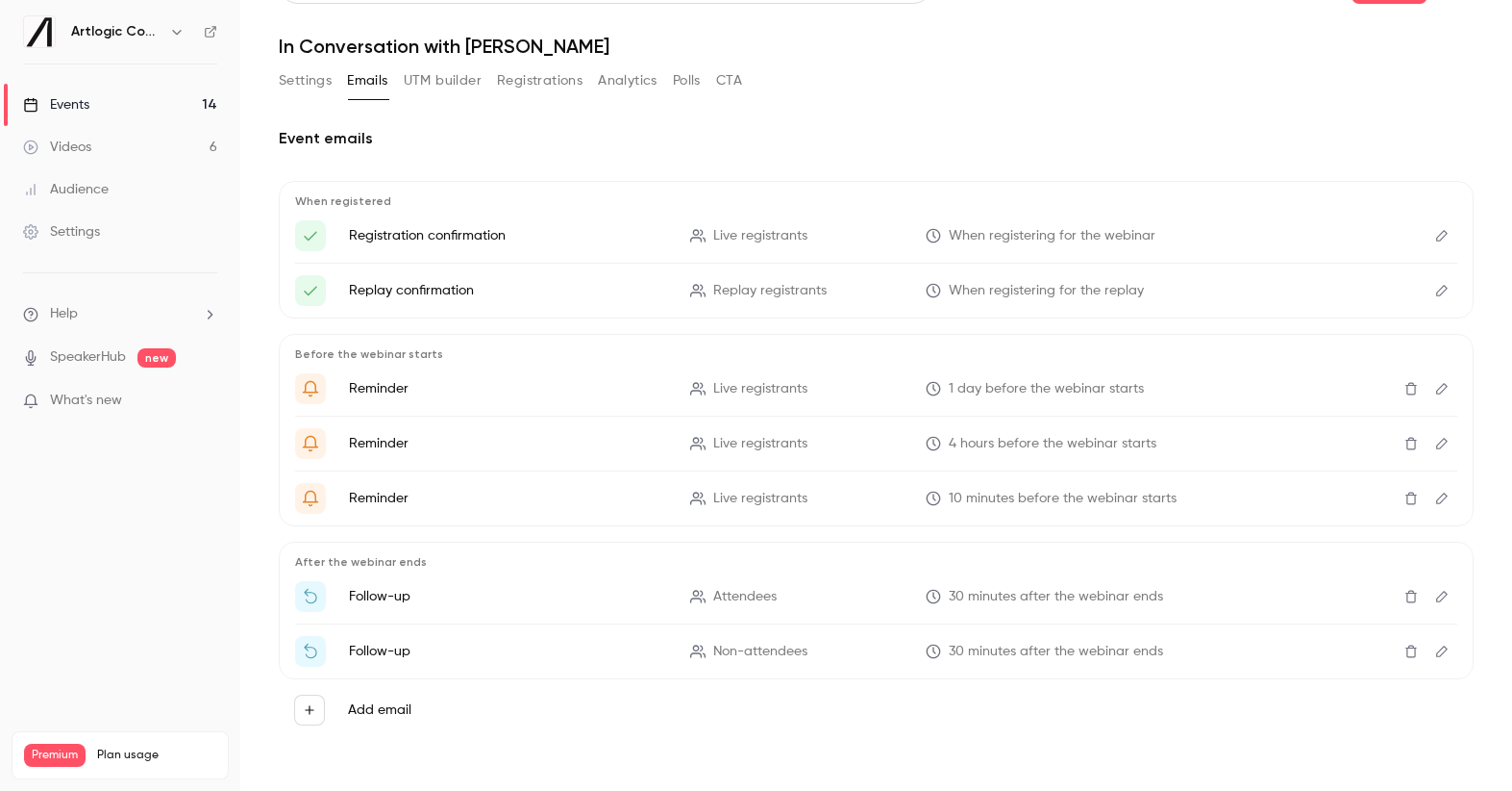
scroll to position [0, 0]
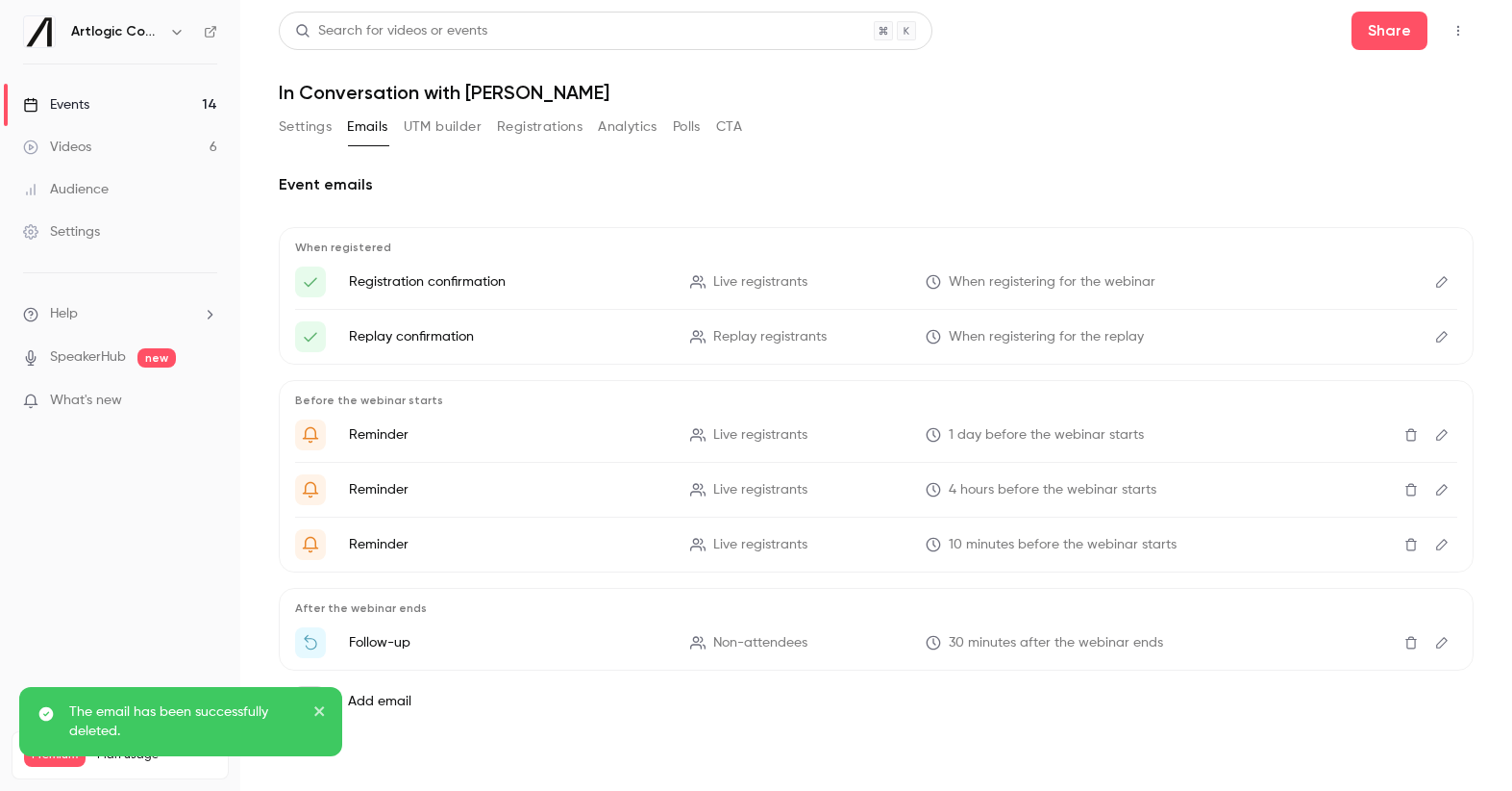
click at [1400, 634] on button "Delete" at bounding box center [1411, 643] width 31 height 31
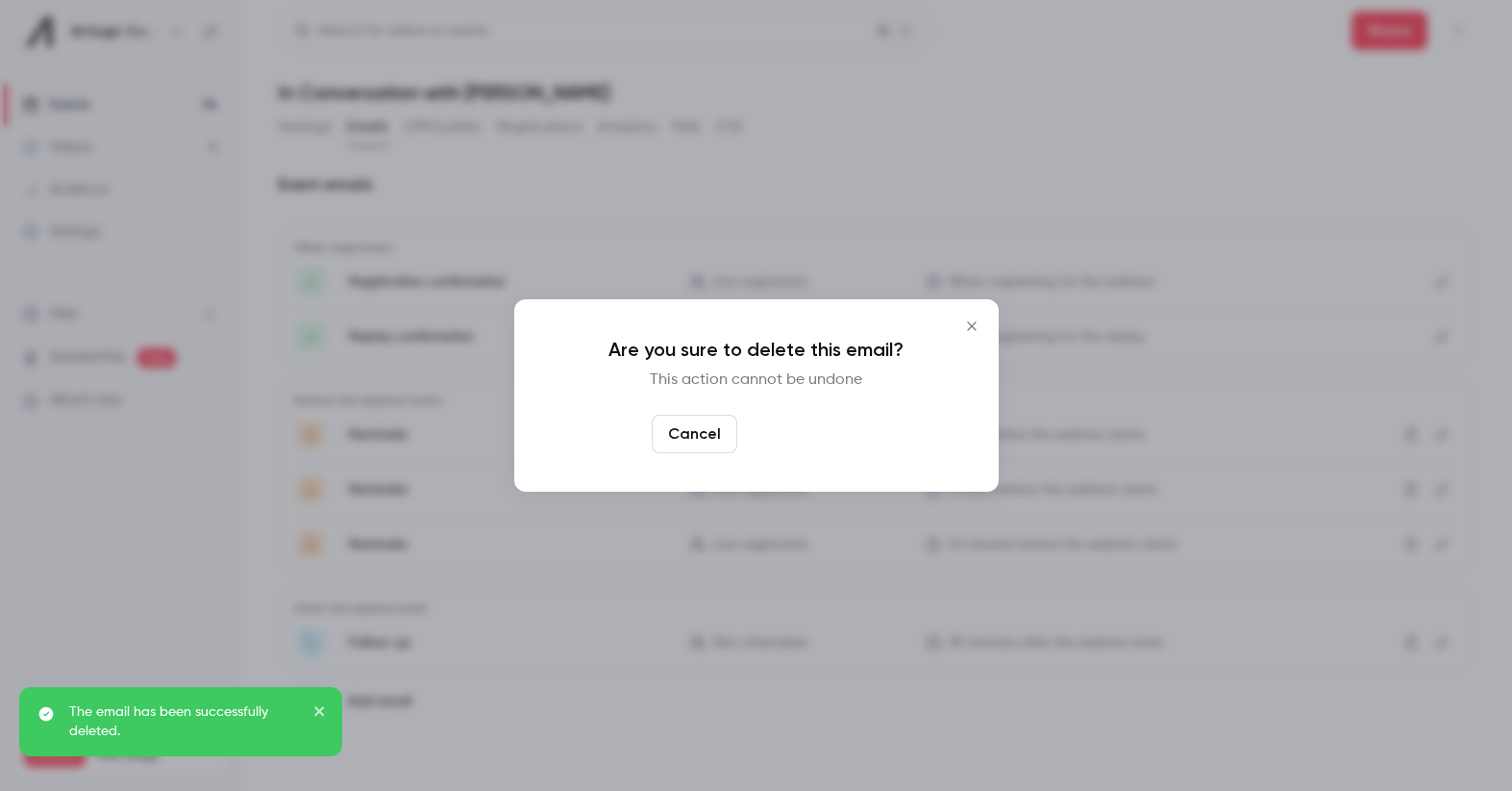
click at [814, 433] on button "Yes, delete" at bounding box center [802, 433] width 115 height 38
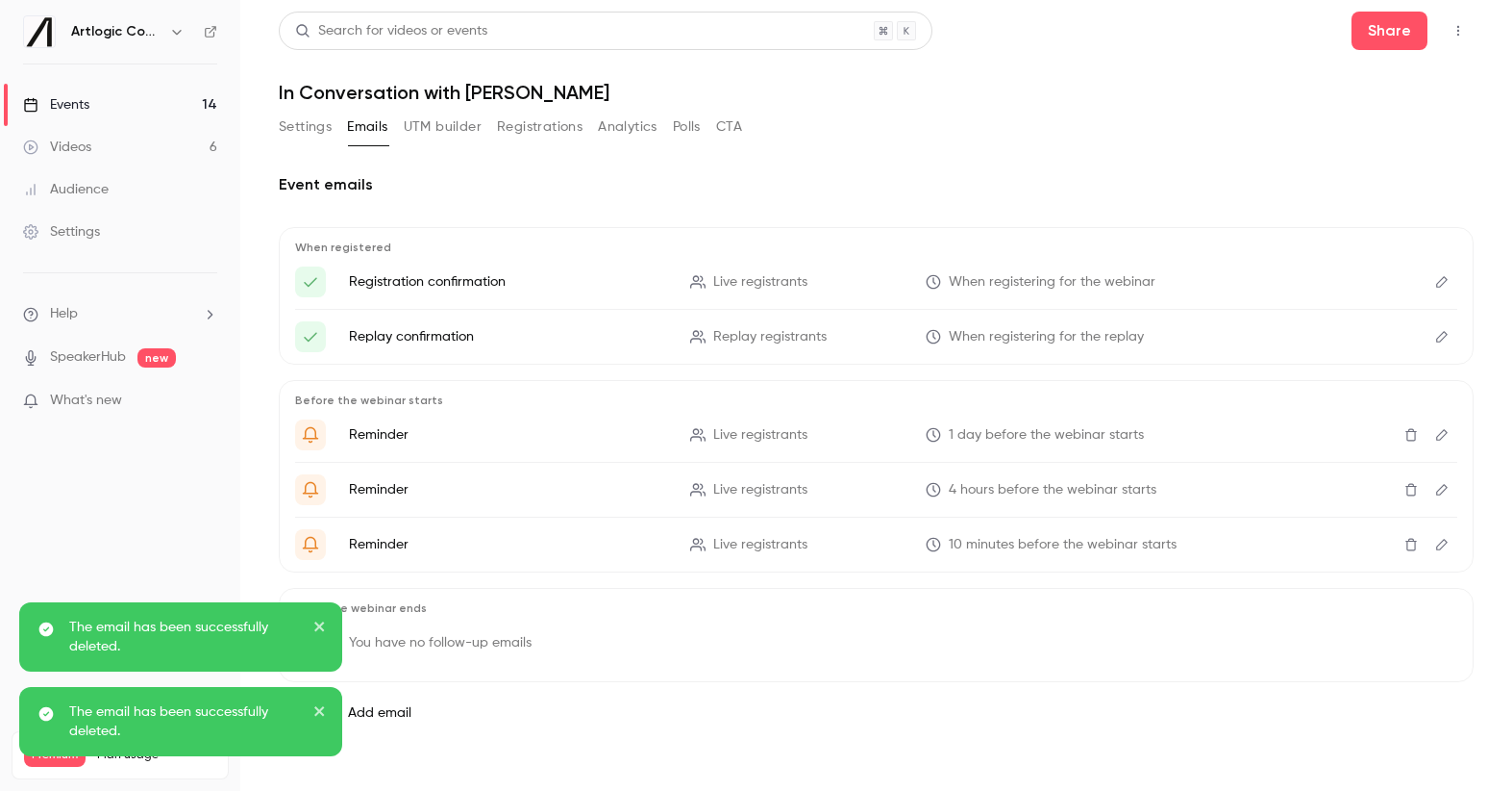
click at [65, 100] on div "Events" at bounding box center [57, 104] width 66 height 20
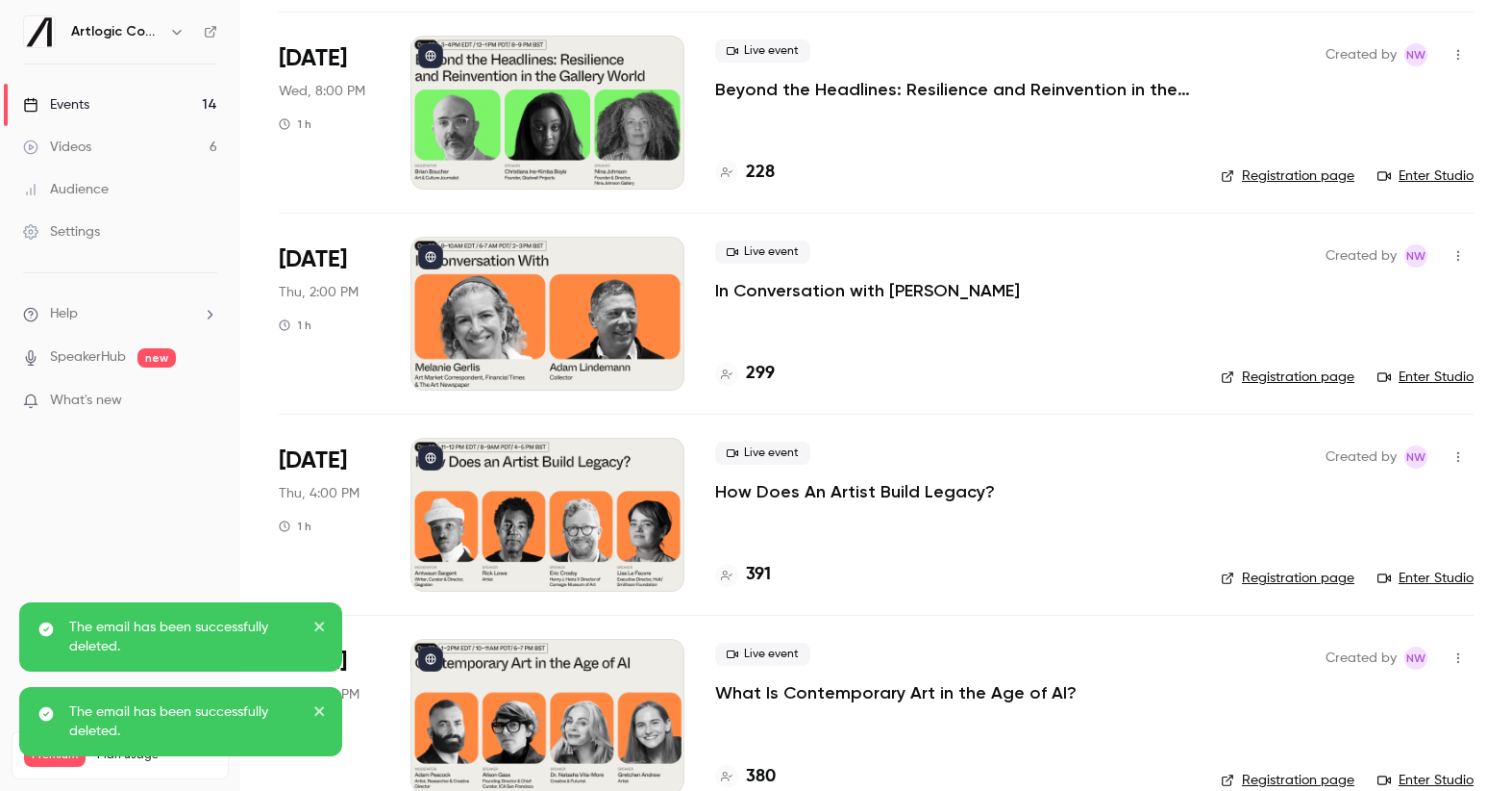
scroll to position [1719, 0]
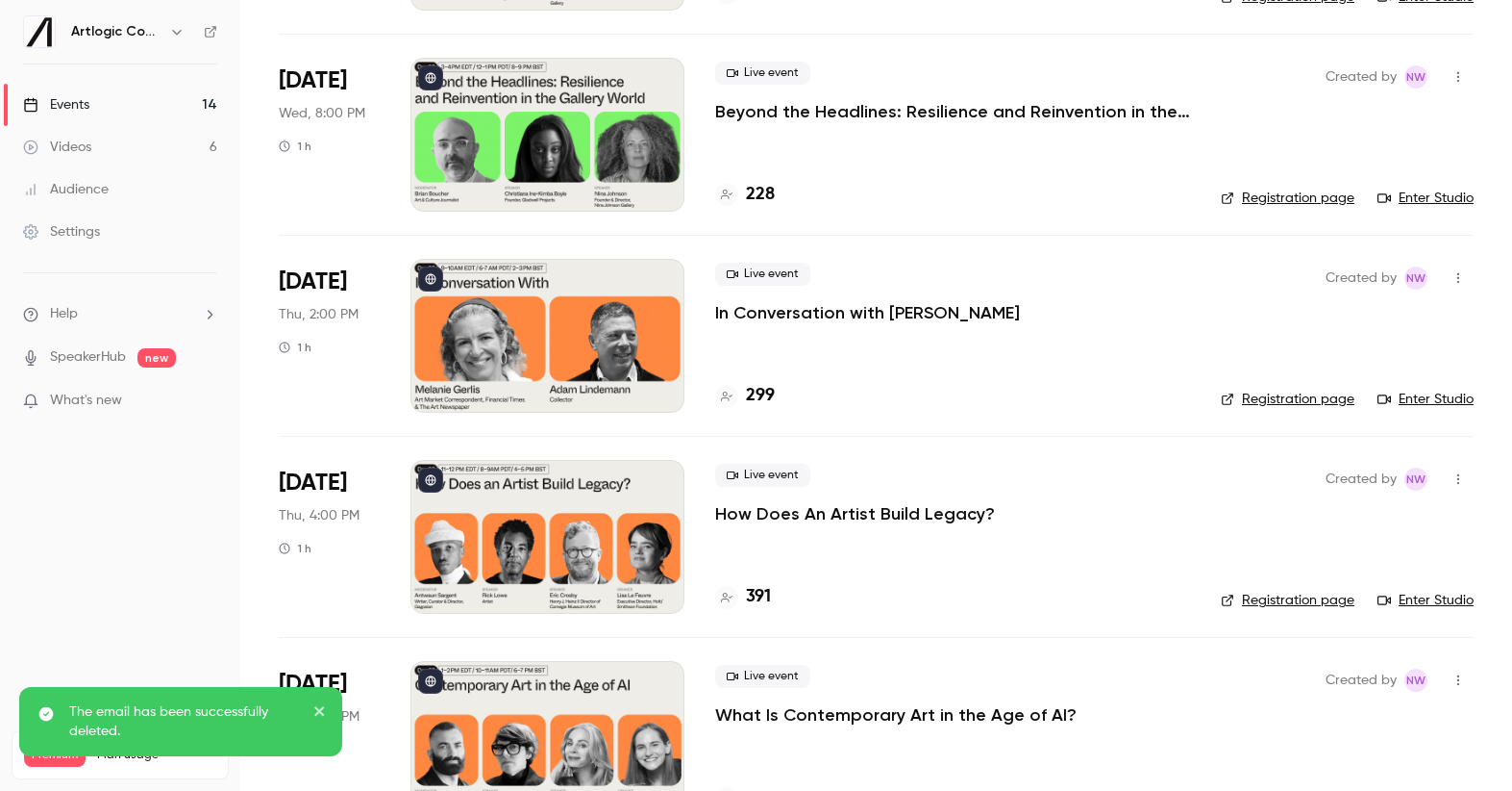
click at [861, 514] on p "How Does An Artist Build Legacy?" at bounding box center [855, 514] width 280 height 23
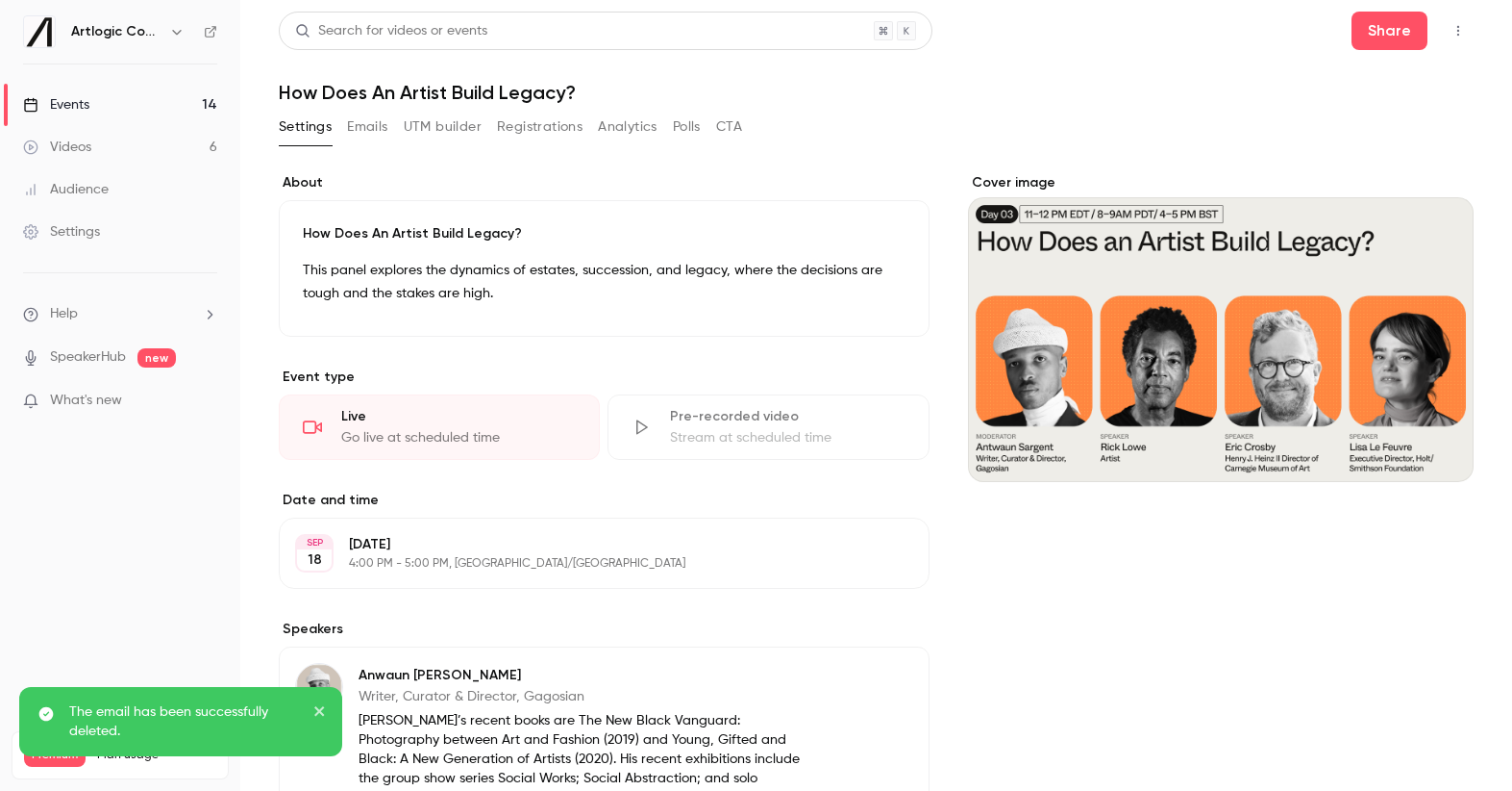
click at [363, 130] on button "Emails" at bounding box center [367, 127] width 40 height 31
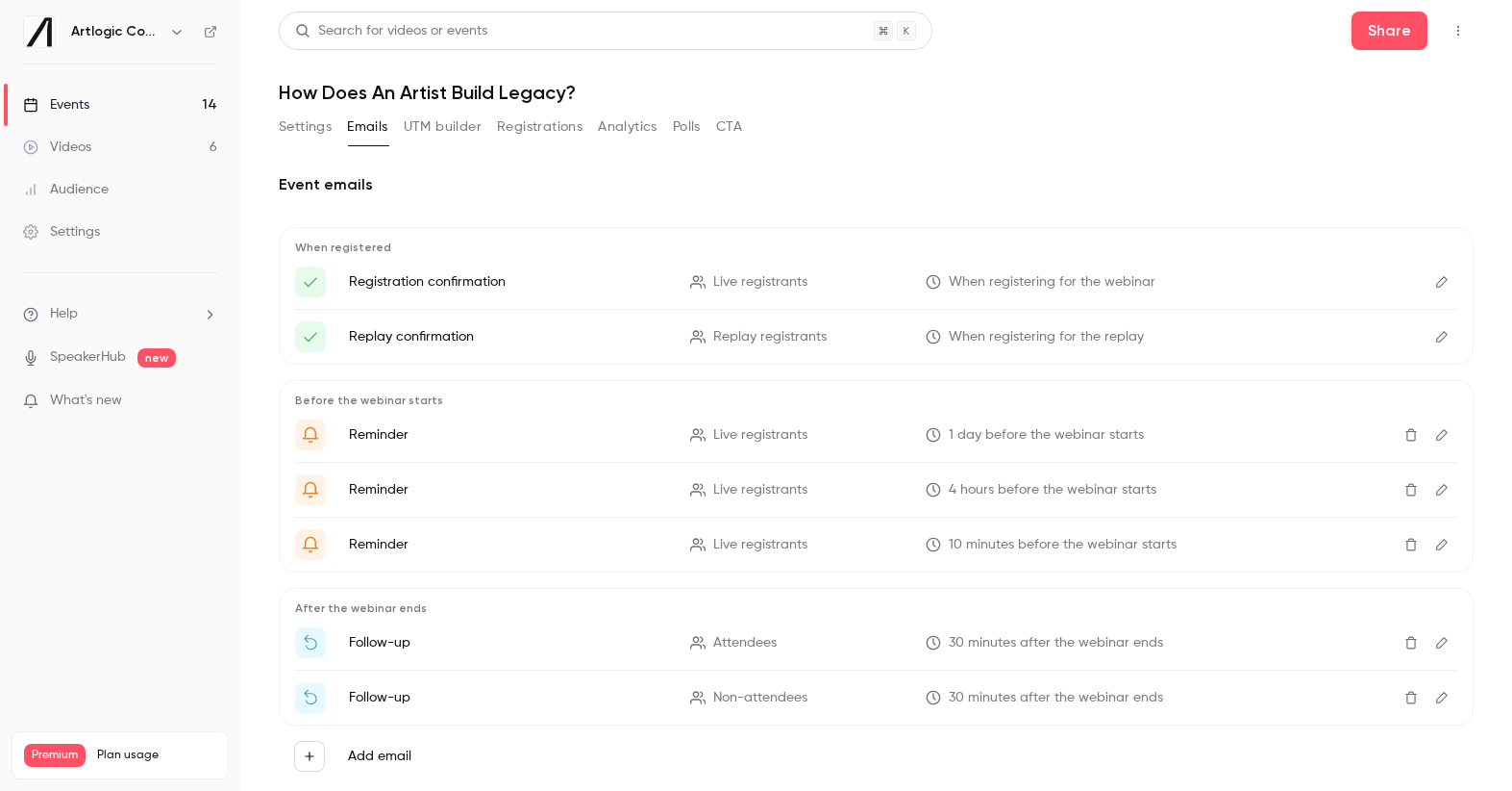
click at [1404, 645] on icon "Delete" at bounding box center [1411, 643] width 16 height 14
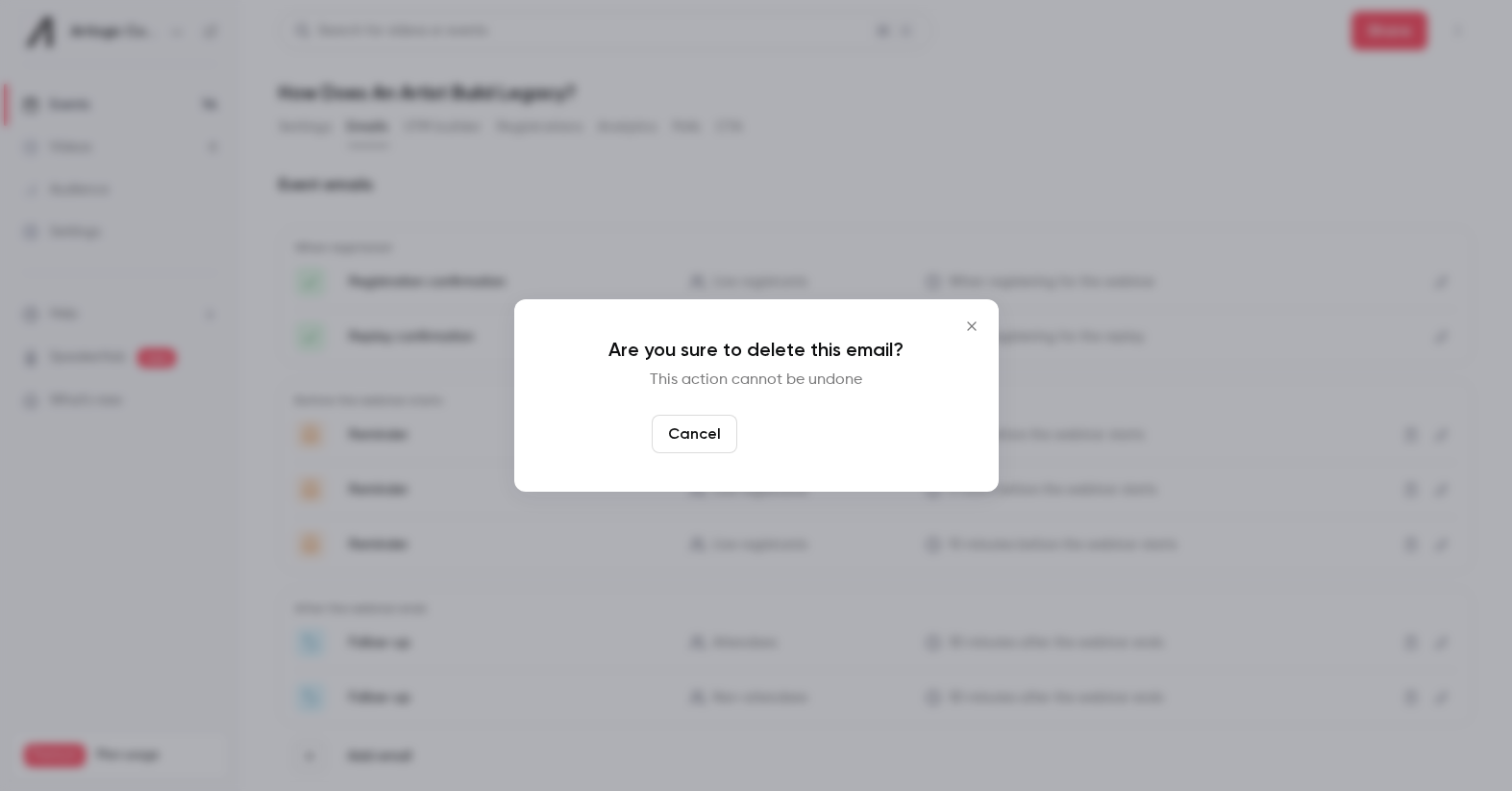
drag, startPoint x: 824, startPoint y: 429, endPoint x: 1161, endPoint y: 578, distance: 368.5
click at [835, 432] on button "Yes, delete" at bounding box center [802, 433] width 115 height 38
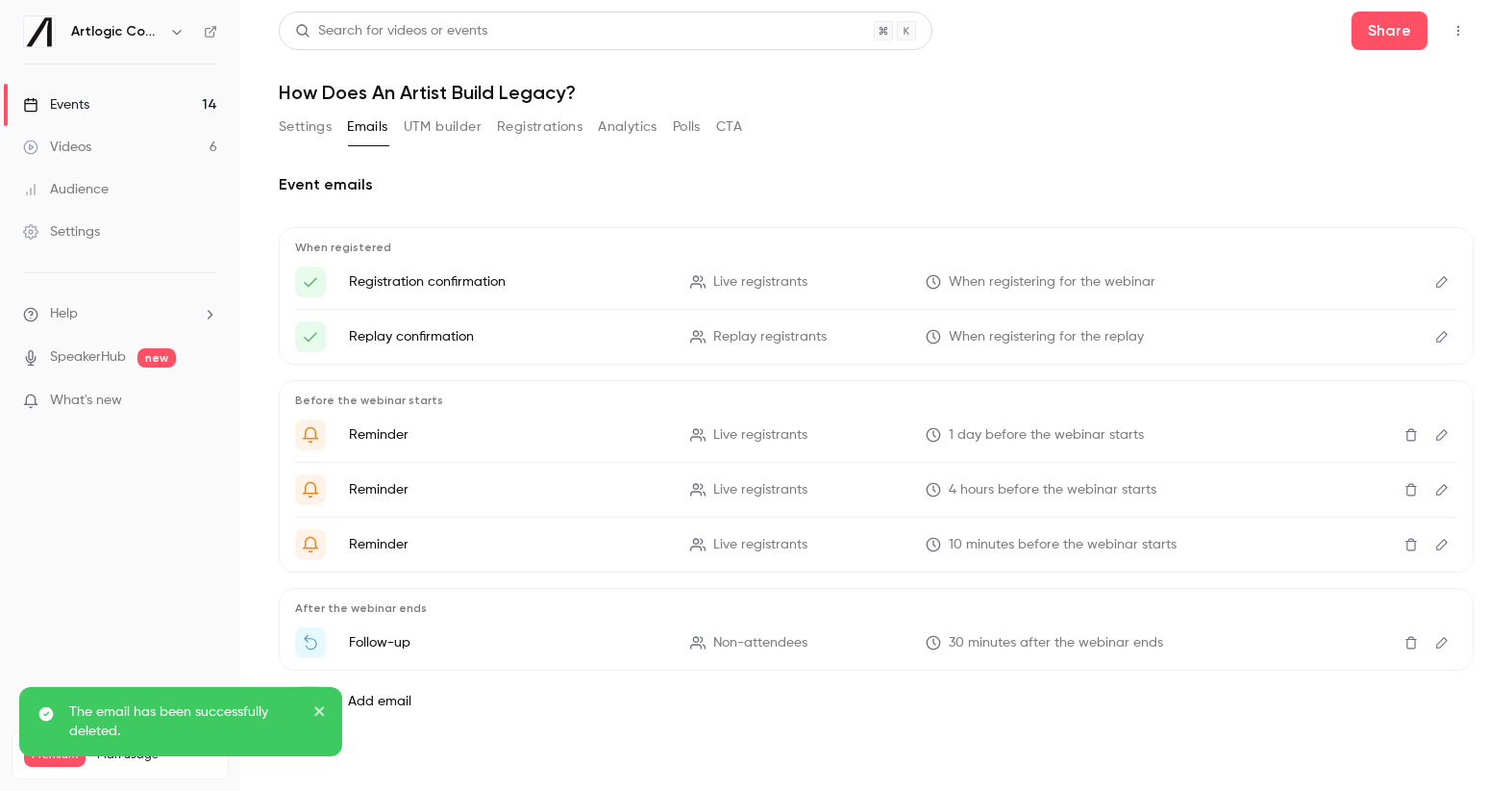
click at [1407, 636] on icon "Delete" at bounding box center [1411, 643] width 16 height 14
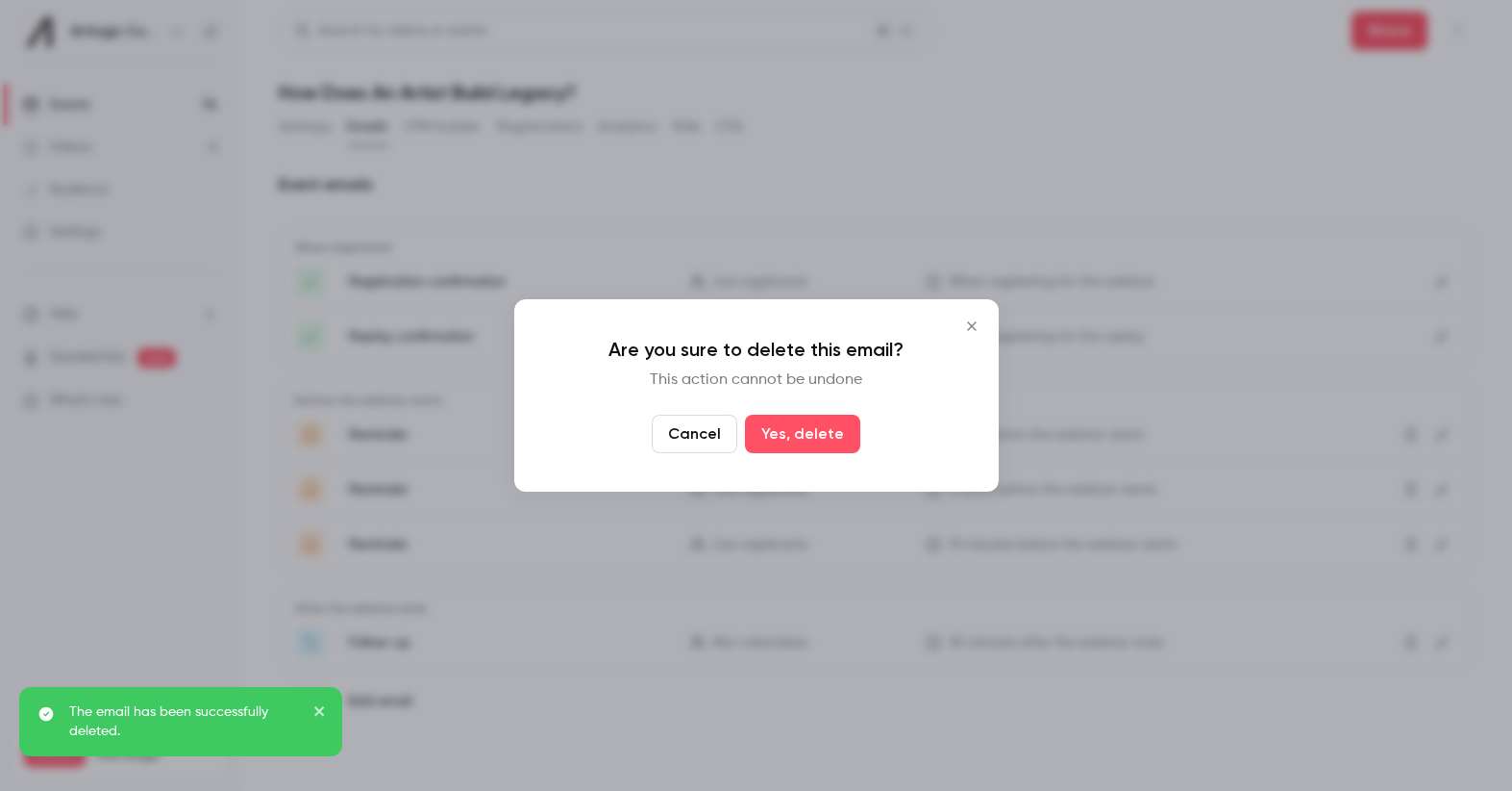
click at [790, 438] on button "Yes, delete" at bounding box center [802, 433] width 115 height 38
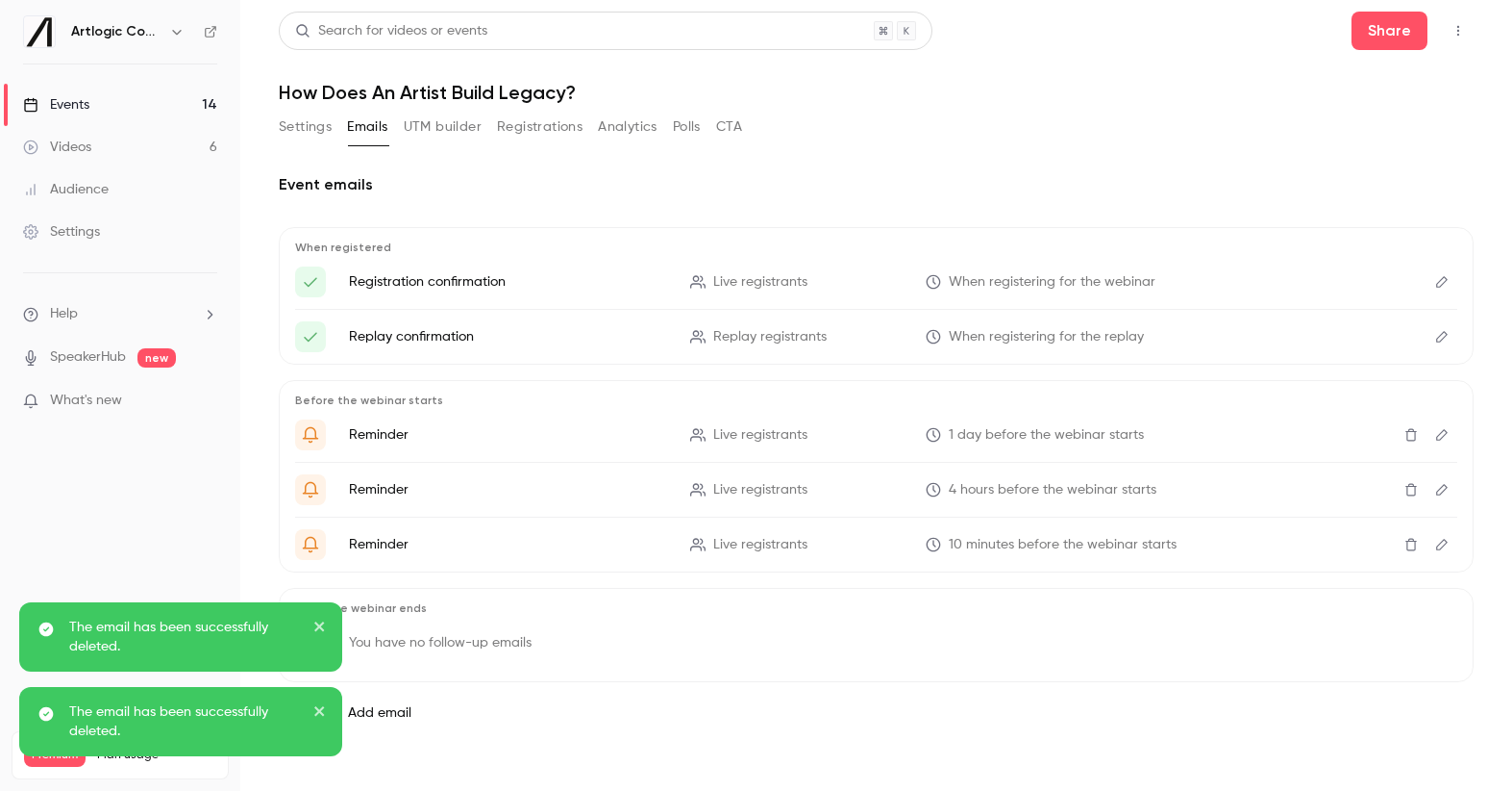
click at [76, 101] on div "Events" at bounding box center [57, 104] width 66 height 20
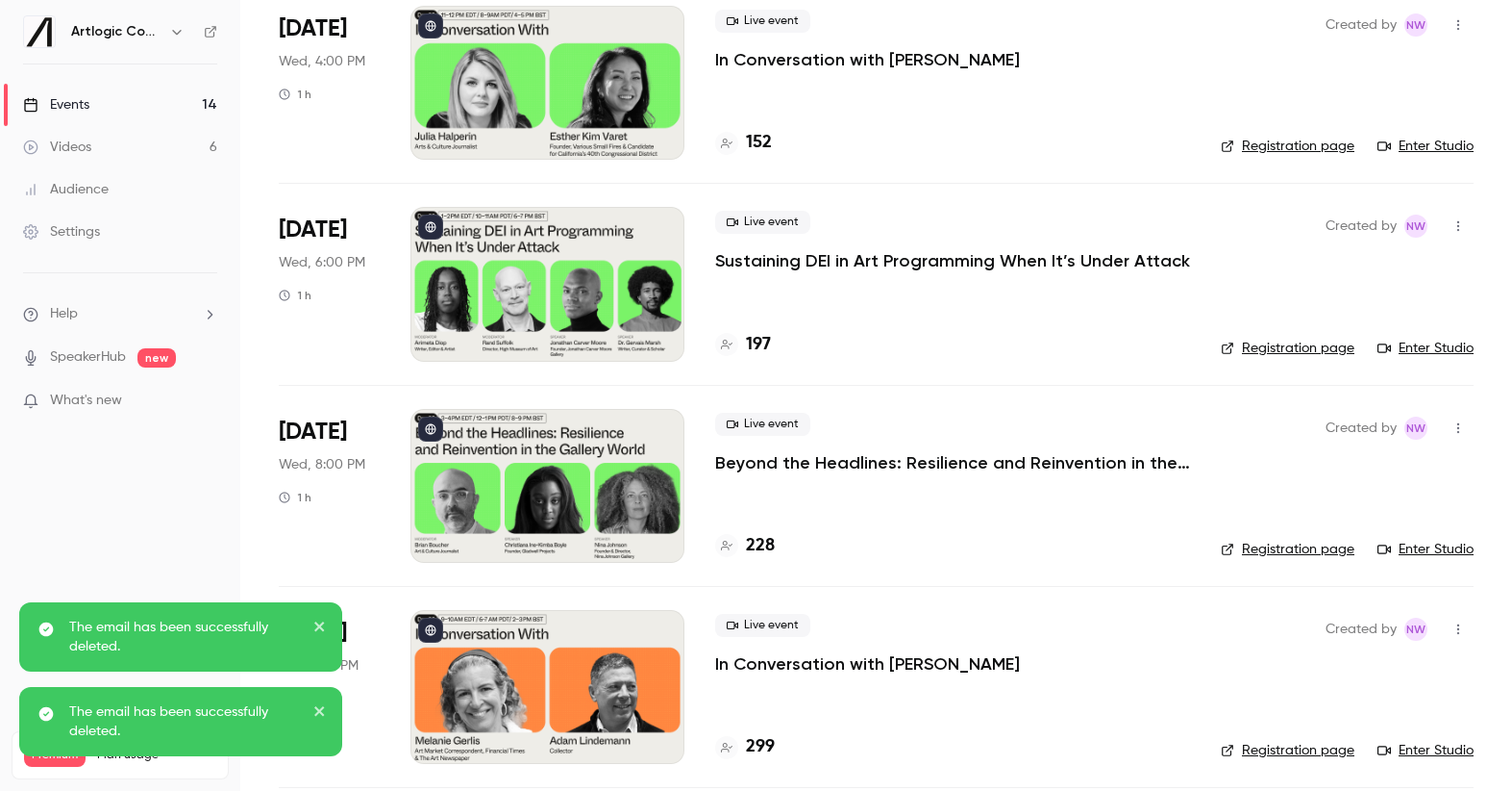
scroll to position [2181, 0]
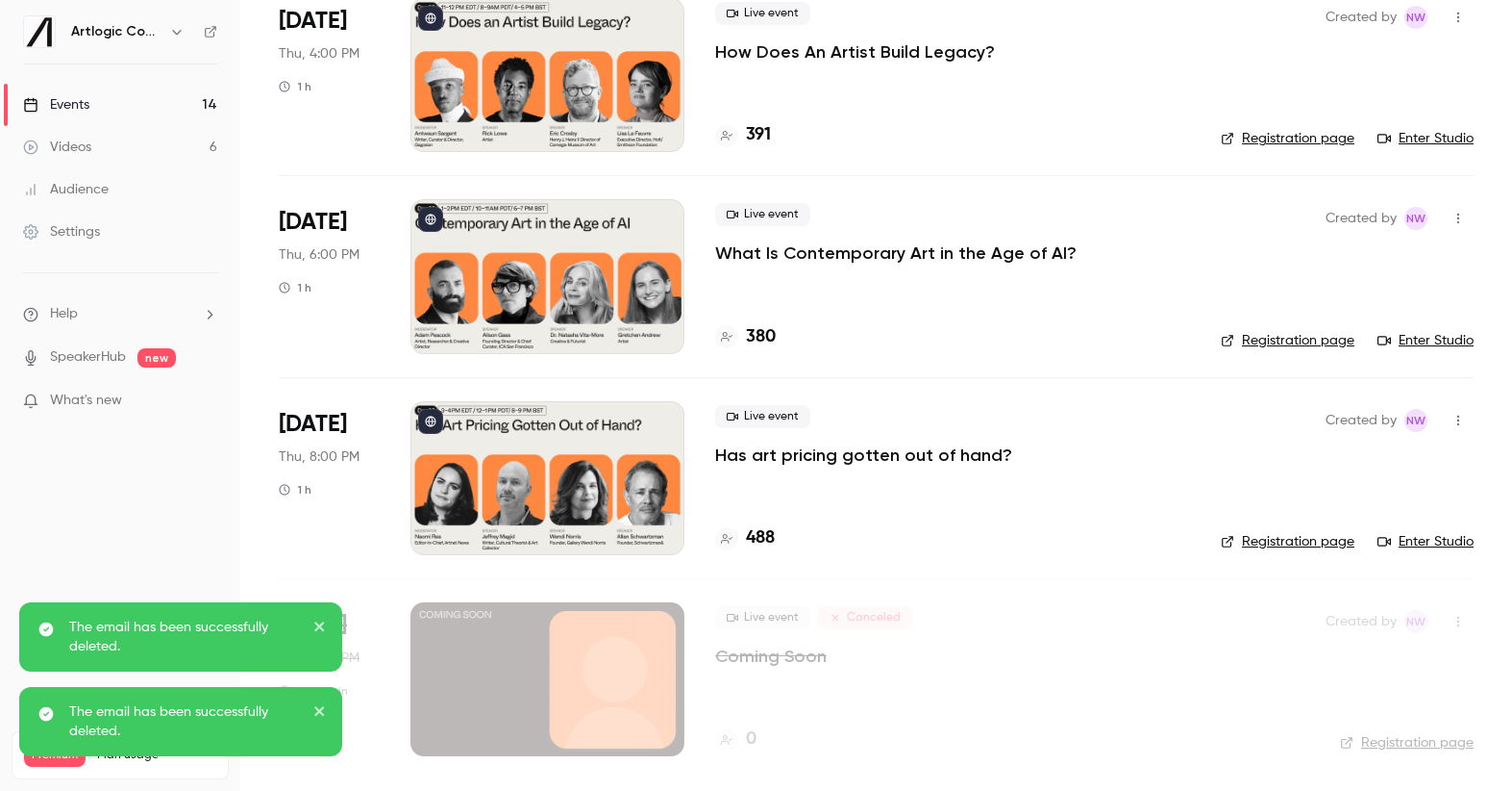
click at [872, 264] on p "What Is Contemporary Art in the Age of AI?" at bounding box center [896, 253] width 361 height 23
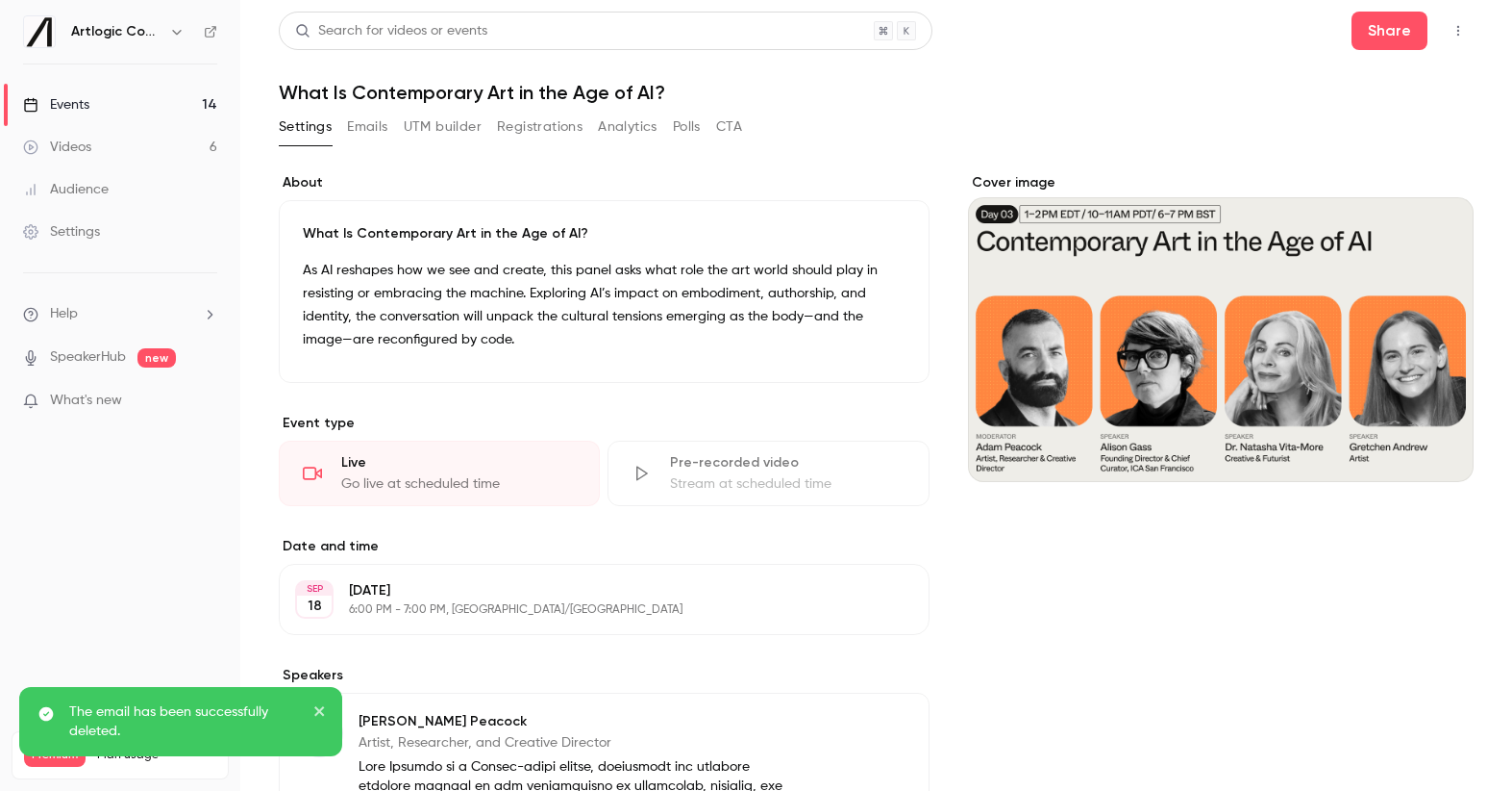
click at [390, 124] on div "Settings Emails UTM builder Registrations Analytics Polls CTA" at bounding box center [511, 127] width 464 height 31
click at [388, 123] on div "Settings Emails UTM builder Registrations Analytics Polls CTA" at bounding box center [511, 127] width 464 height 31
click at [378, 123] on button "Emails" at bounding box center [367, 127] width 40 height 31
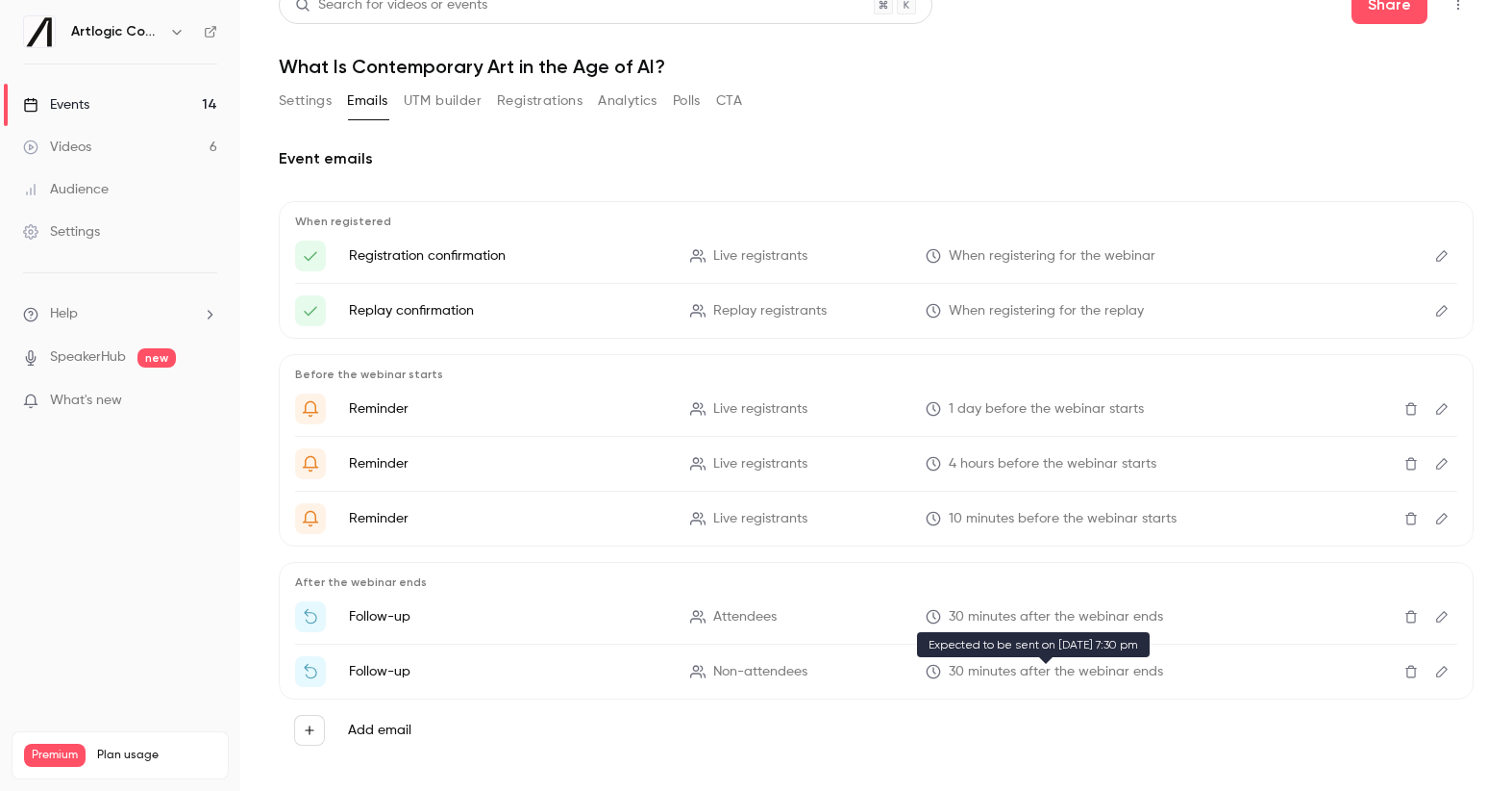
scroll to position [46, 0]
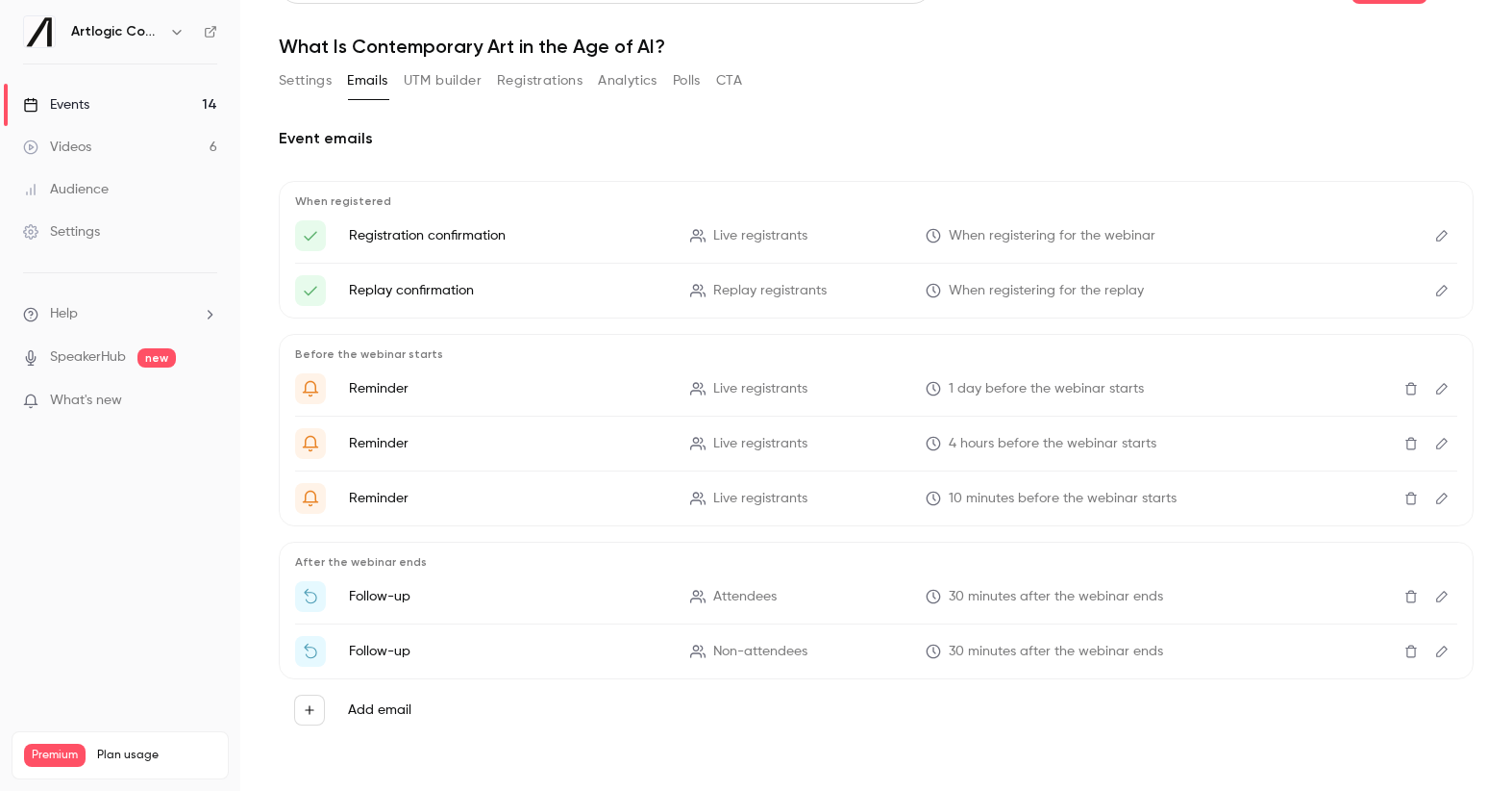
click at [1404, 596] on icon "Delete" at bounding box center [1411, 597] width 16 height 14
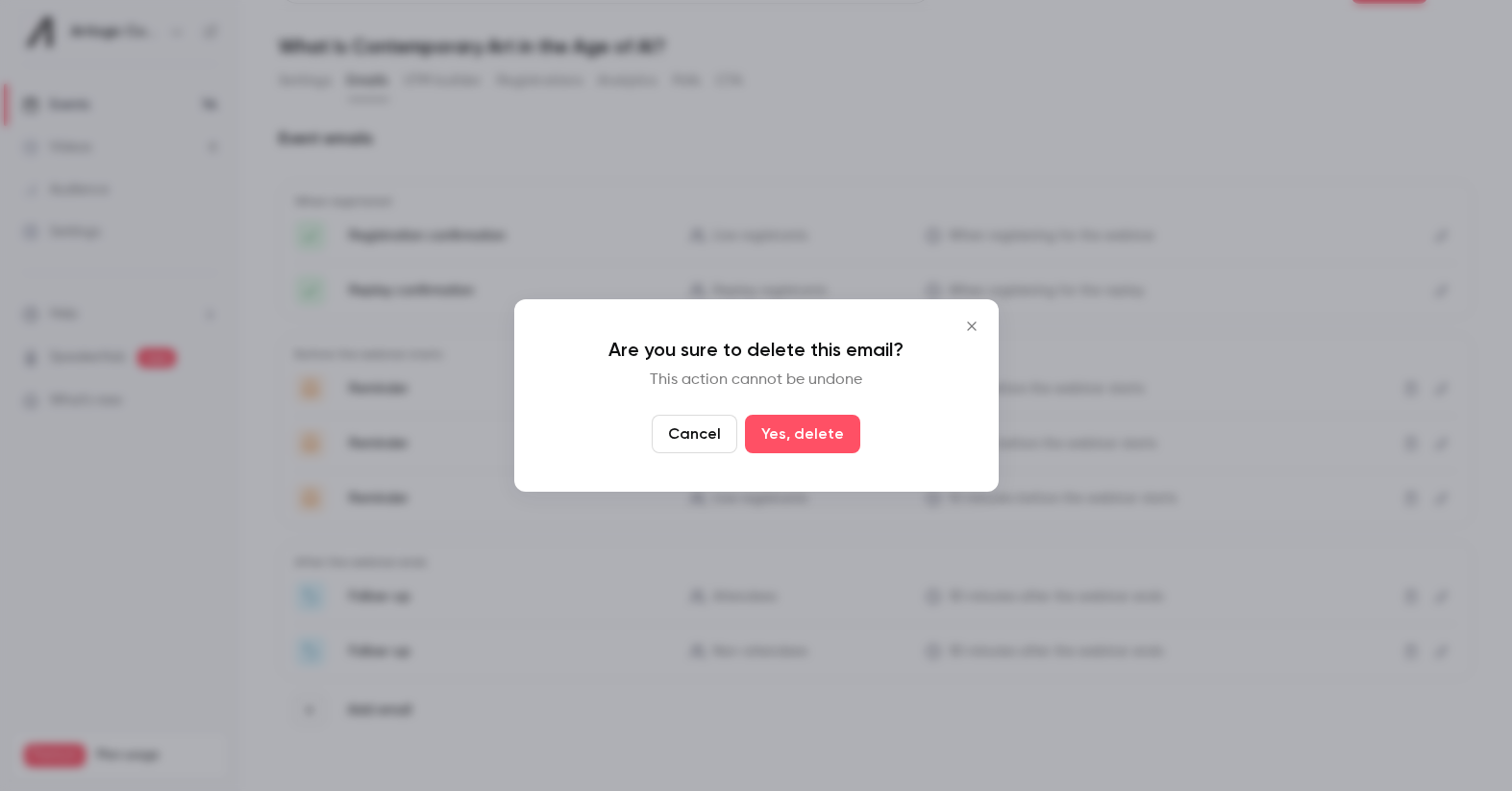
drag, startPoint x: 803, startPoint y: 427, endPoint x: 1459, endPoint y: 514, distance: 661.7
click at [813, 430] on button "Yes, delete" at bounding box center [802, 433] width 115 height 38
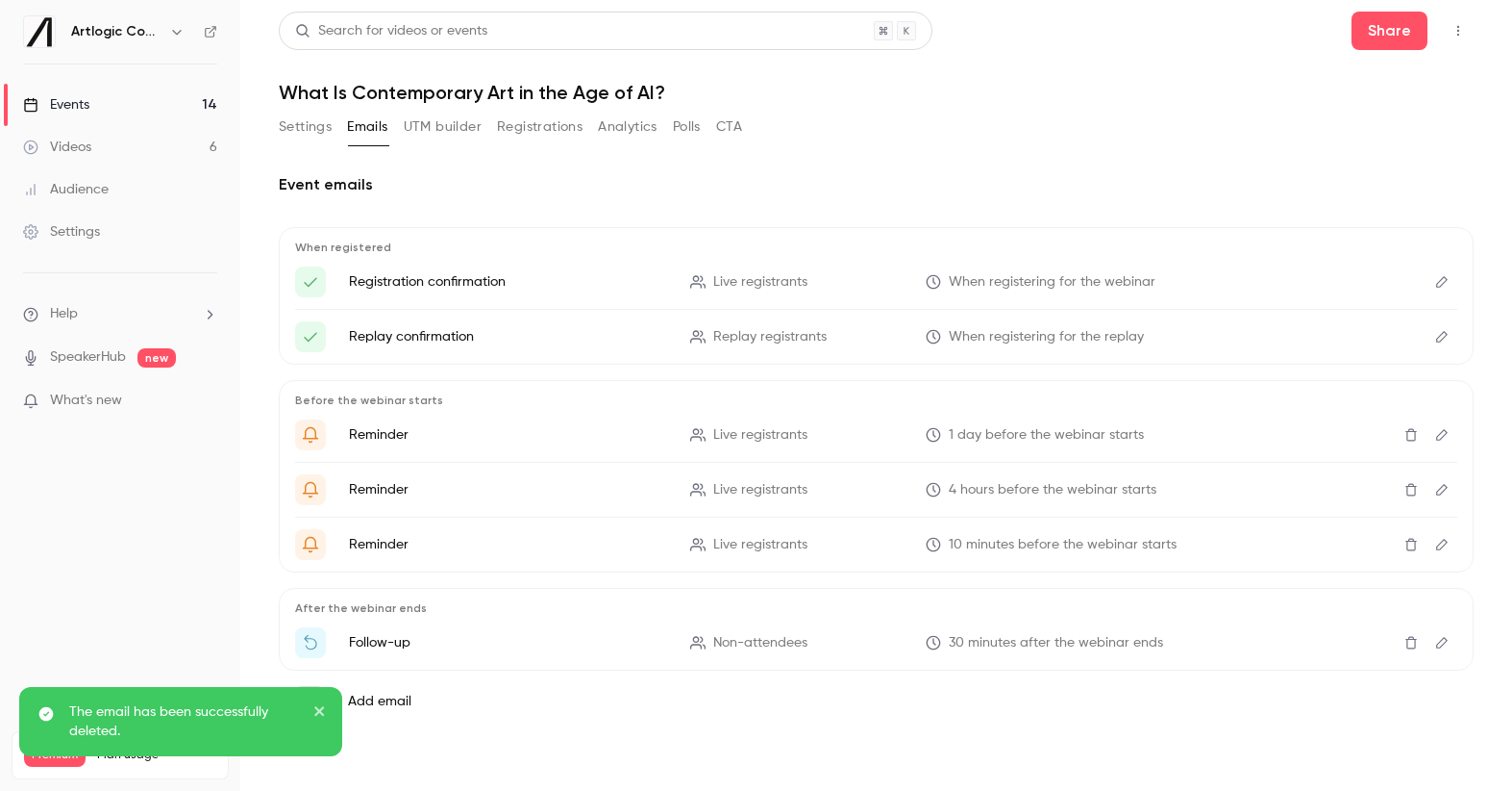
scroll to position [0, 0]
click at [1411, 638] on icon "Delete" at bounding box center [1411, 643] width 16 height 14
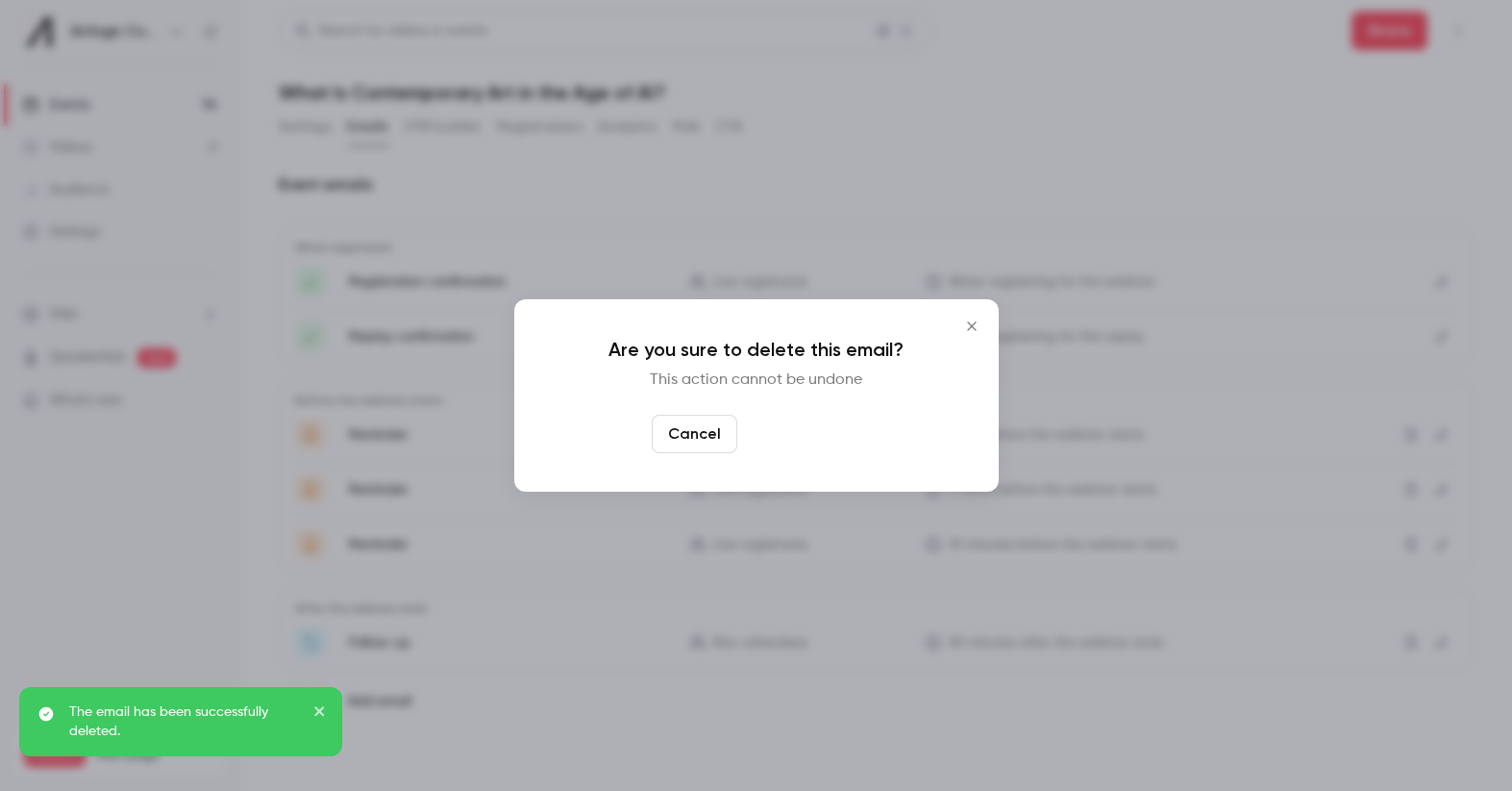
click at [805, 430] on button "Yes, delete" at bounding box center [802, 433] width 115 height 38
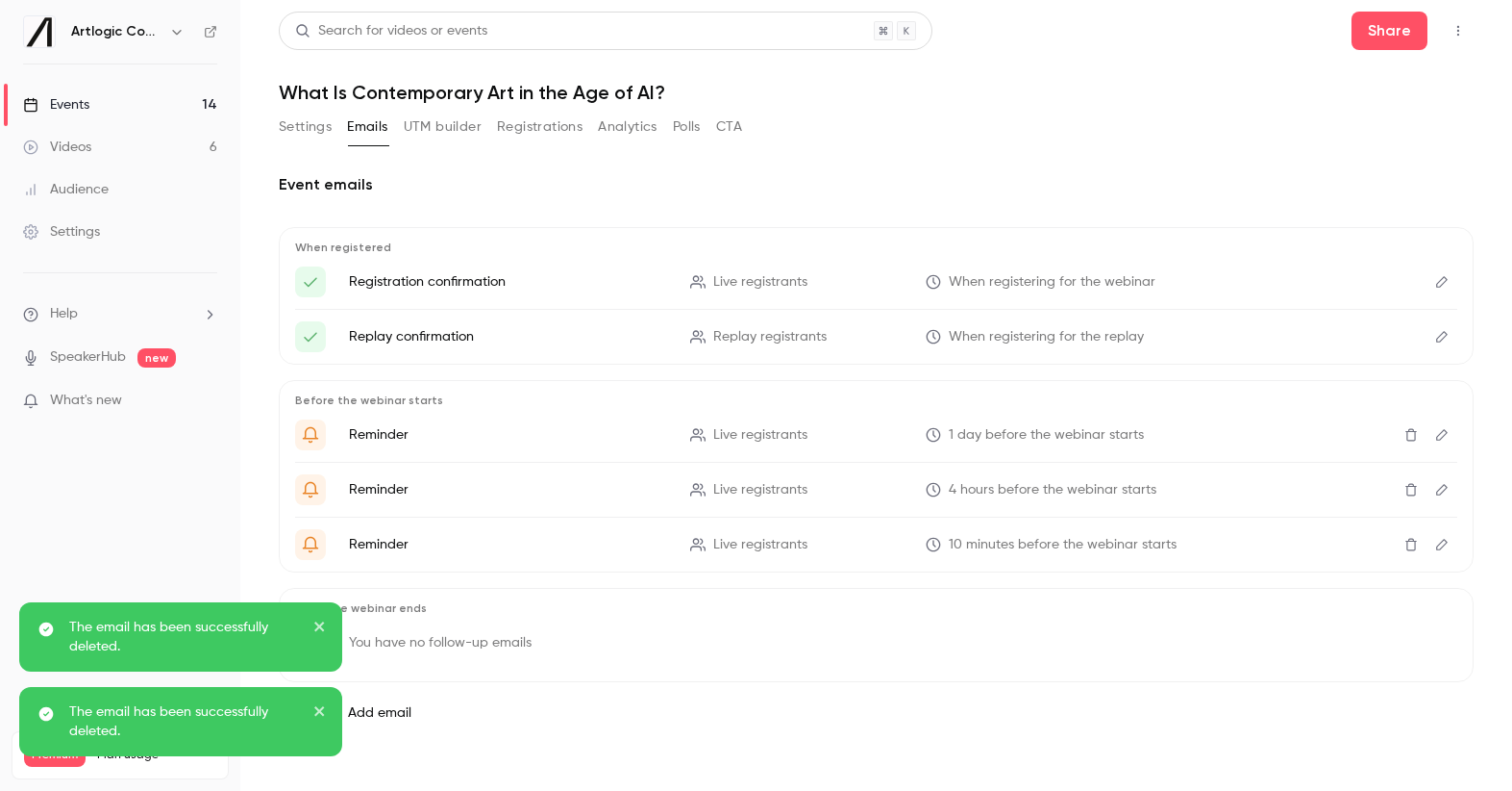
click at [81, 104] on div "Events" at bounding box center [57, 104] width 66 height 20
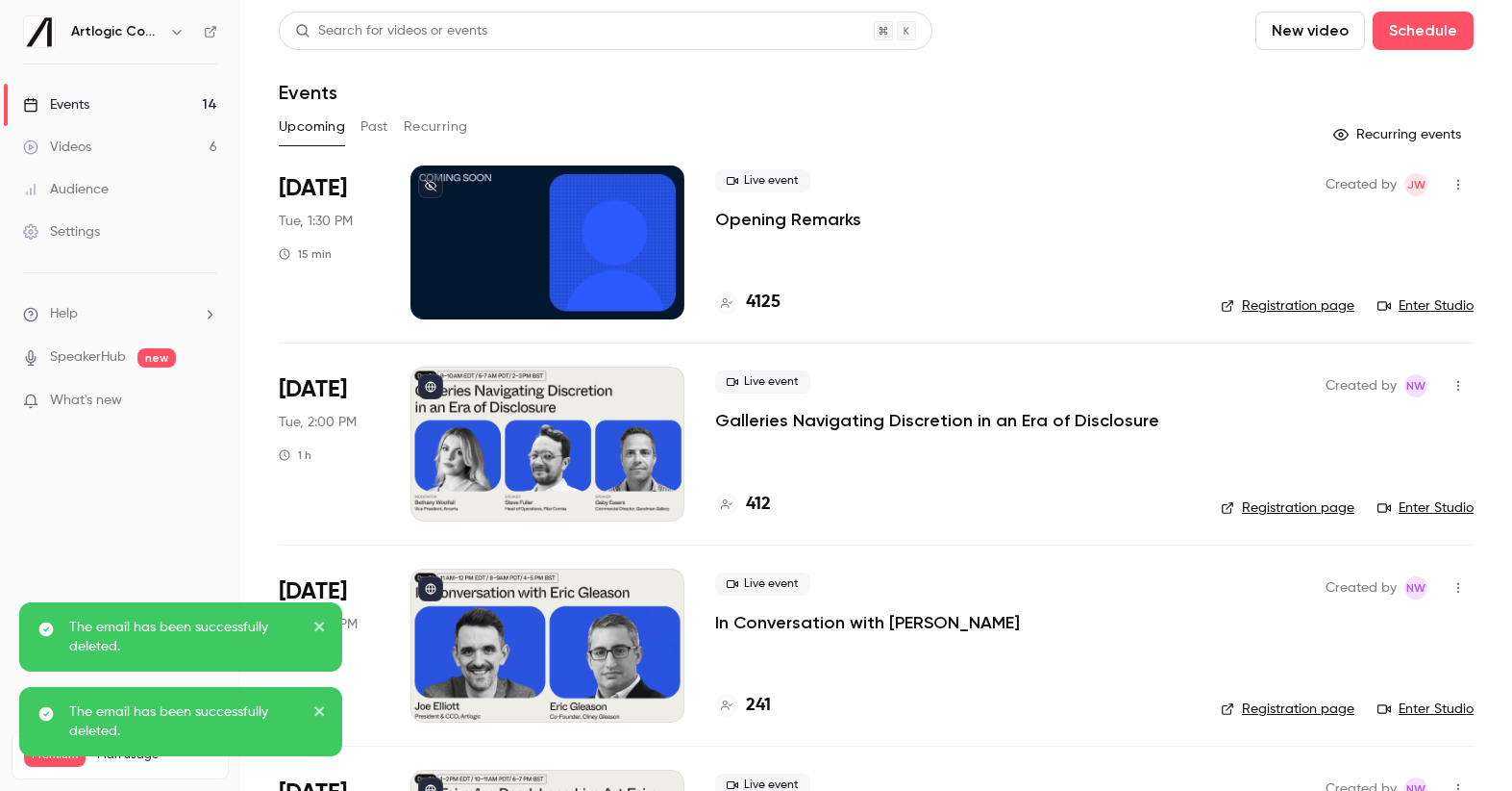
scroll to position [2181, 0]
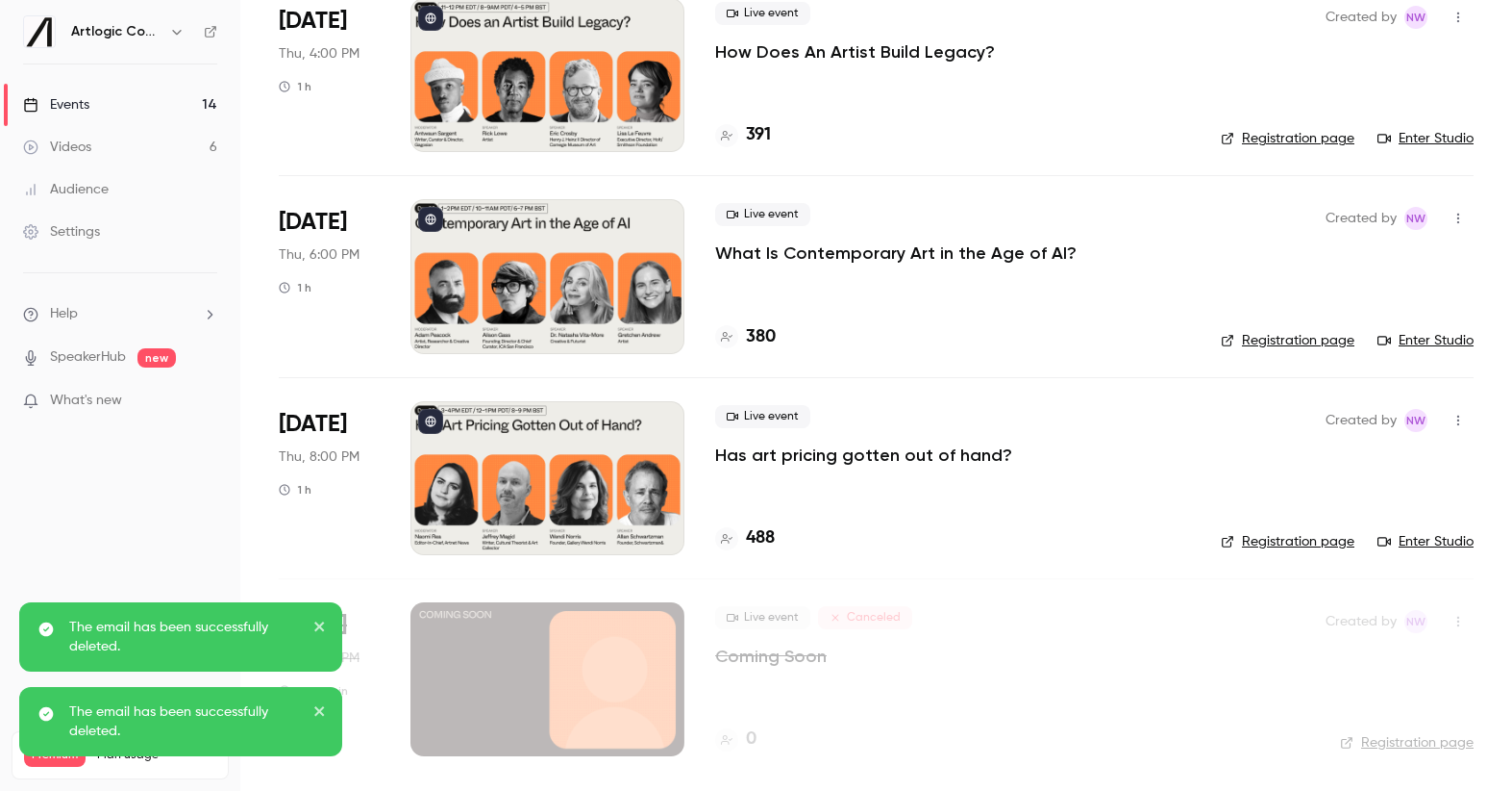
click at [800, 461] on p "Has art pricing gotten out of hand?" at bounding box center [864, 455] width 297 height 23
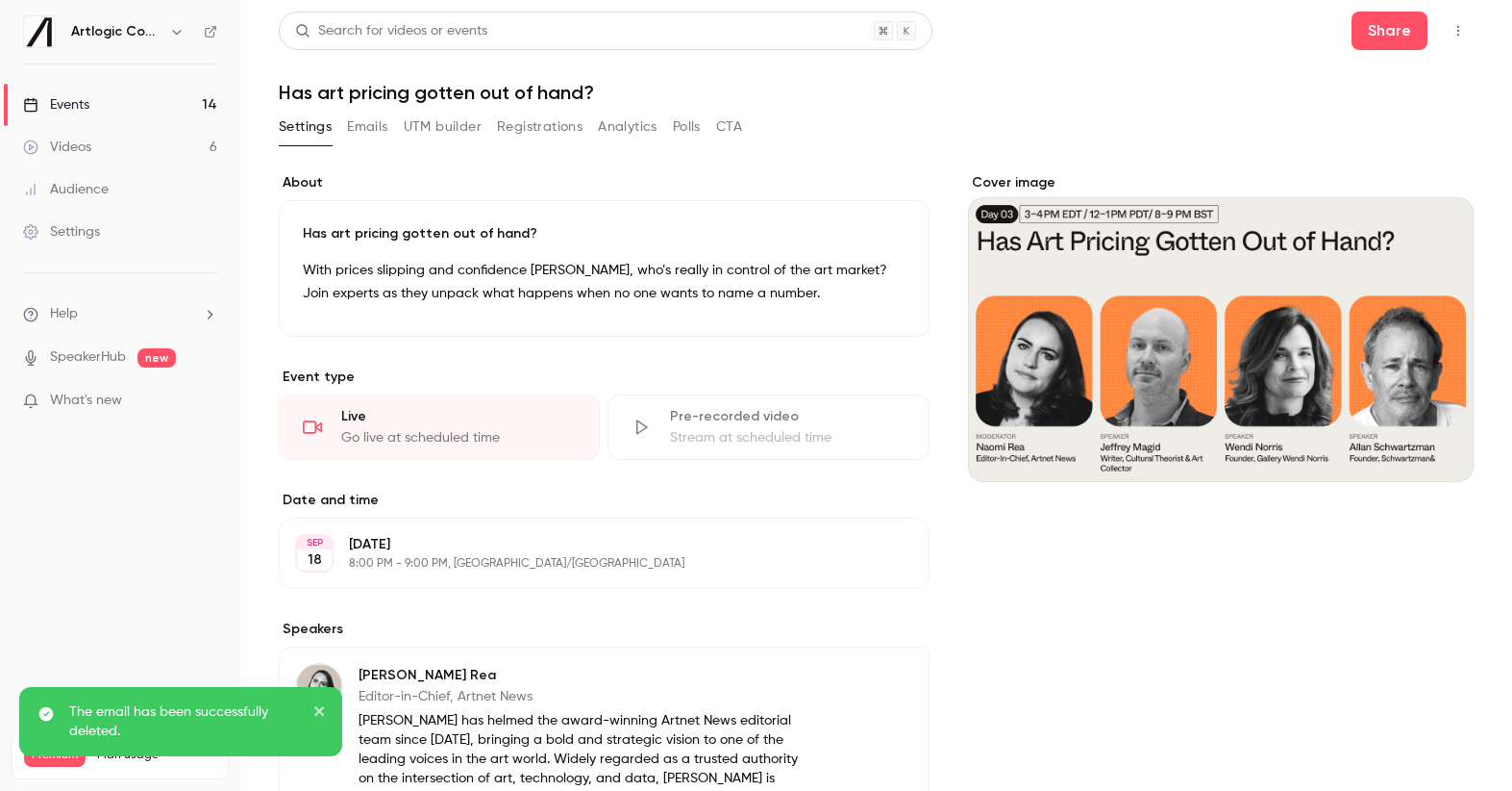
click at [351, 128] on button "Emails" at bounding box center [367, 127] width 40 height 31
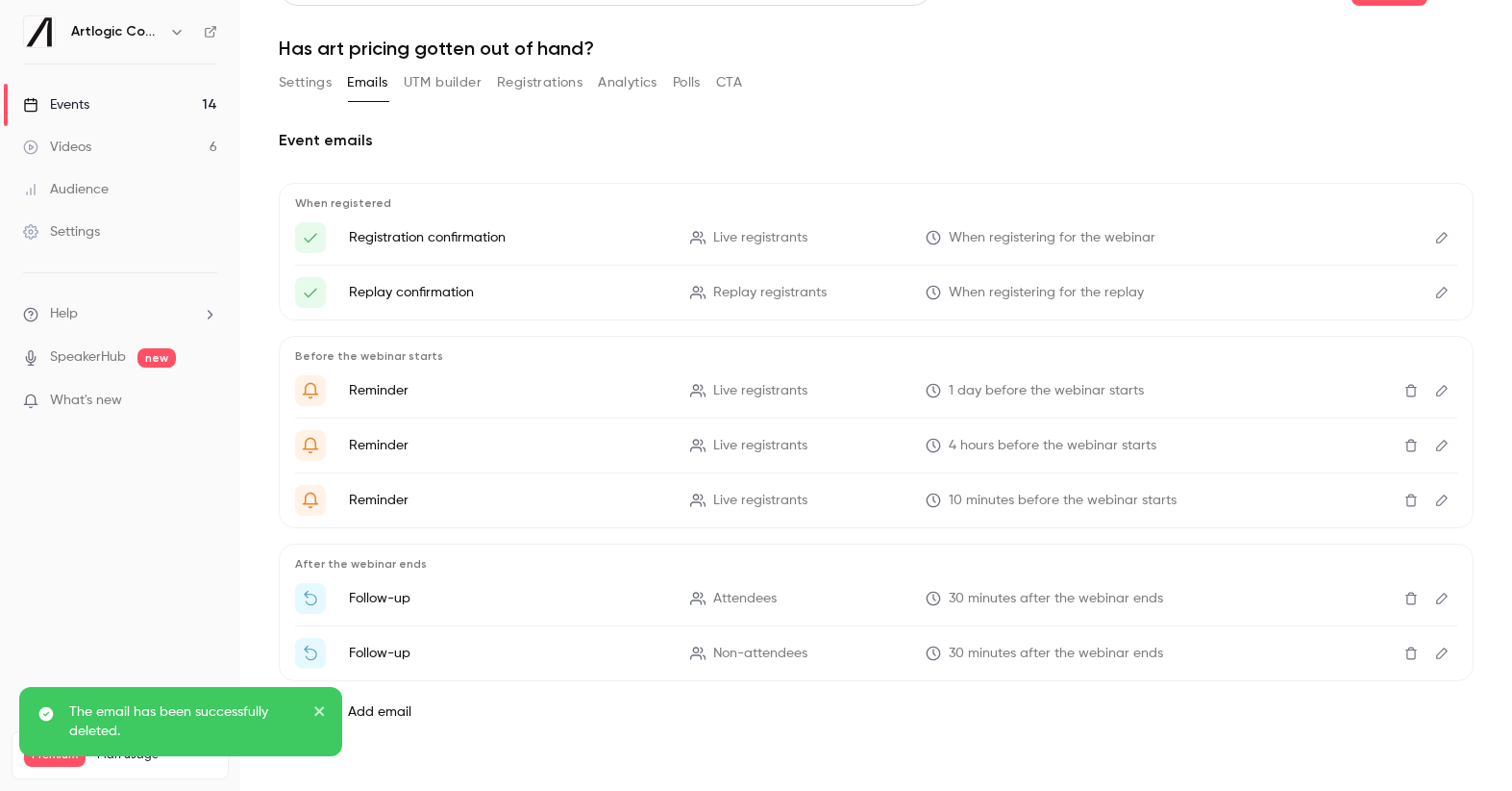
scroll to position [46, 0]
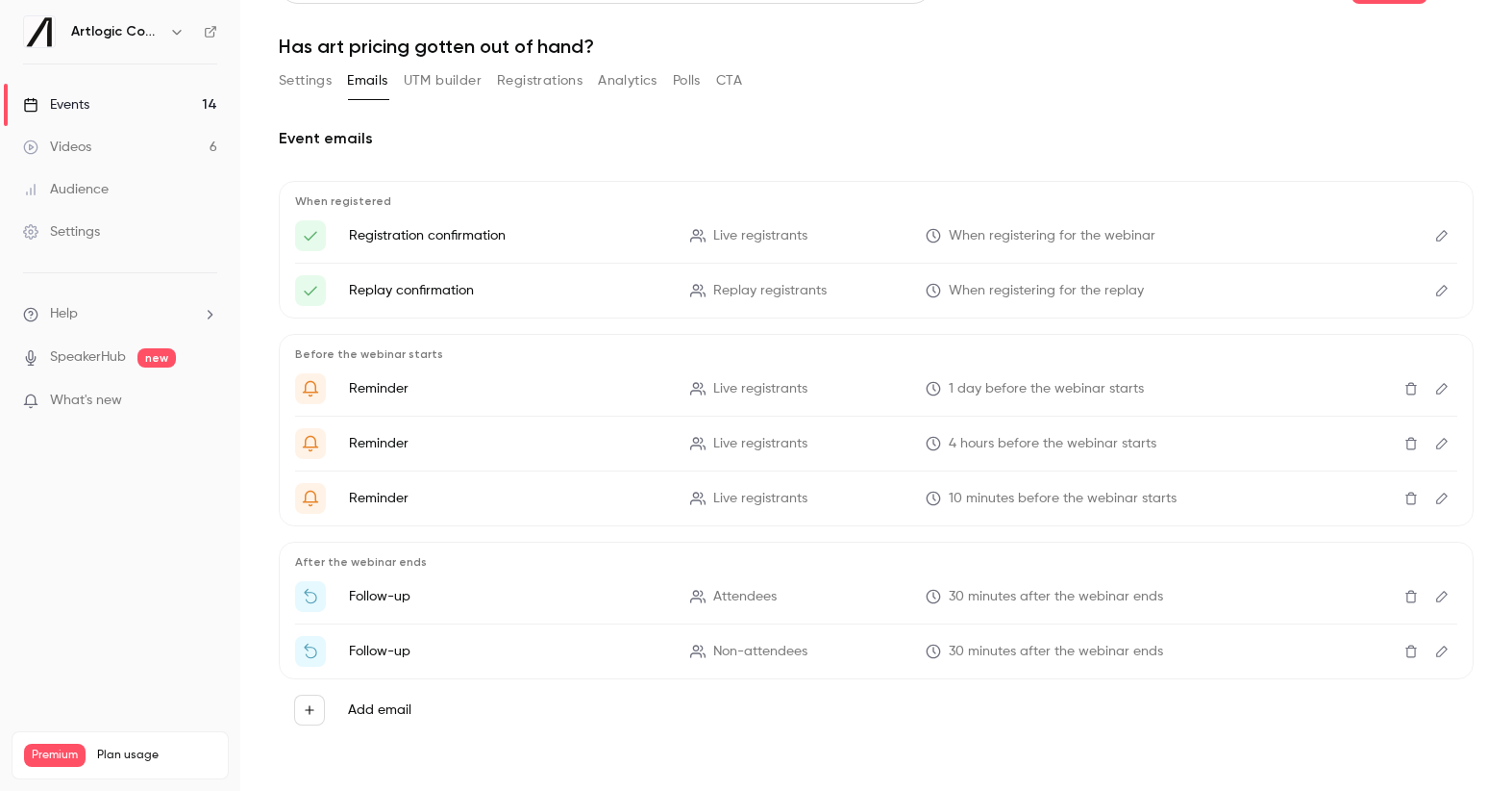
click at [1397, 604] on button "Delete" at bounding box center [1411, 597] width 31 height 31
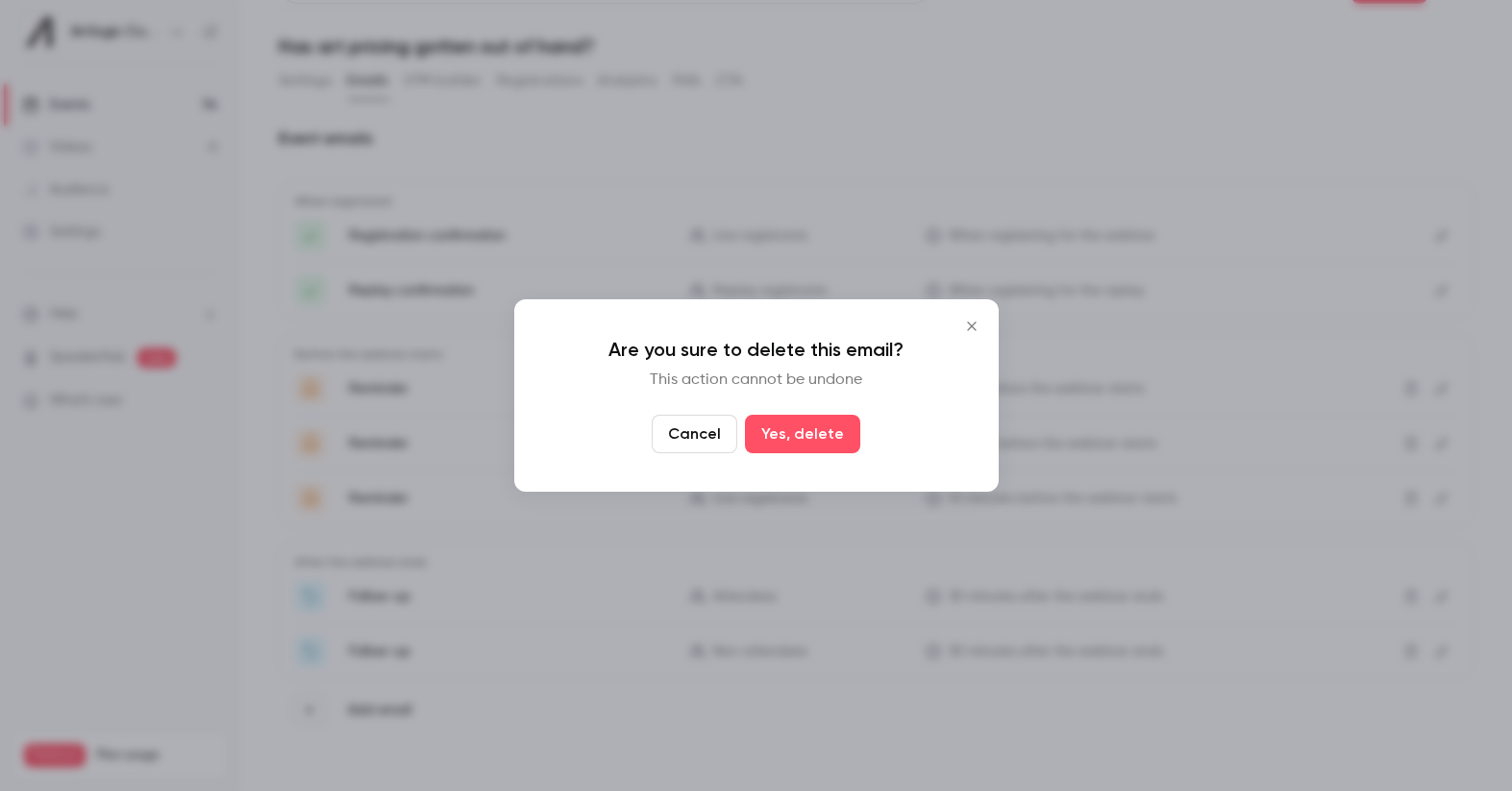
drag, startPoint x: 783, startPoint y: 439, endPoint x: 795, endPoint y: 441, distance: 12.2
click at [789, 439] on button "Yes, delete" at bounding box center [802, 433] width 115 height 38
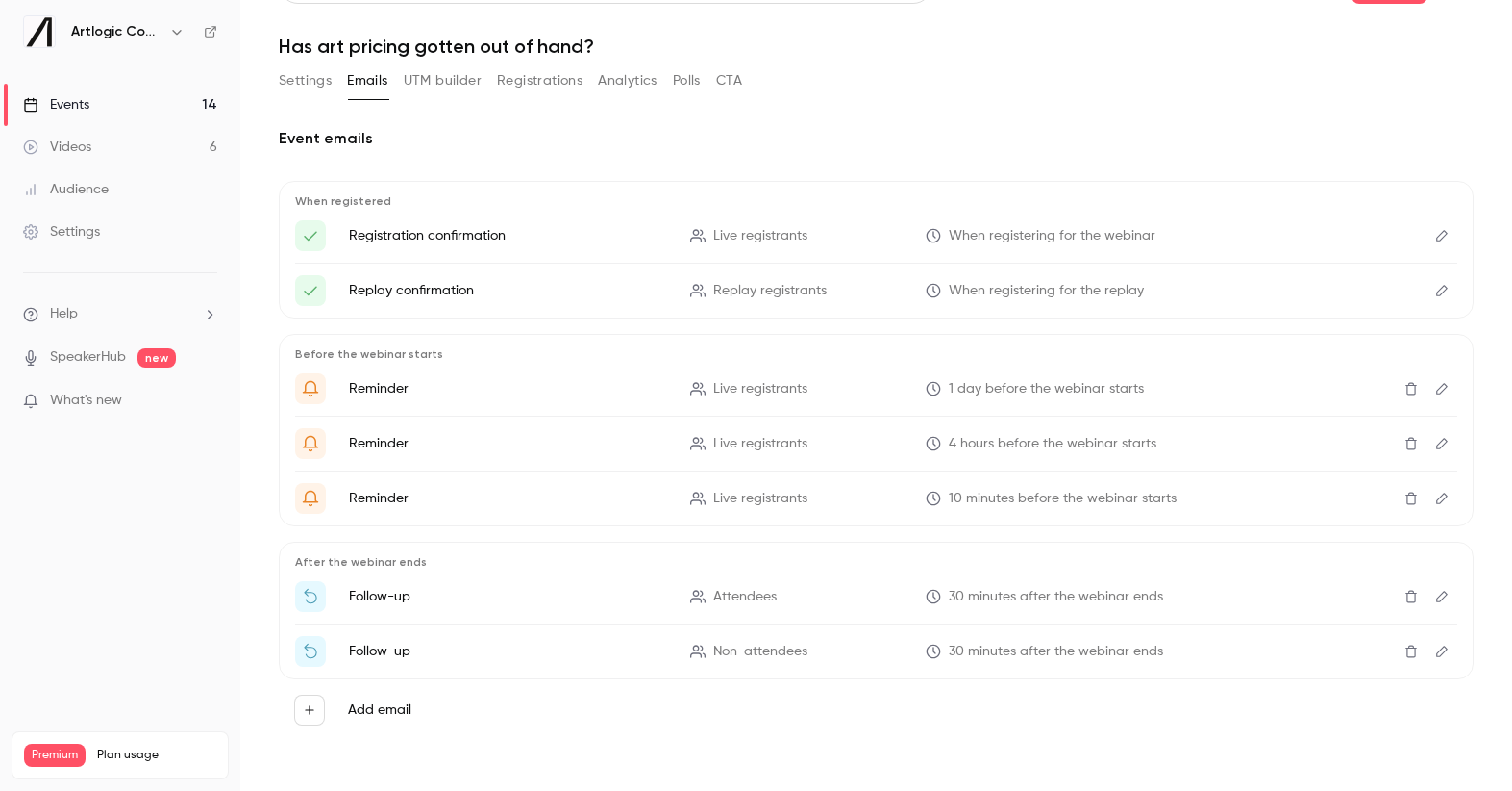
scroll to position [0, 0]
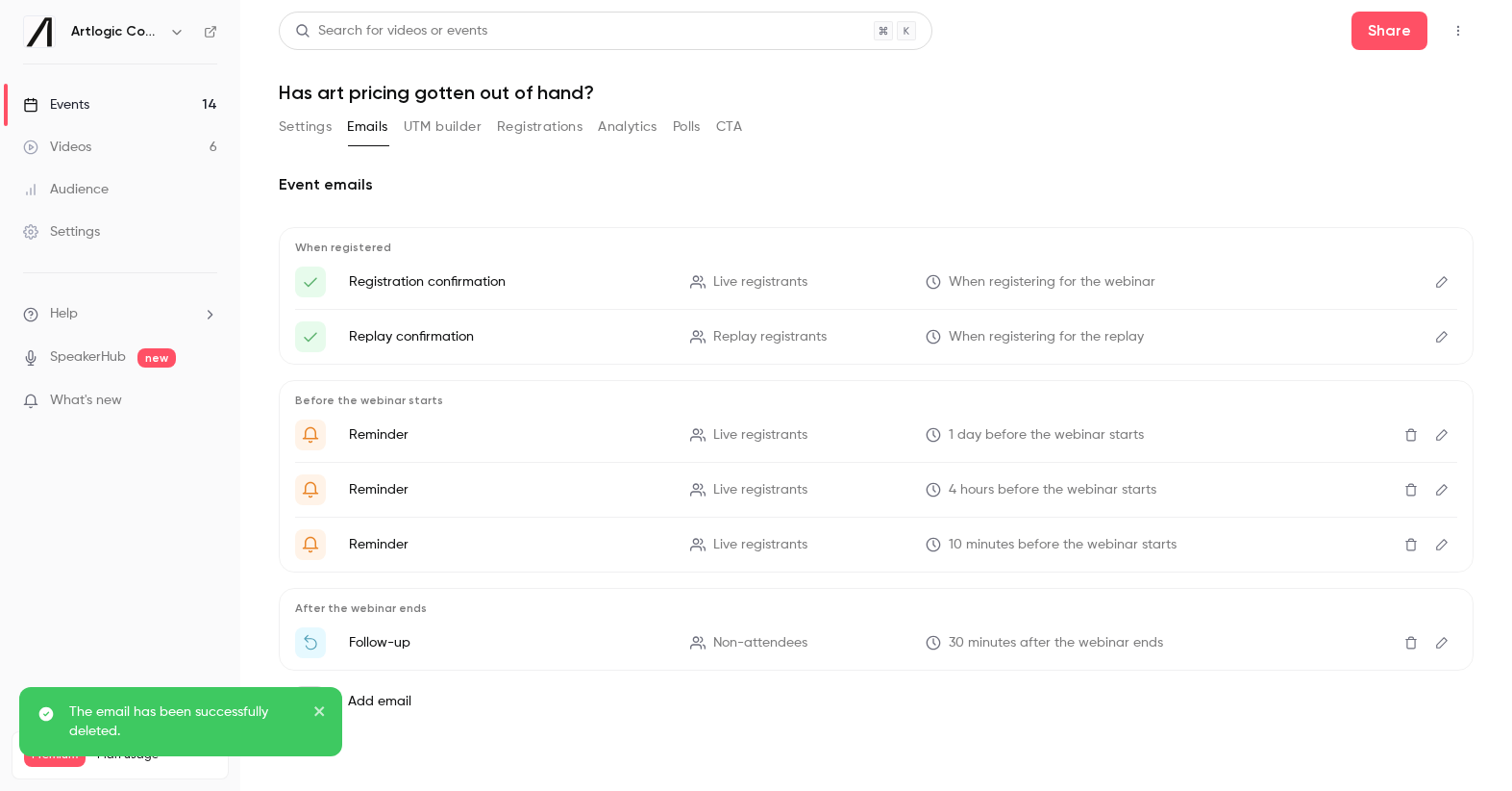
click at [1419, 644] on button "Delete" at bounding box center [1411, 643] width 31 height 31
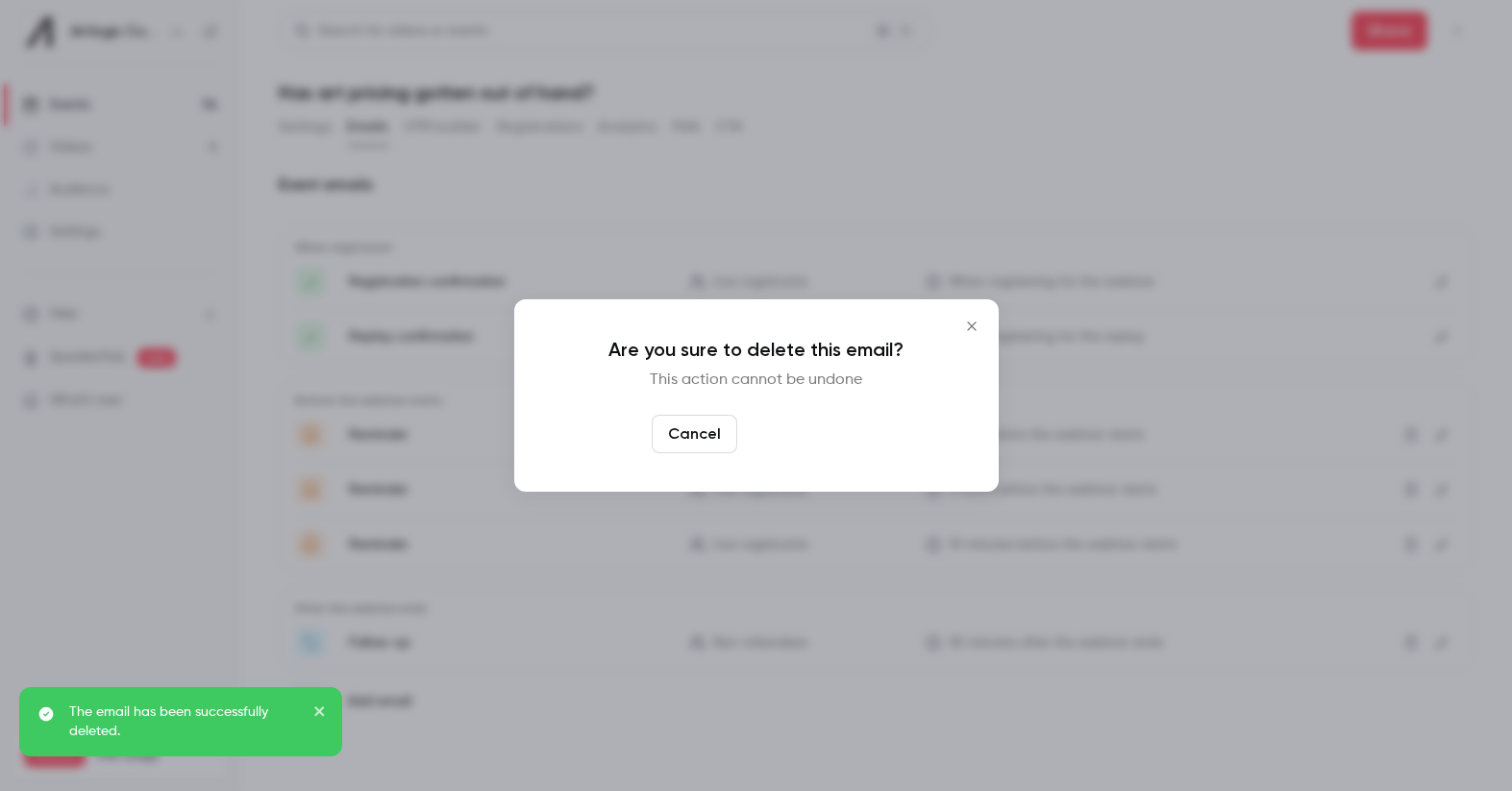
click at [832, 431] on button "Yes, delete" at bounding box center [802, 433] width 115 height 38
